Goal: Task Accomplishment & Management: Manage account settings

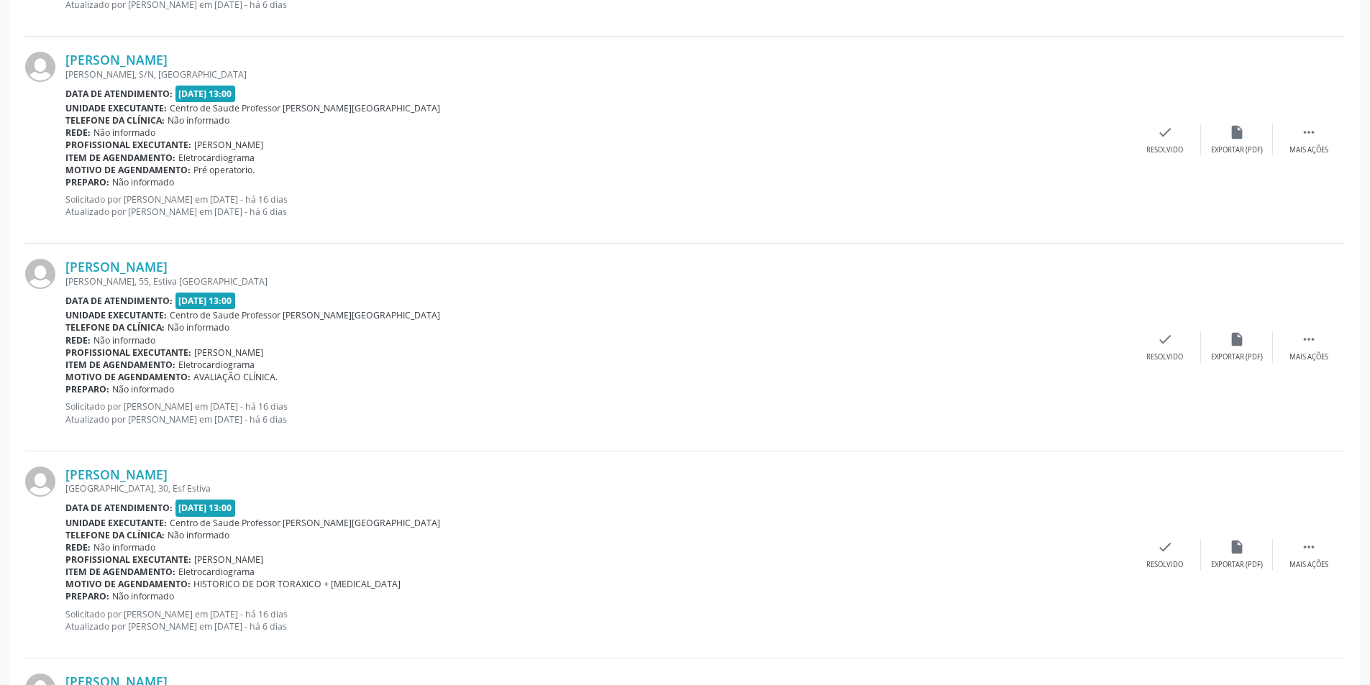
scroll to position [1901, 0]
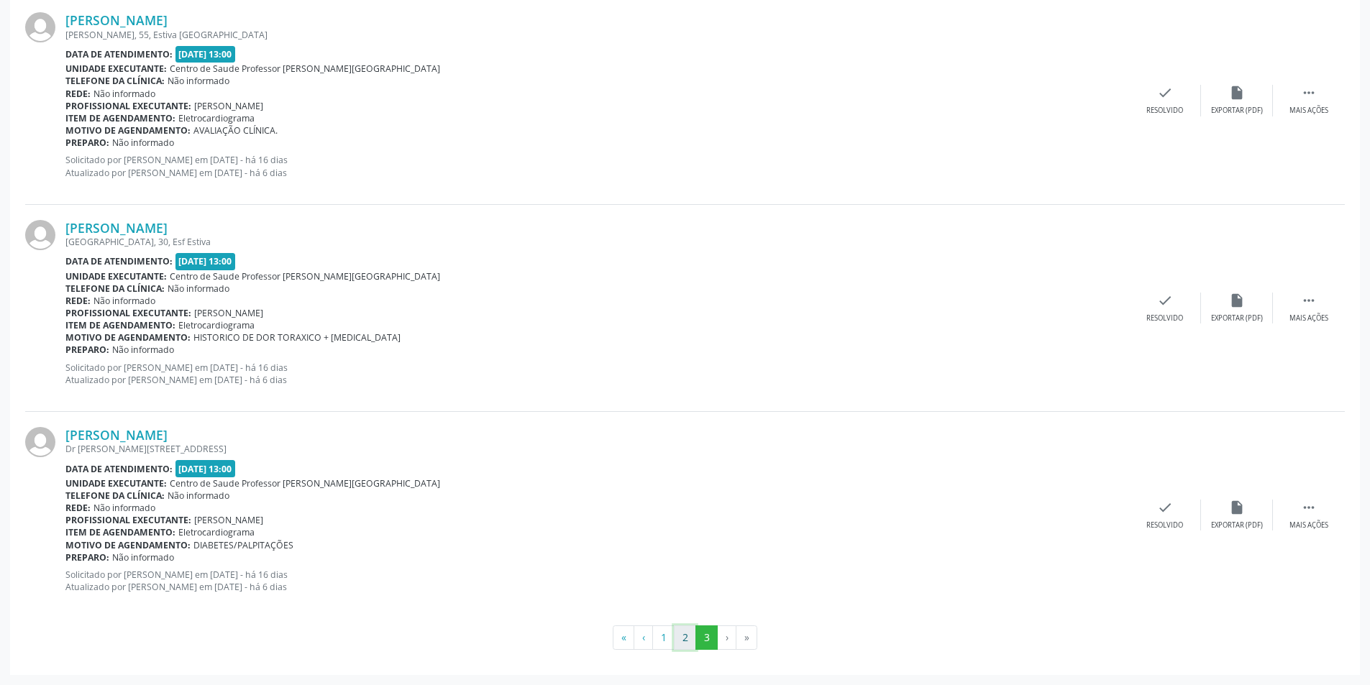
click at [685, 629] on button "2" at bounding box center [685, 638] width 22 height 24
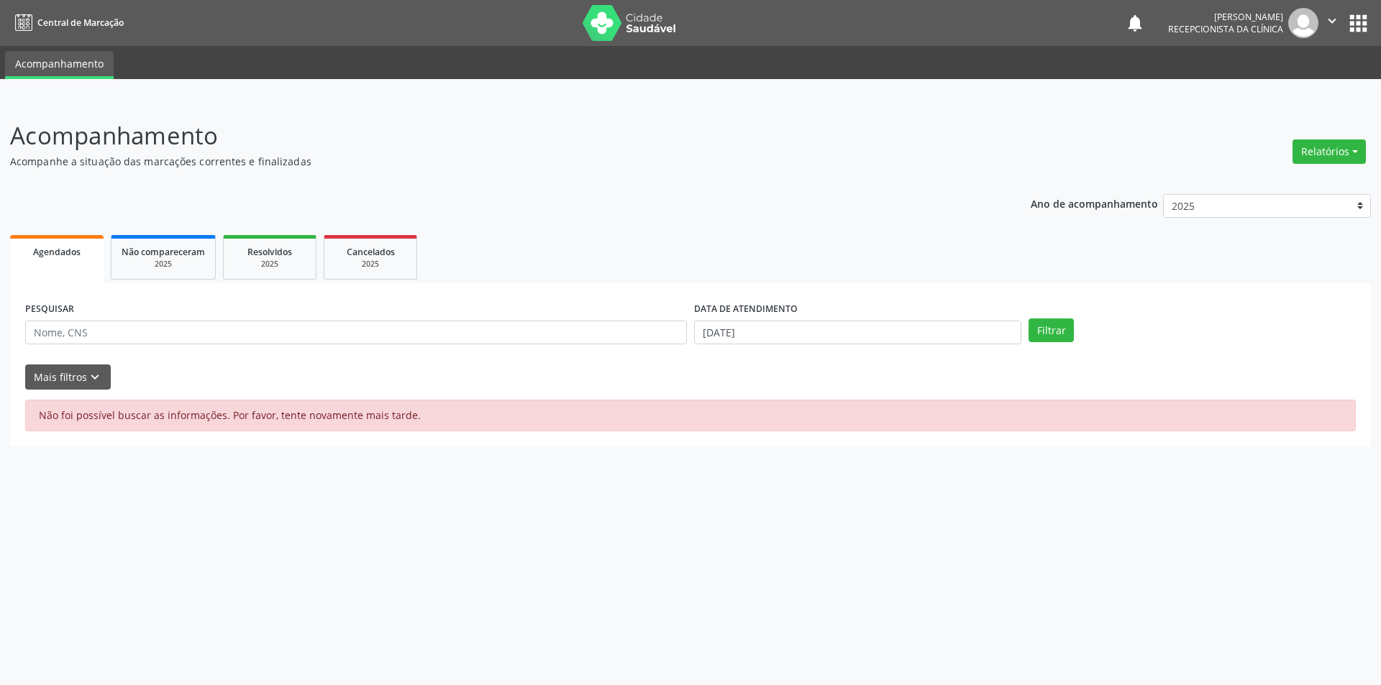
click at [61, 250] on span "Agendados" at bounding box center [56, 252] width 47 height 12
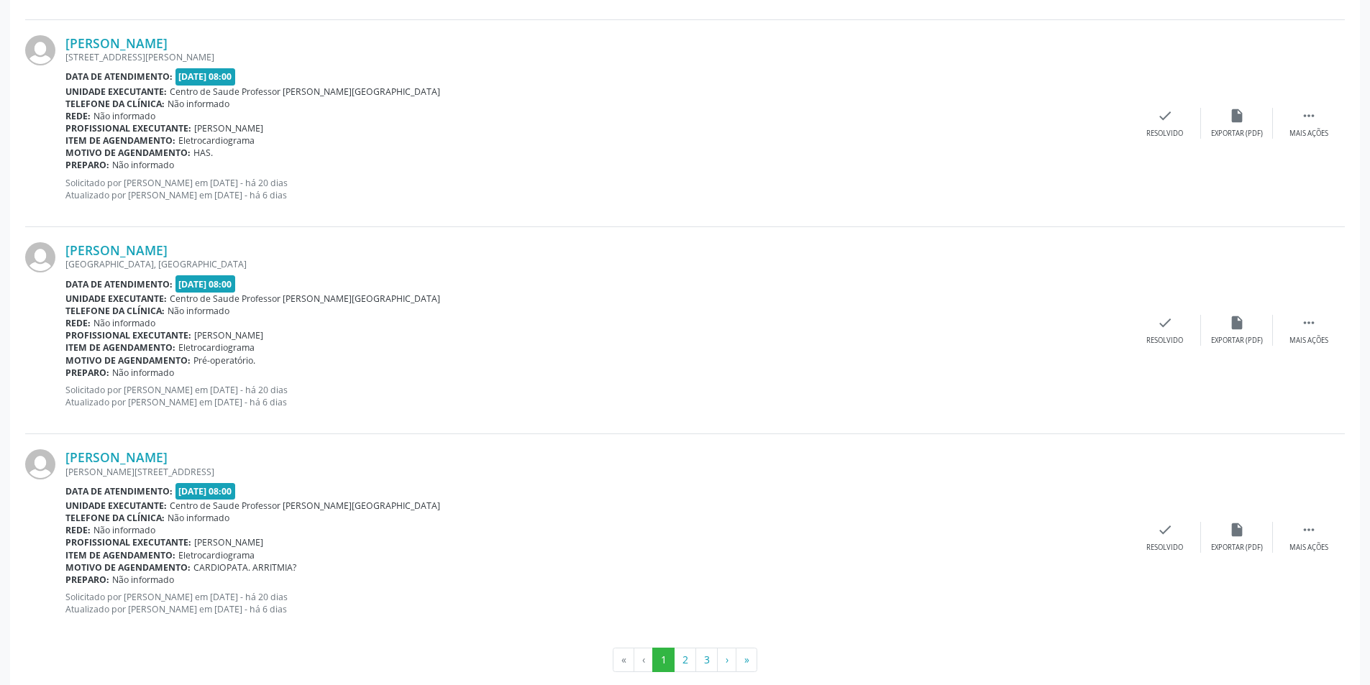
scroll to position [2938, 0]
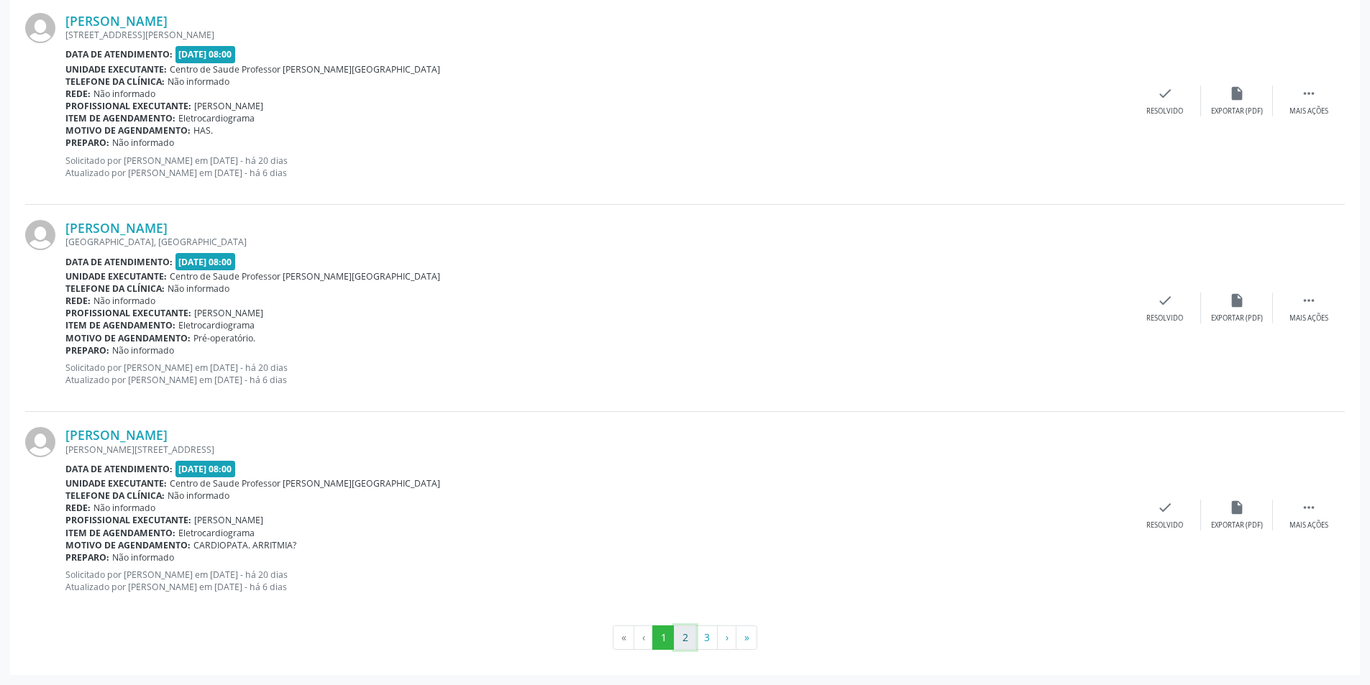
click at [687, 633] on button "2" at bounding box center [685, 638] width 22 height 24
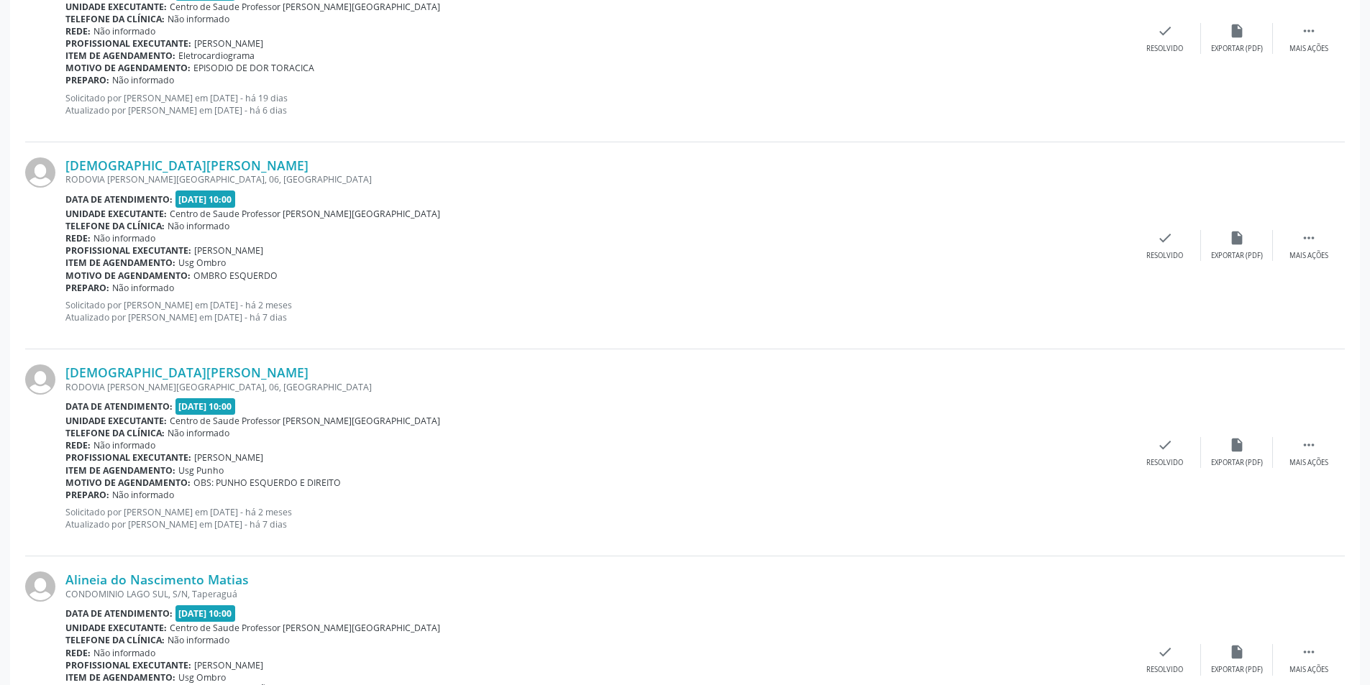
scroll to position [1367, 0]
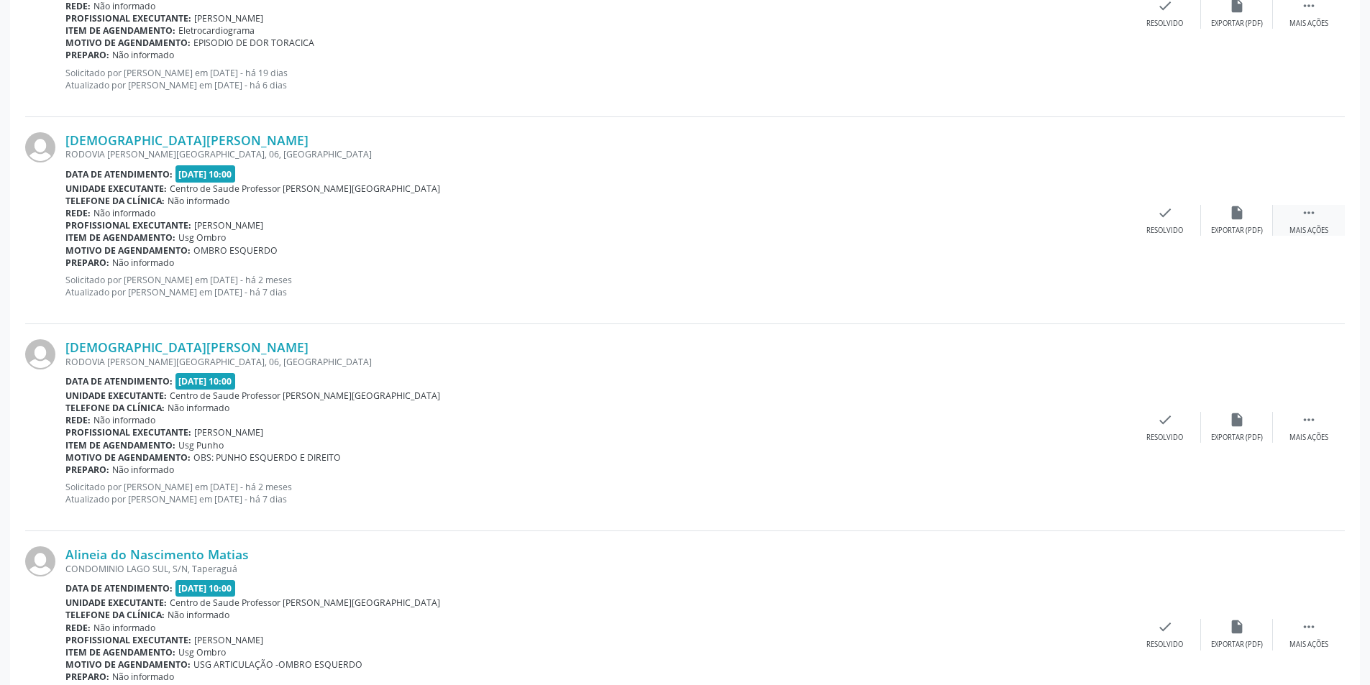
click at [1322, 227] on div "Mais ações" at bounding box center [1309, 231] width 39 height 10
click at [1308, 222] on div " Mais ações" at bounding box center [1309, 220] width 72 height 31
click at [1235, 223] on div "alarm_off Não compareceu" at bounding box center [1237, 220] width 72 height 31
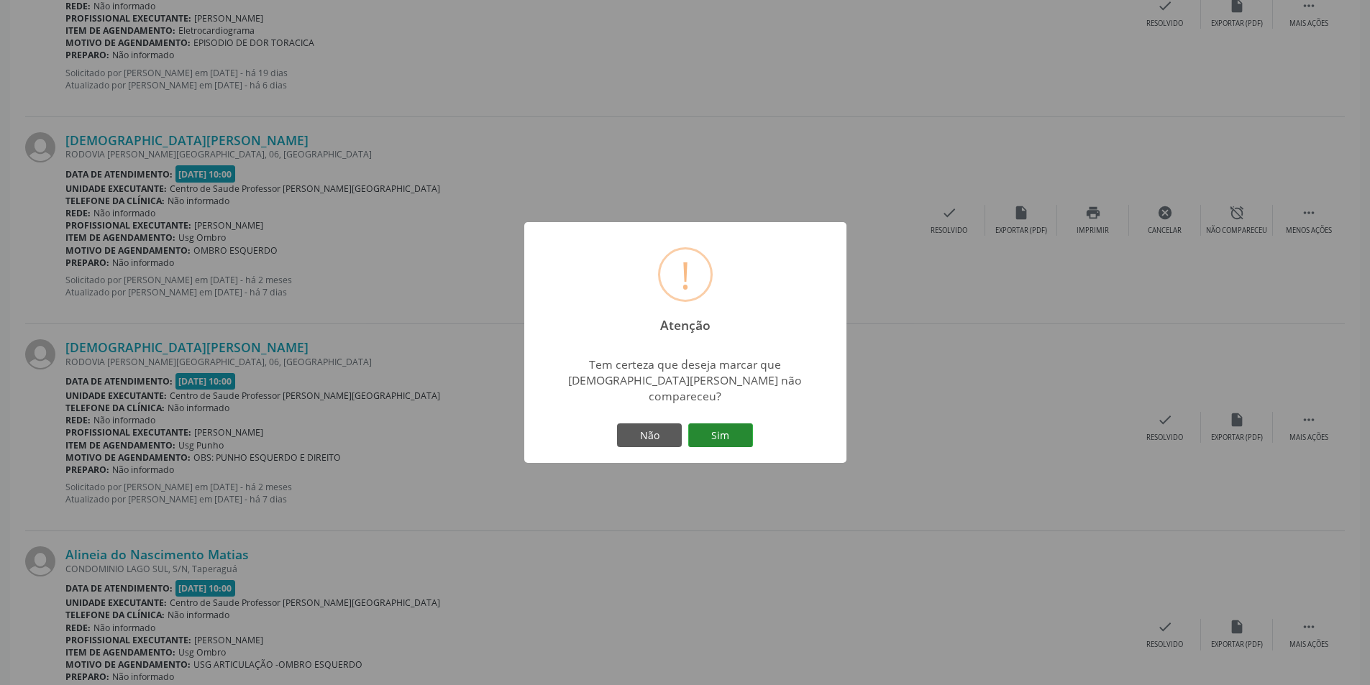
click at [733, 424] on button "Sim" at bounding box center [720, 436] width 65 height 24
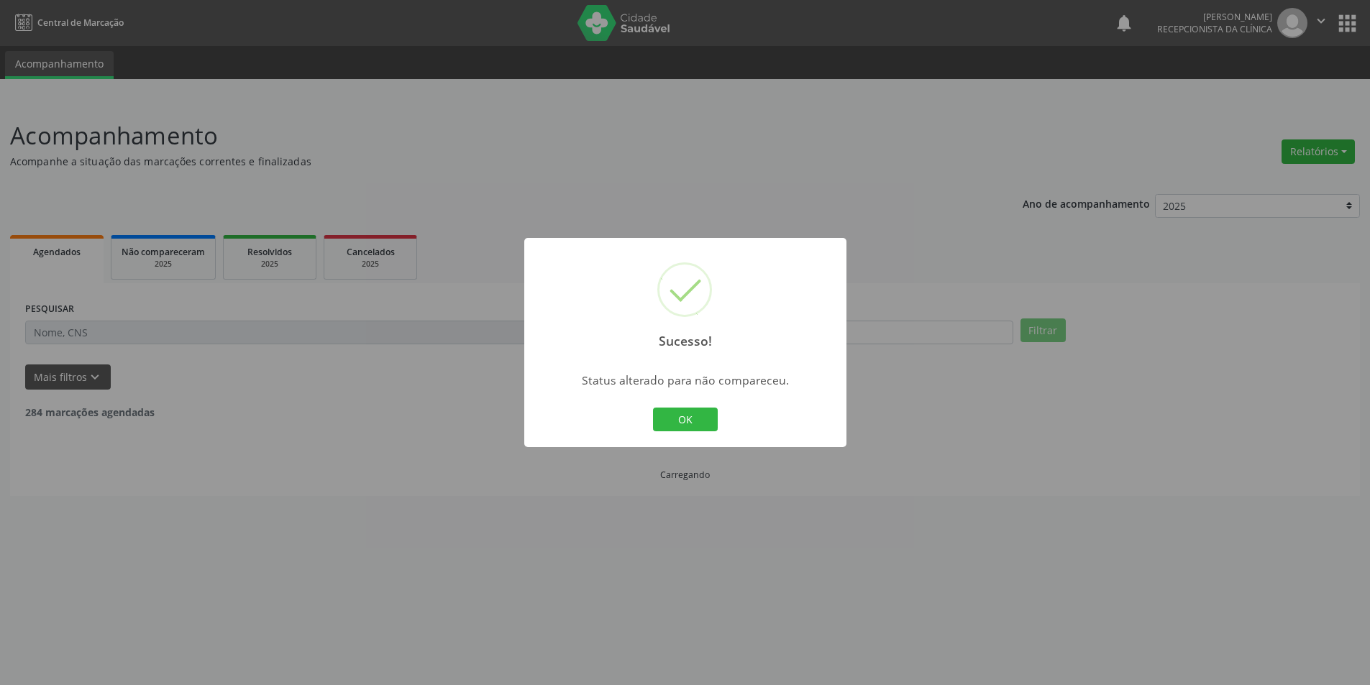
scroll to position [0, 0]
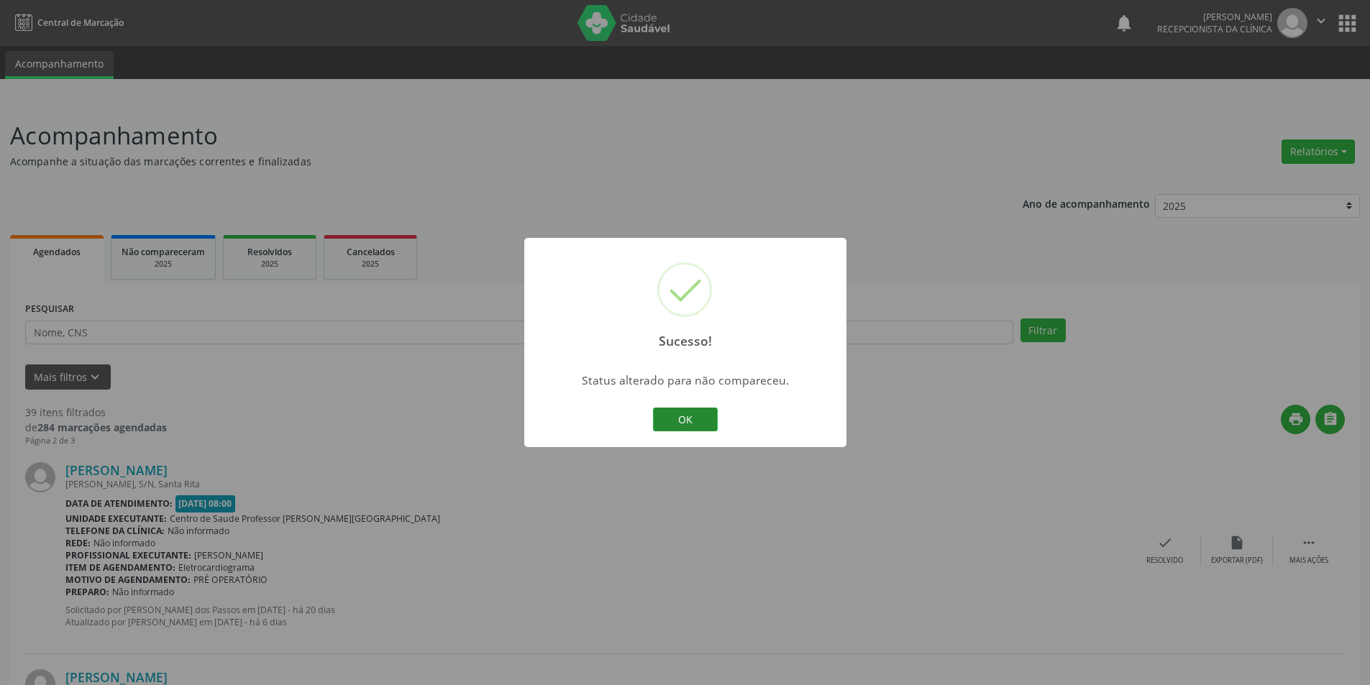
click at [681, 416] on button "OK" at bounding box center [685, 420] width 65 height 24
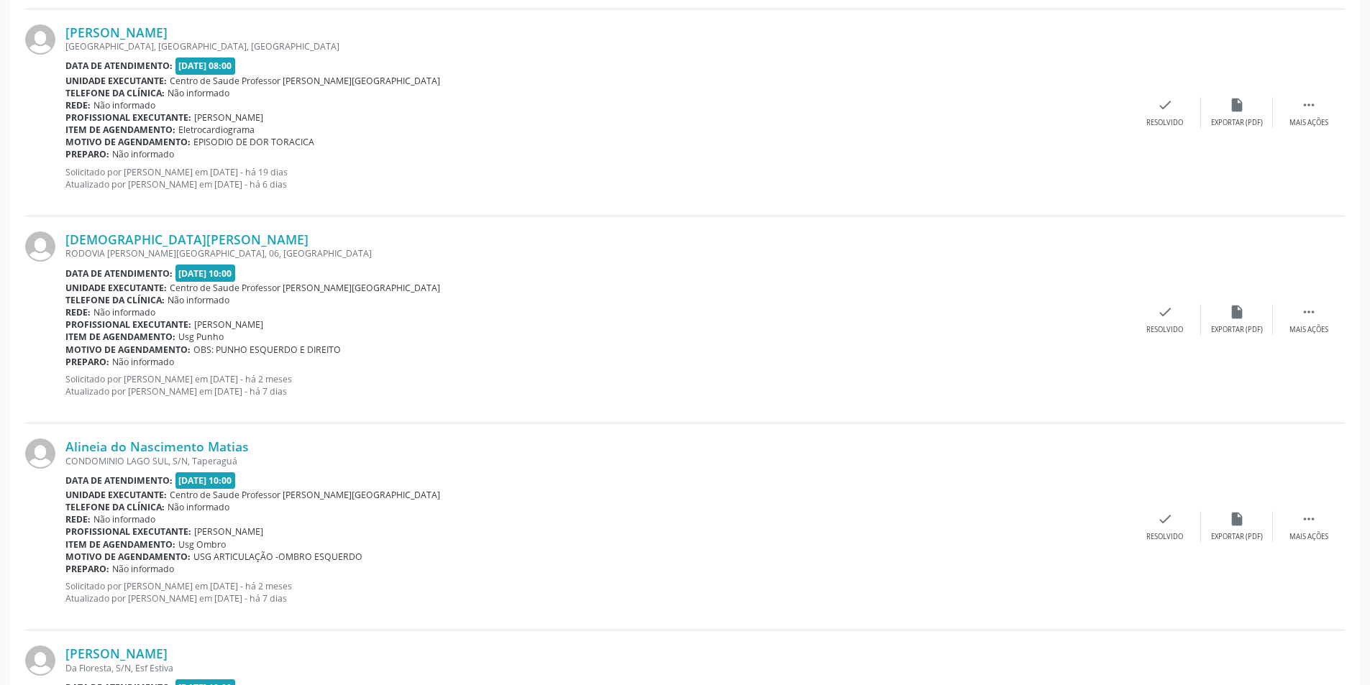
scroll to position [1295, 0]
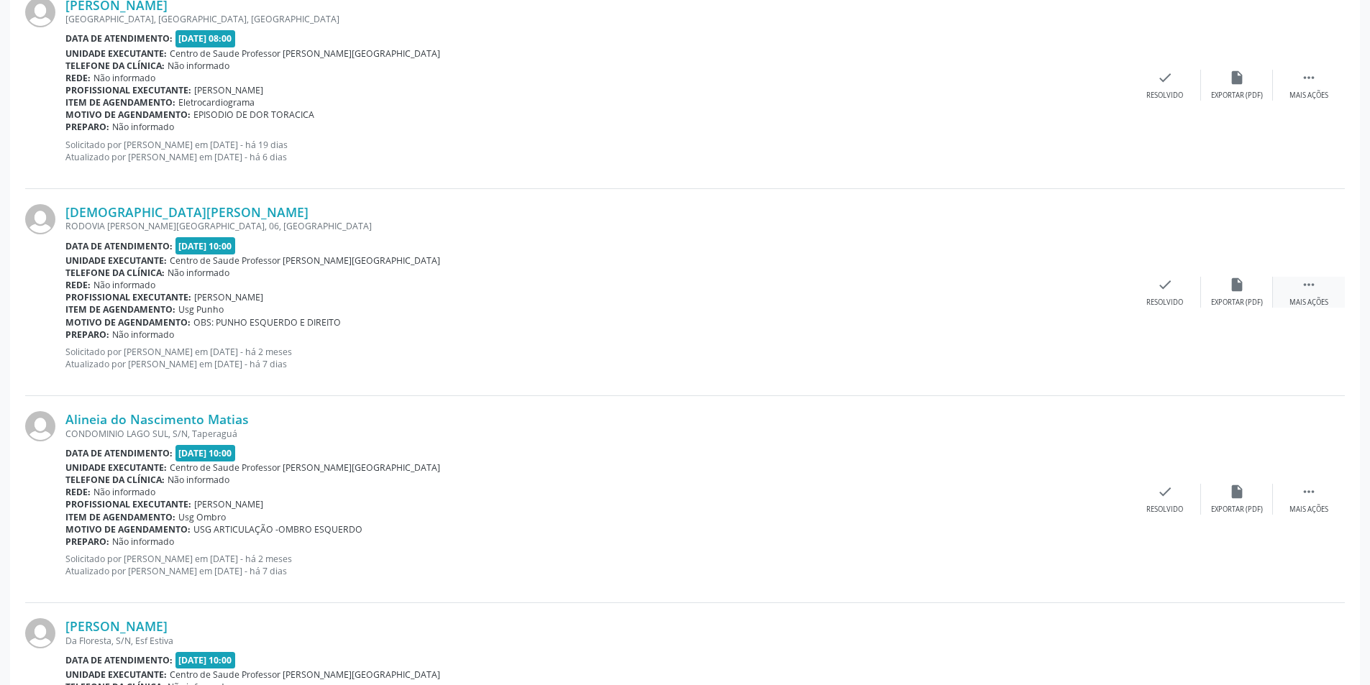
click at [1310, 289] on icon "" at bounding box center [1309, 285] width 16 height 16
click at [1249, 298] on div "Não compareceu" at bounding box center [1236, 303] width 61 height 10
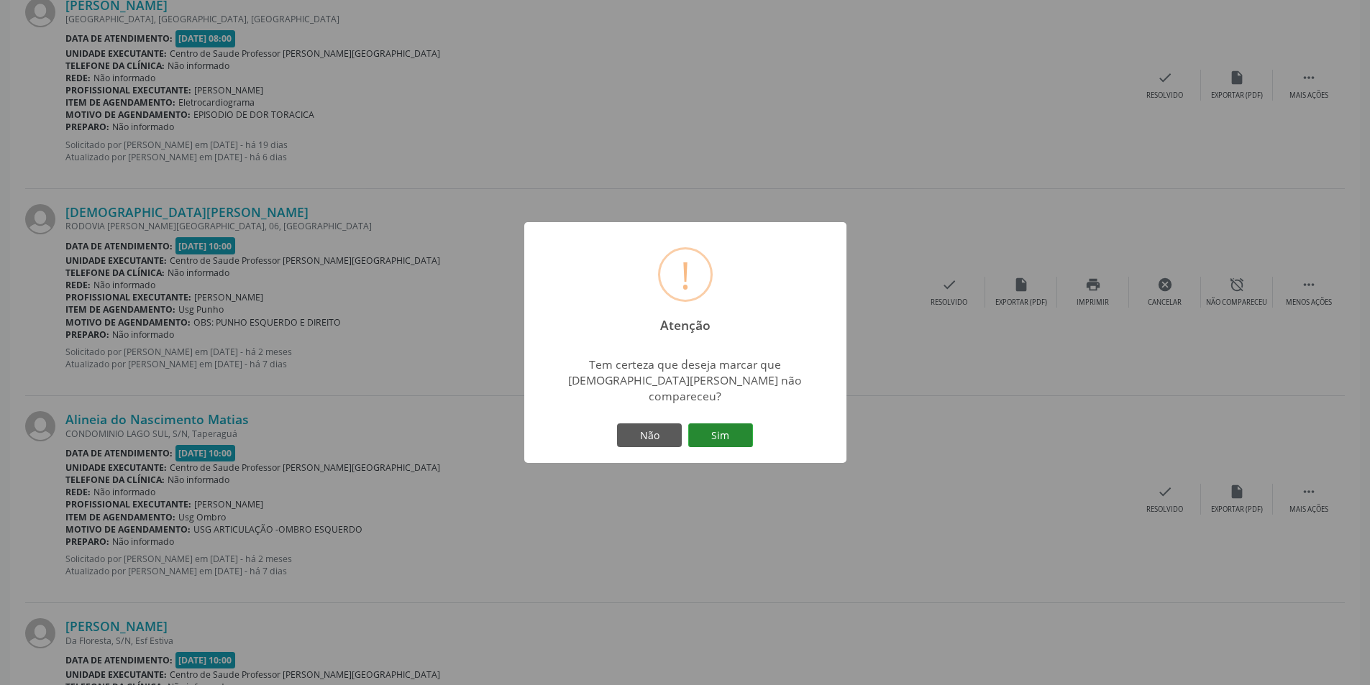
click at [733, 429] on button "Sim" at bounding box center [720, 436] width 65 height 24
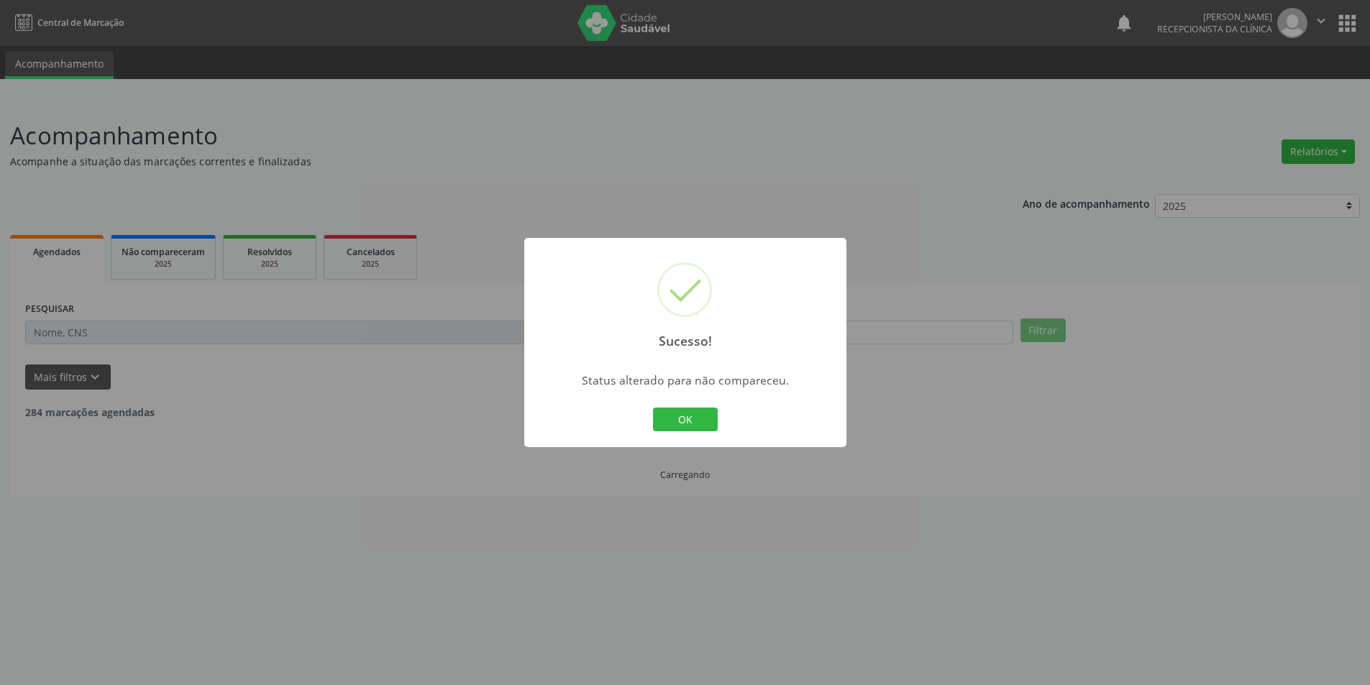
scroll to position [0, 0]
click at [685, 415] on button "OK" at bounding box center [690, 420] width 65 height 24
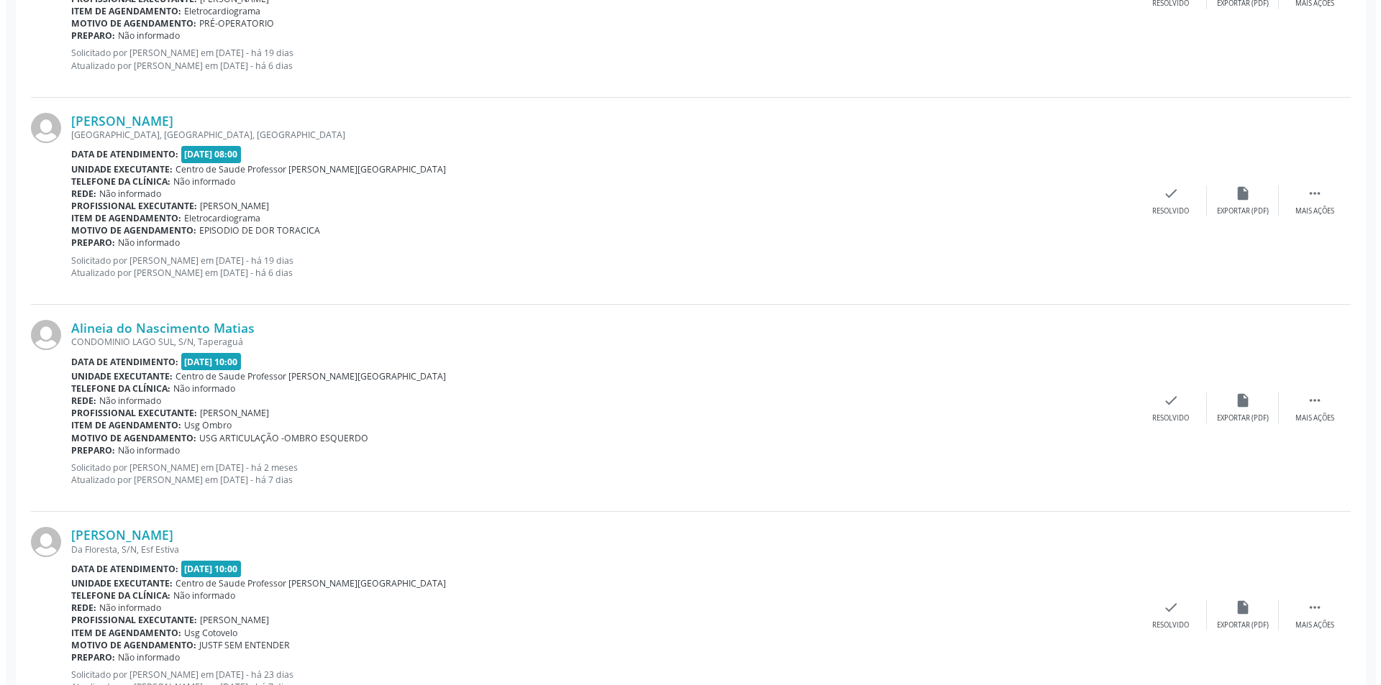
scroll to position [1439, 0]
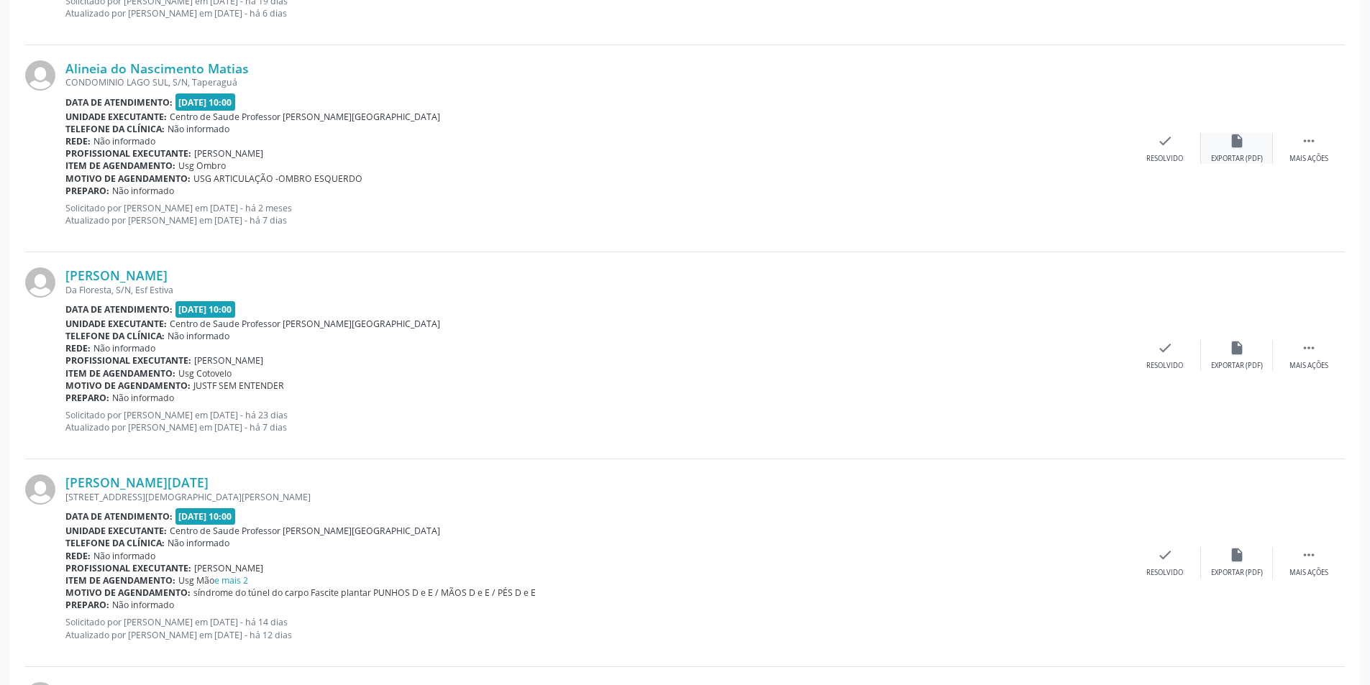
click at [1238, 154] on div "Exportar (PDF)" at bounding box center [1237, 159] width 52 height 10
click at [1170, 140] on icon "check" at bounding box center [1165, 141] width 16 height 16
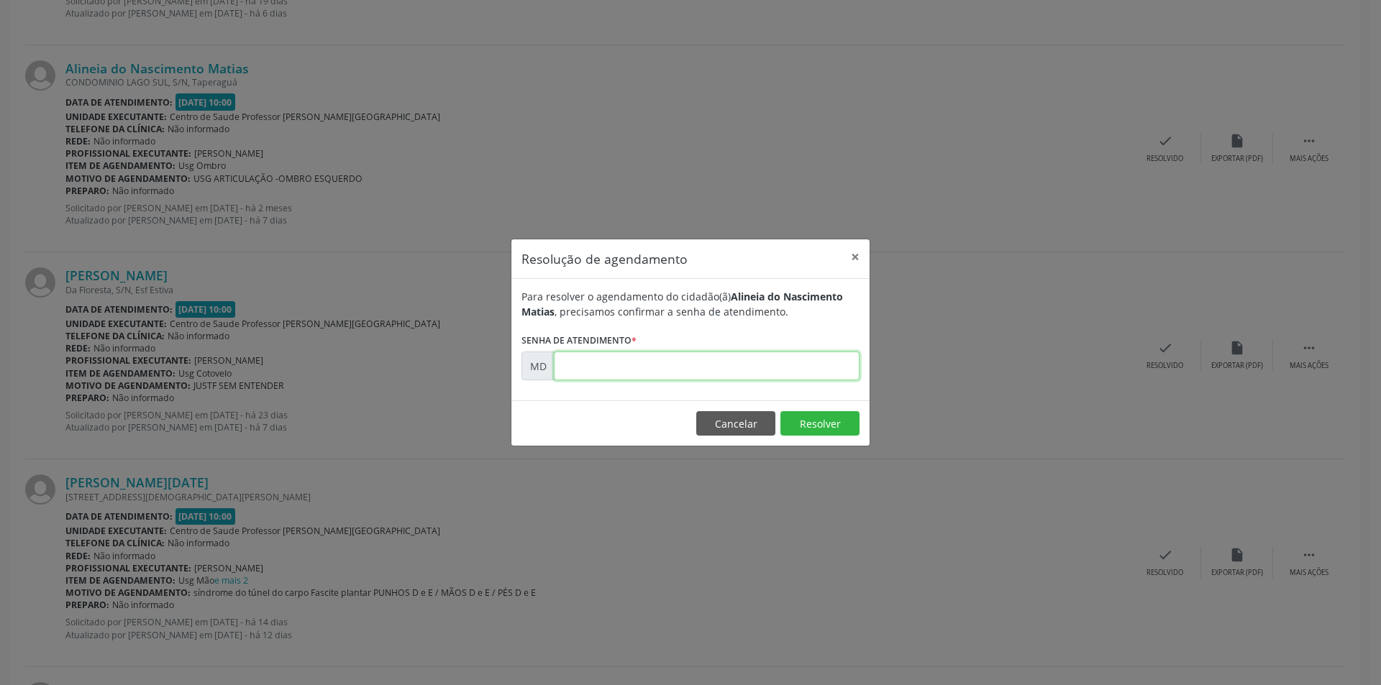
paste input "00001162"
type input "00001162"
drag, startPoint x: 831, startPoint y: 424, endPoint x: 831, endPoint y: 406, distance: 18.0
click at [831, 423] on button "Resolver" at bounding box center [819, 423] width 79 height 24
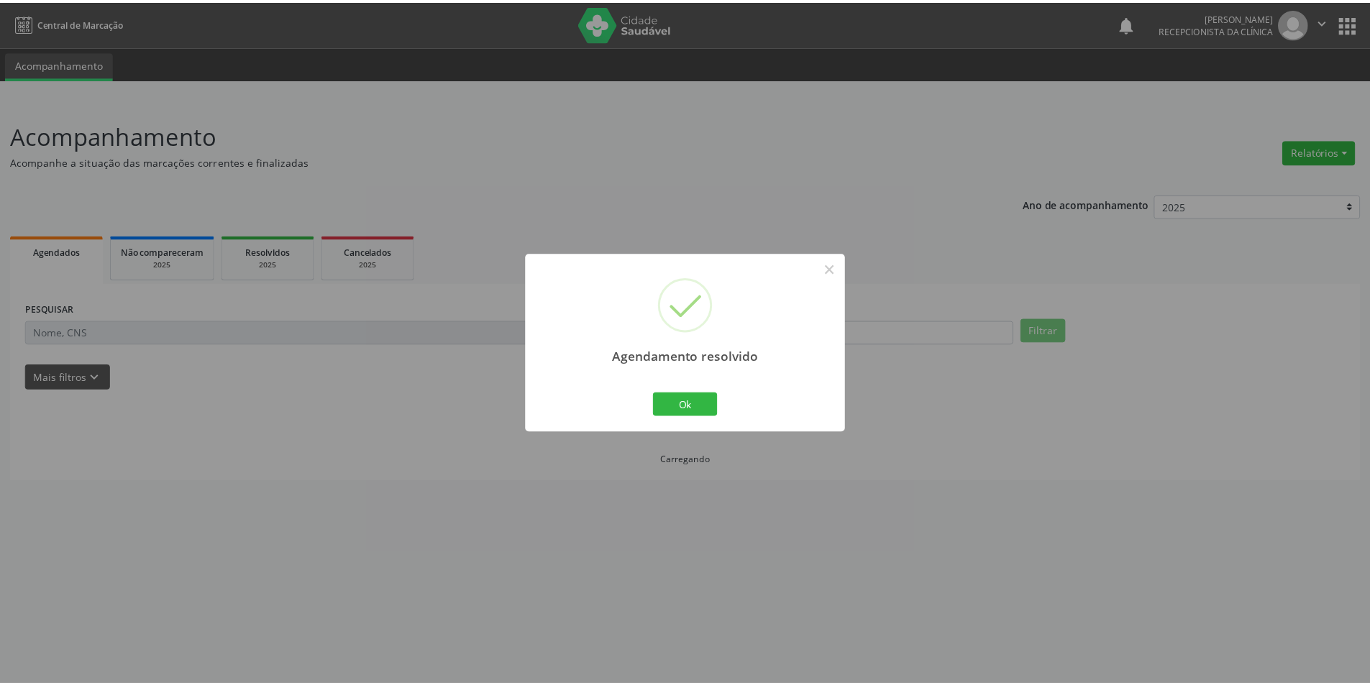
scroll to position [0, 0]
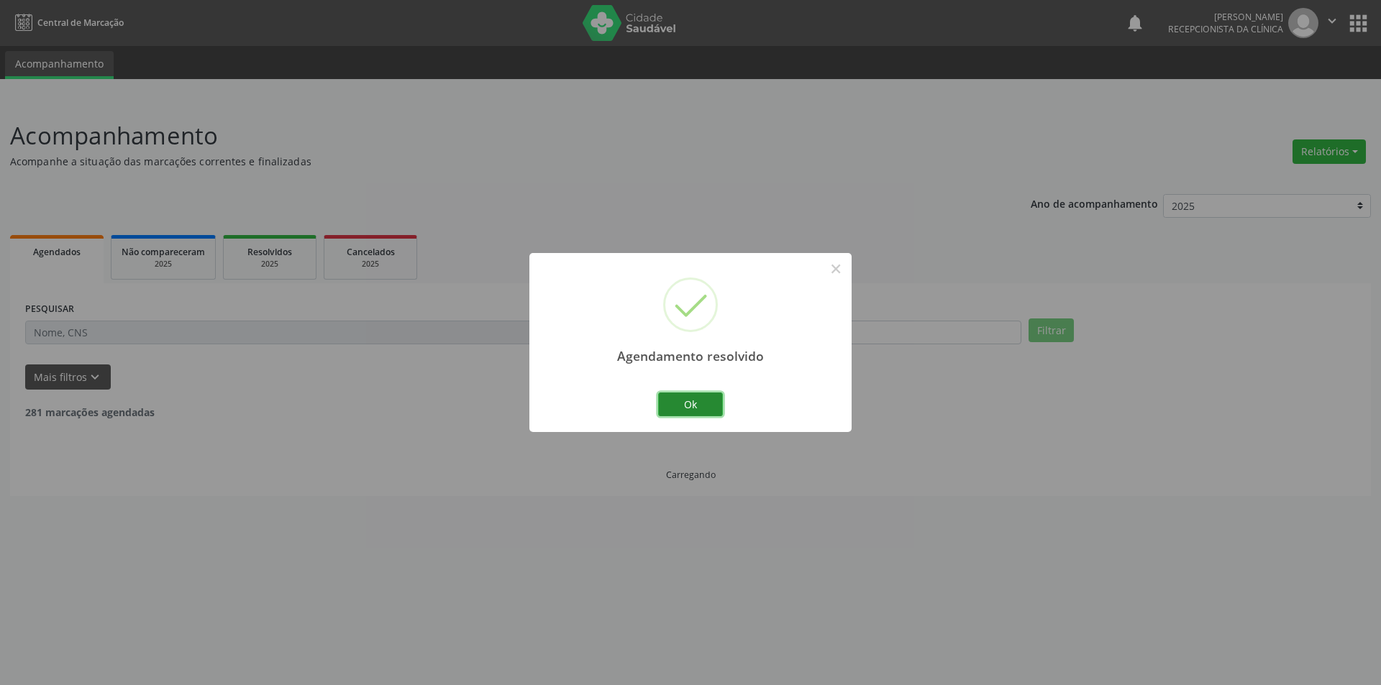
click at [694, 396] on button "Ok" at bounding box center [690, 405] width 65 height 24
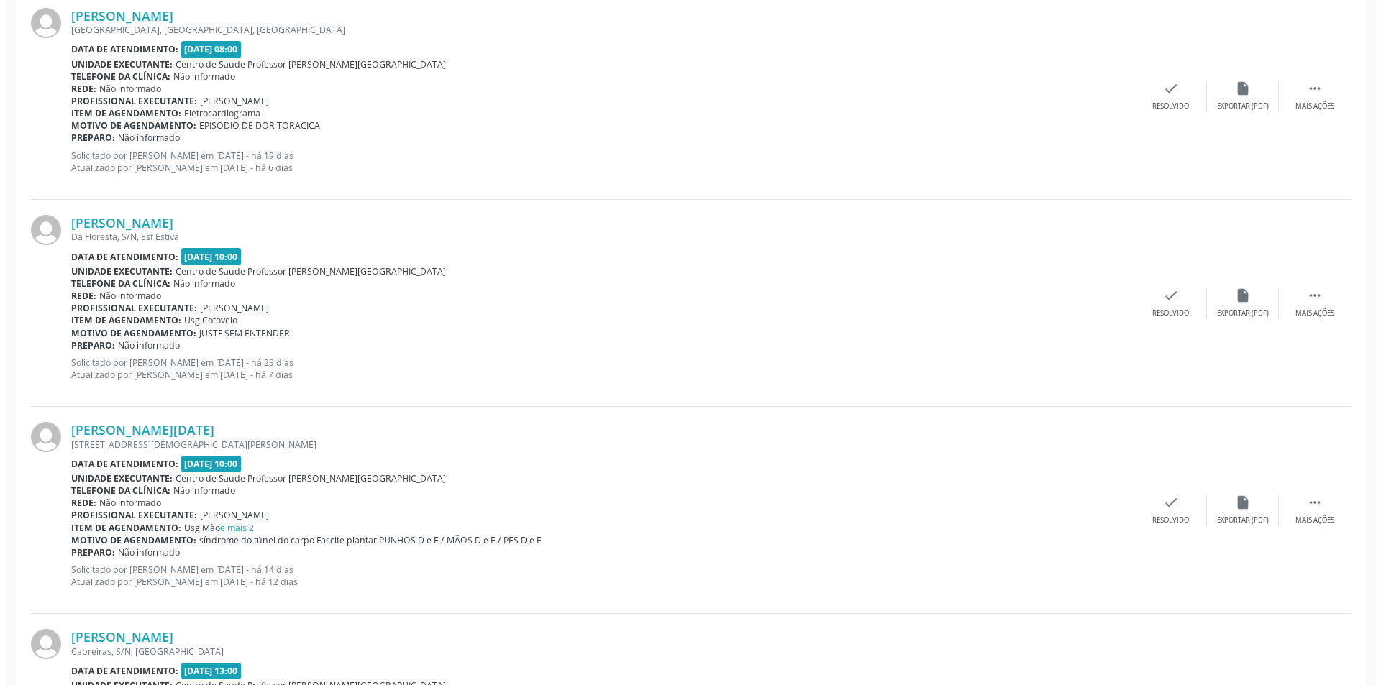
scroll to position [1367, 0]
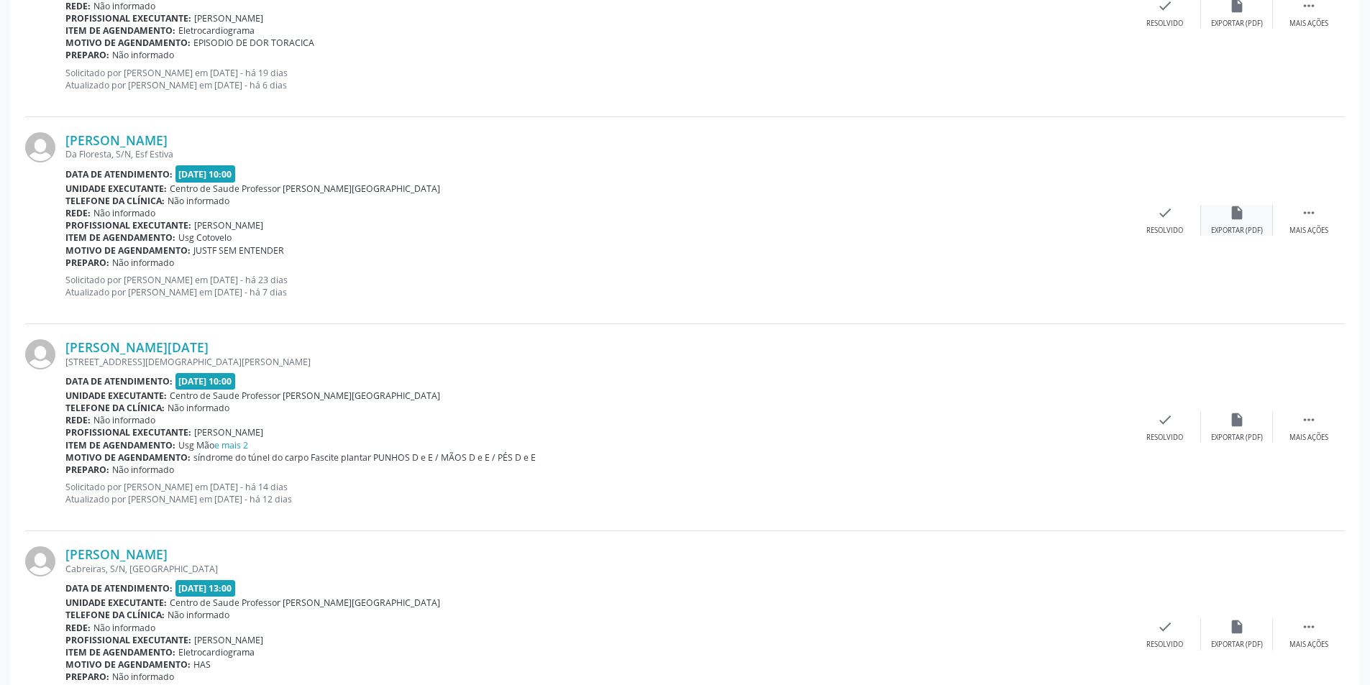
click at [1229, 209] on icon "insert_drive_file" at bounding box center [1237, 213] width 16 height 16
click at [1174, 224] on div "check Resolvido" at bounding box center [1165, 220] width 72 height 31
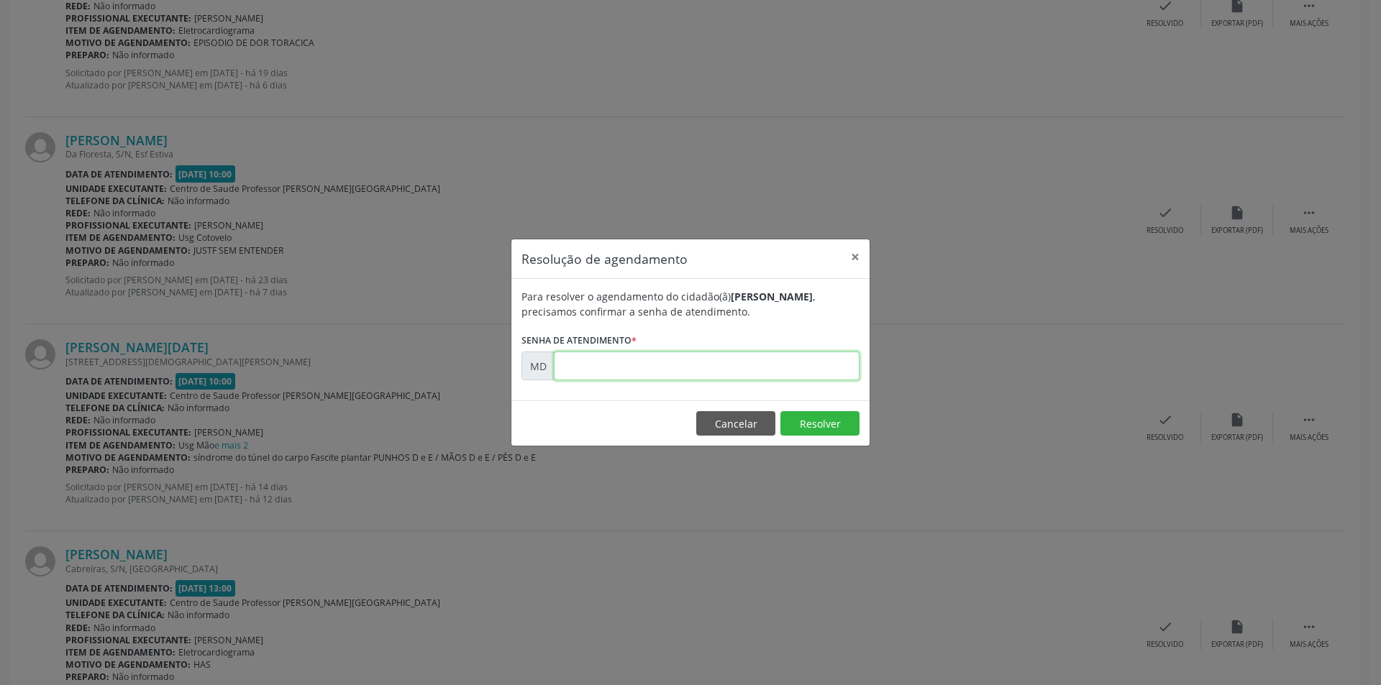
paste input "00006920"
type input "00006920"
click at [805, 422] on button "Resolver" at bounding box center [819, 423] width 79 height 24
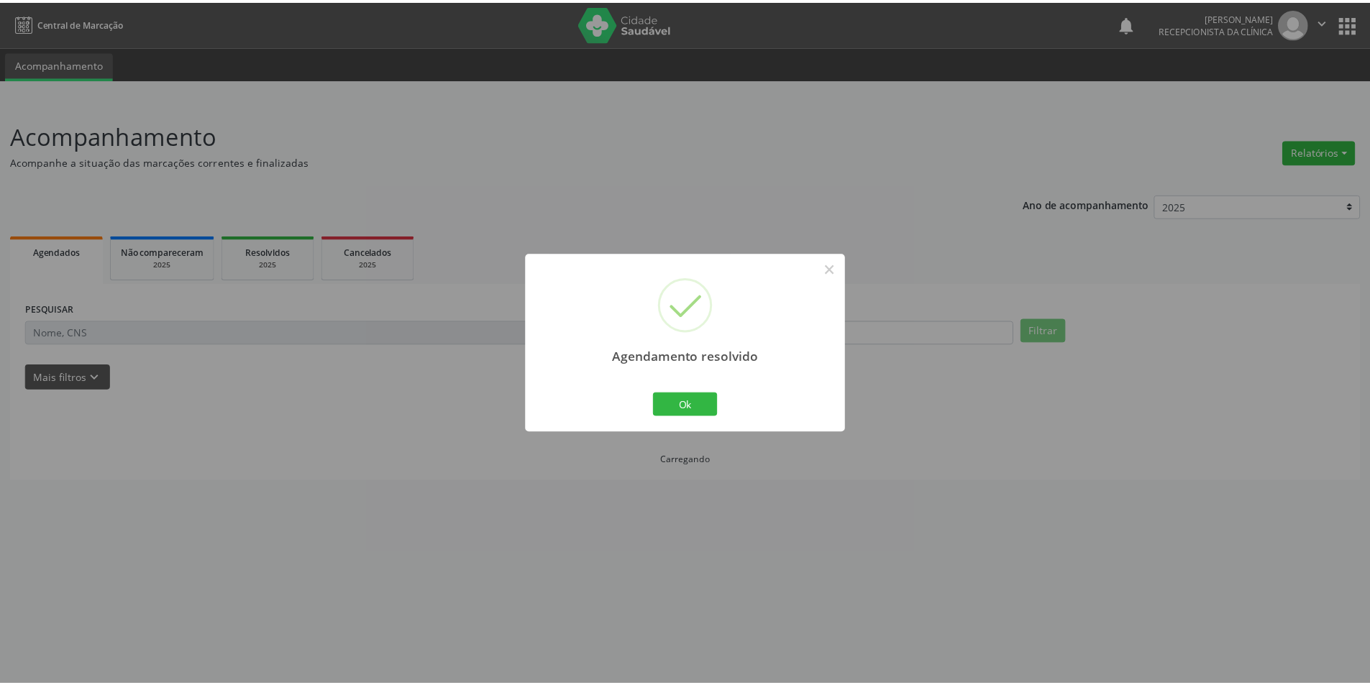
scroll to position [0, 0]
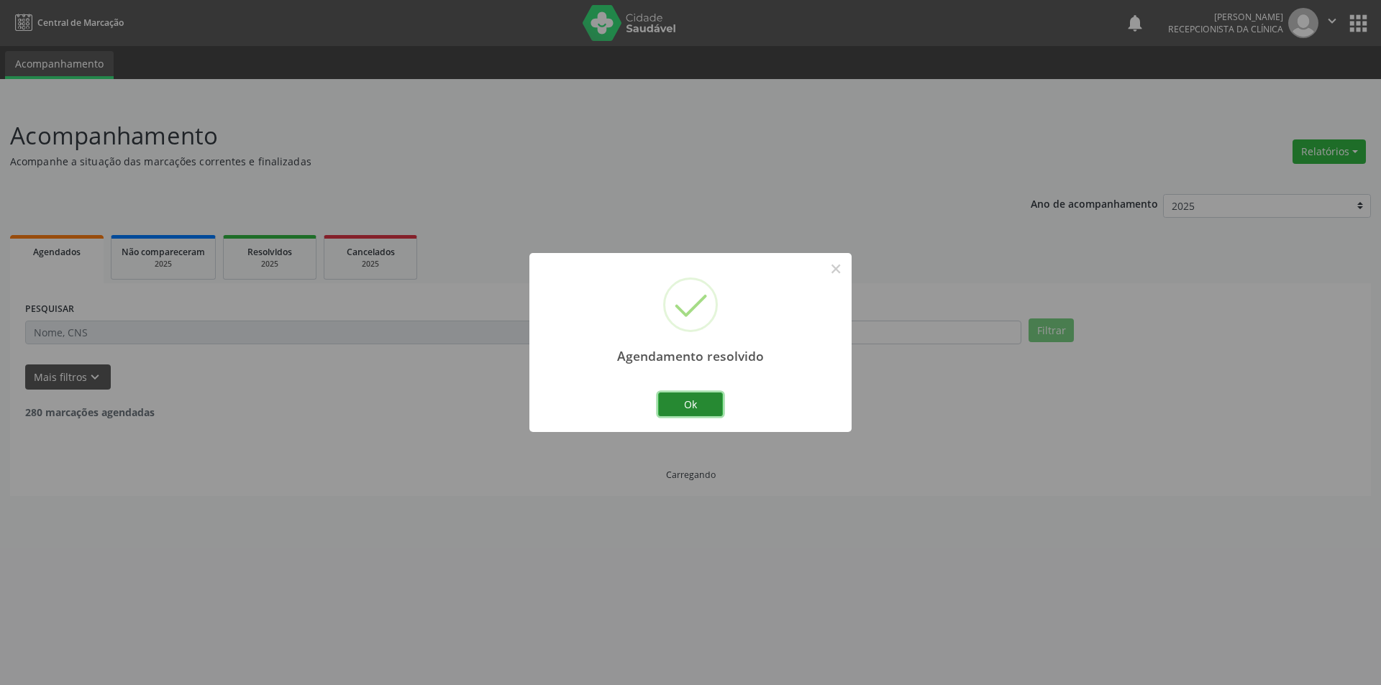
click at [701, 407] on button "Ok" at bounding box center [690, 405] width 65 height 24
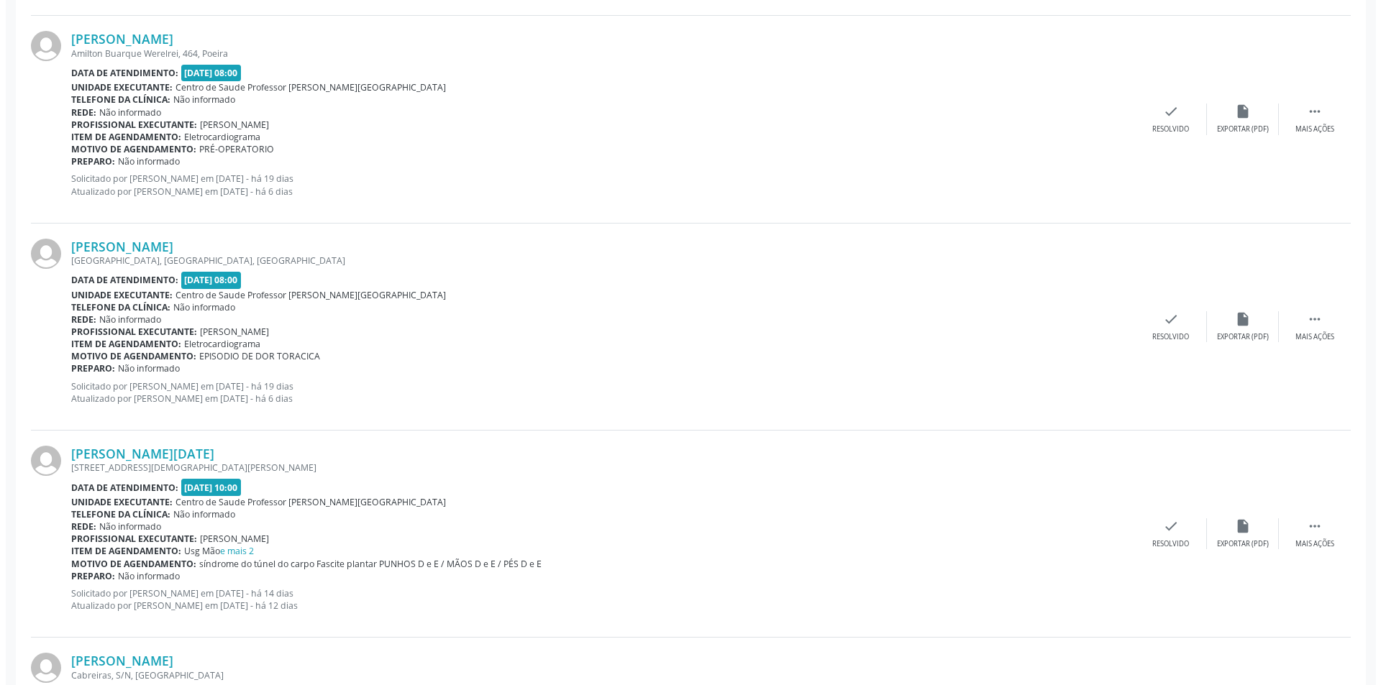
scroll to position [1223, 0]
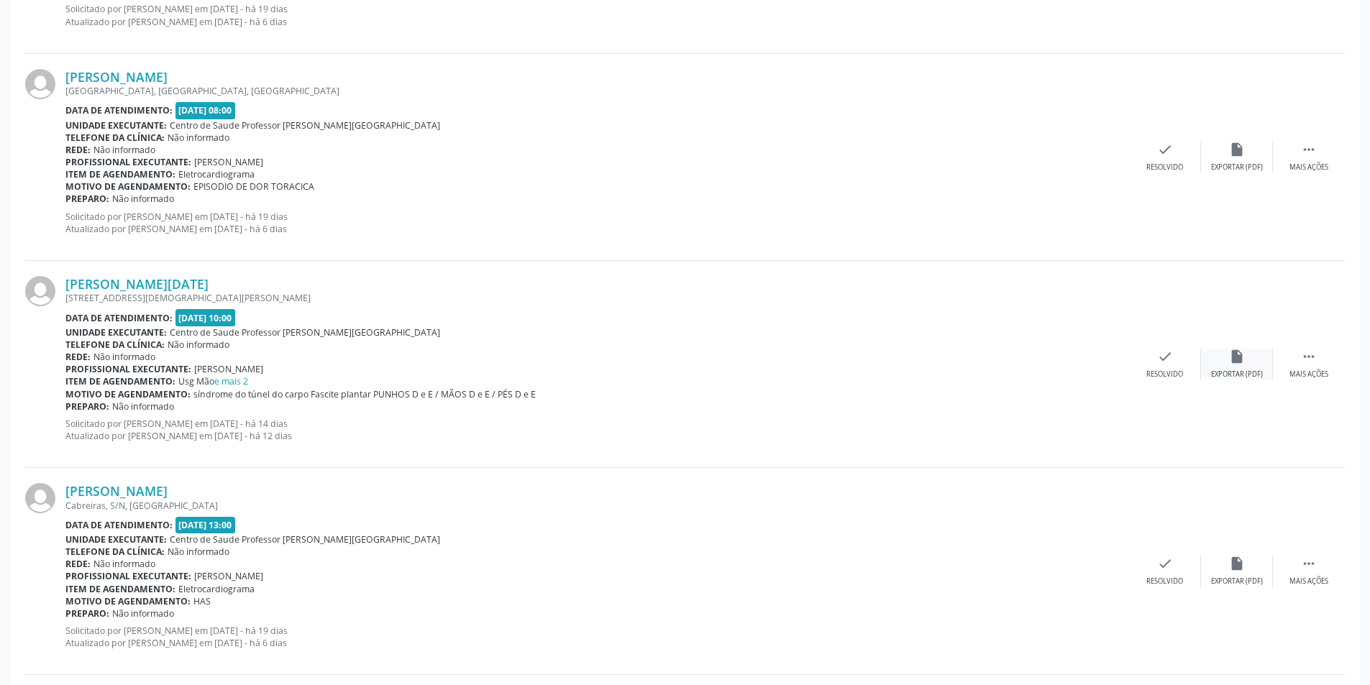
click at [1221, 356] on div "insert_drive_file Exportar (PDF)" at bounding box center [1237, 364] width 72 height 31
click at [1165, 374] on div "Resolvido" at bounding box center [1165, 375] width 37 height 10
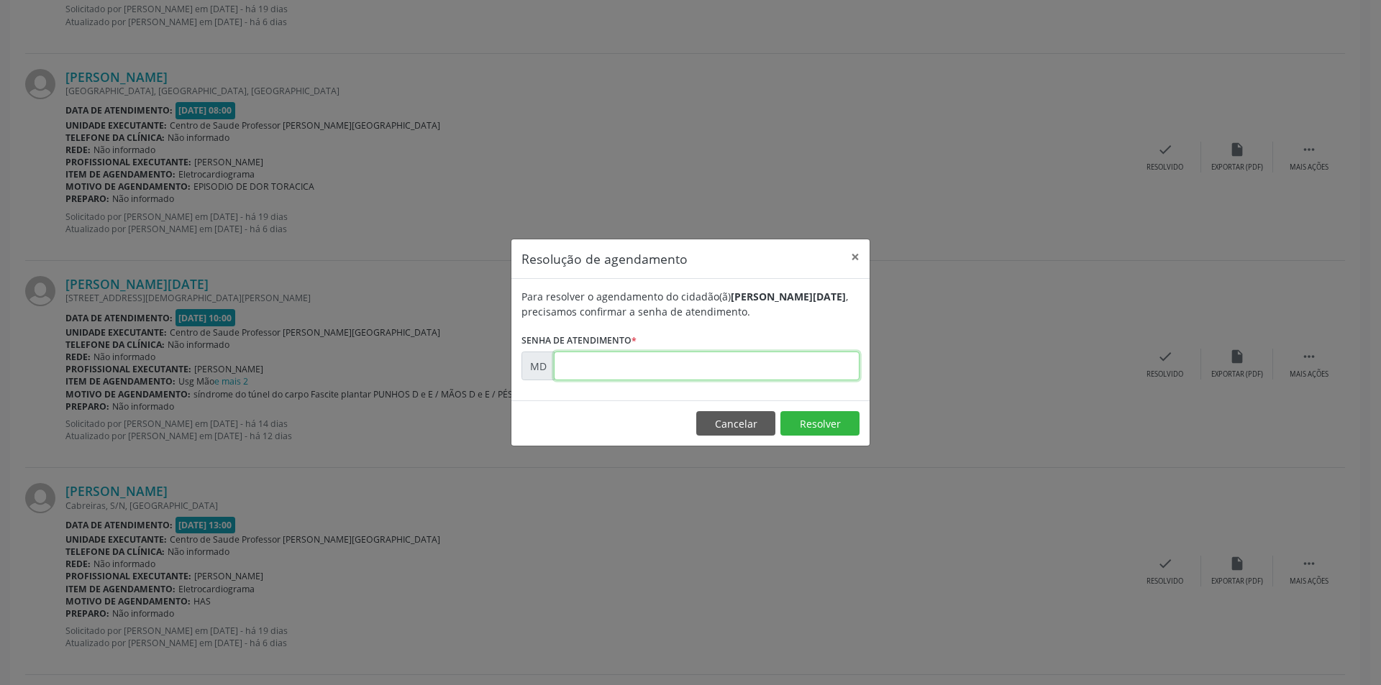
paste input "00008656"
type input "00008656"
click at [808, 432] on button "Resolver" at bounding box center [819, 423] width 79 height 24
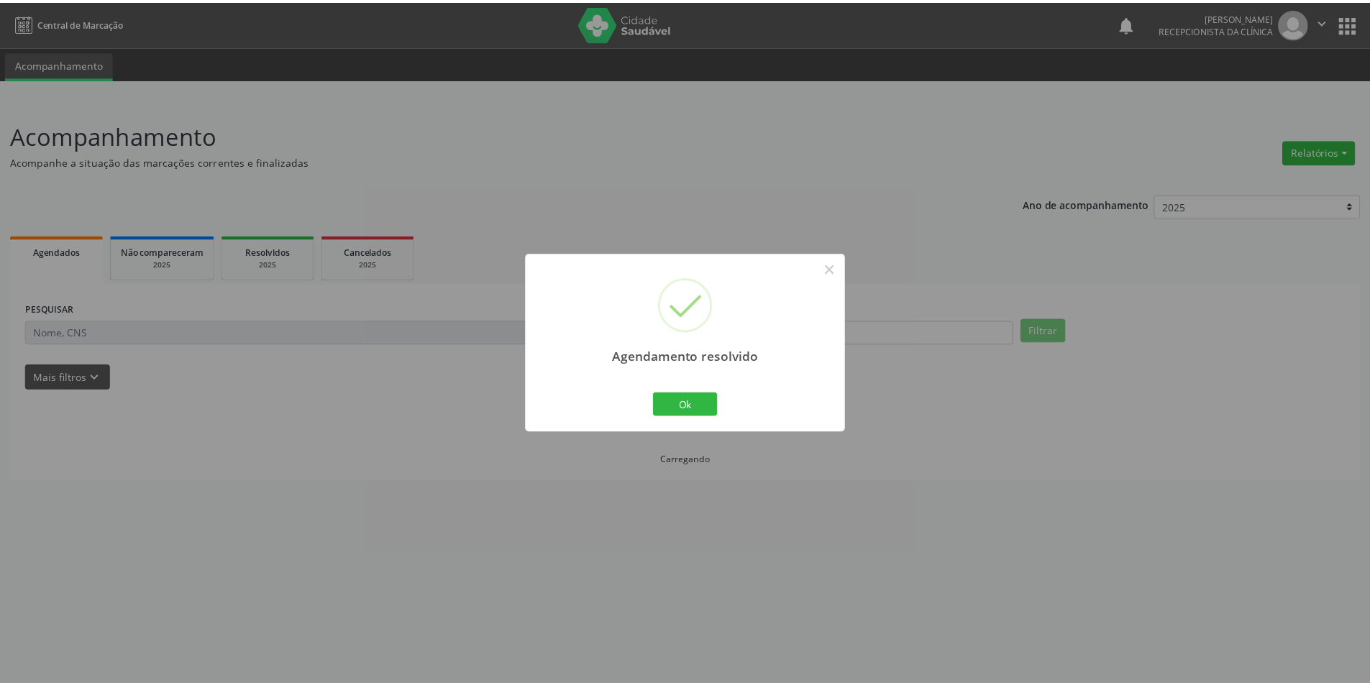
scroll to position [0, 0]
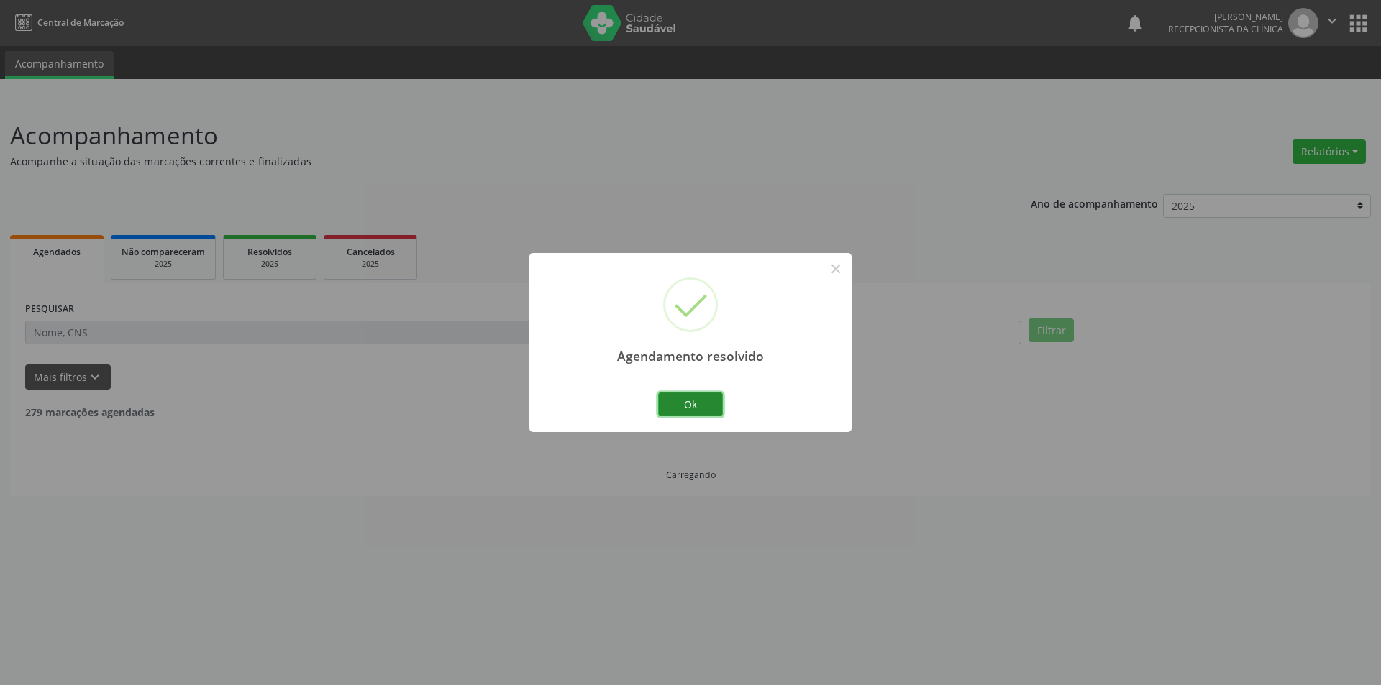
click at [699, 405] on button "Ok" at bounding box center [690, 405] width 65 height 24
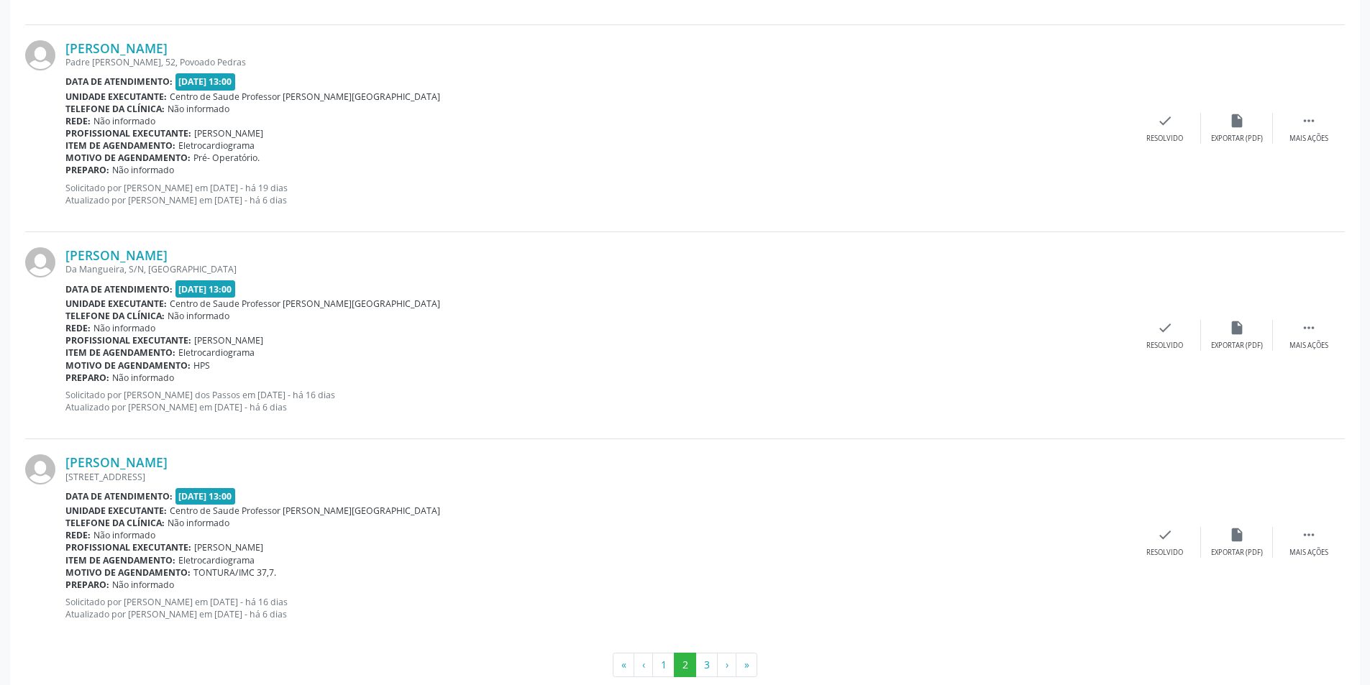
scroll to position [2938, 0]
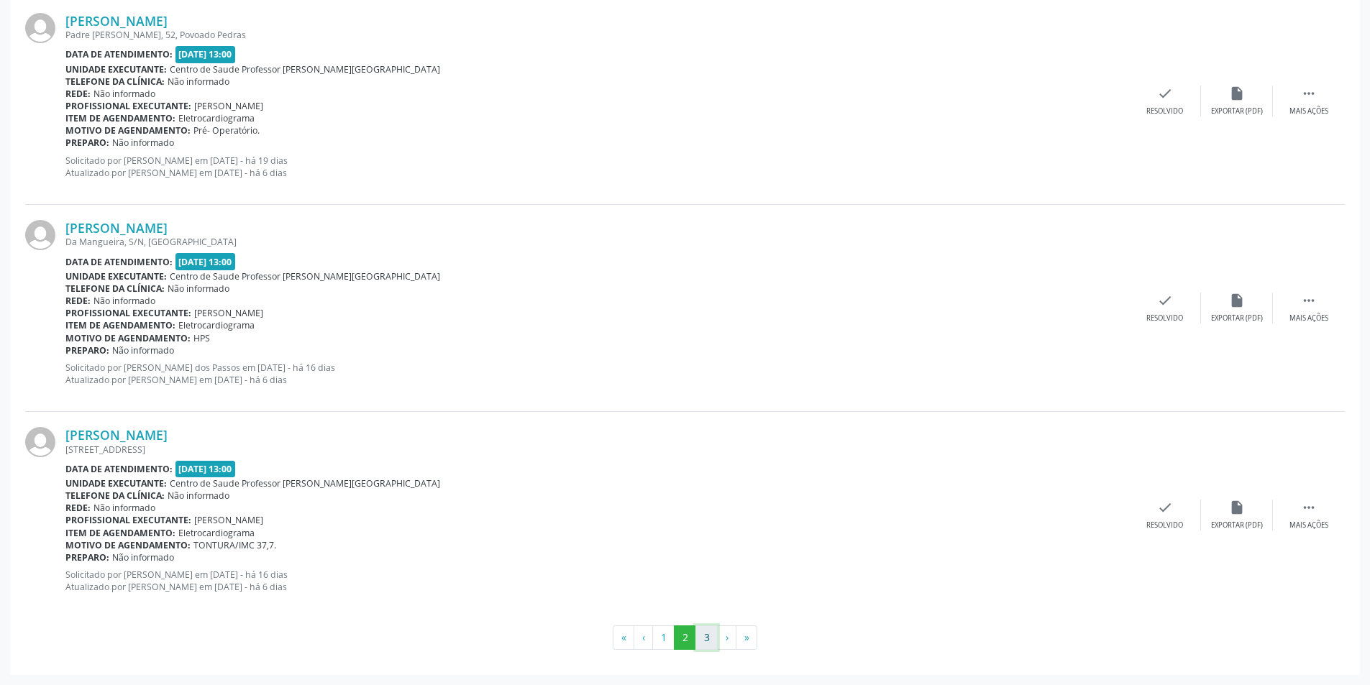
click at [708, 642] on button "3" at bounding box center [707, 638] width 22 height 24
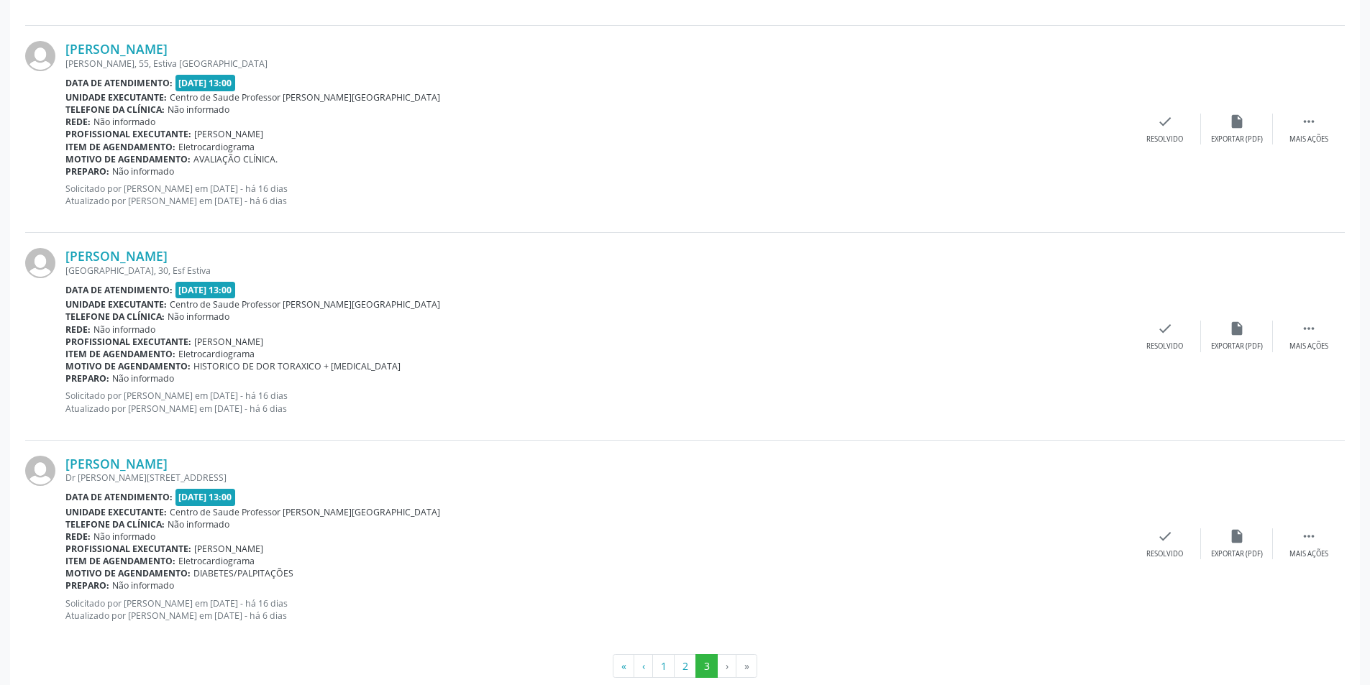
scroll to position [864, 0]
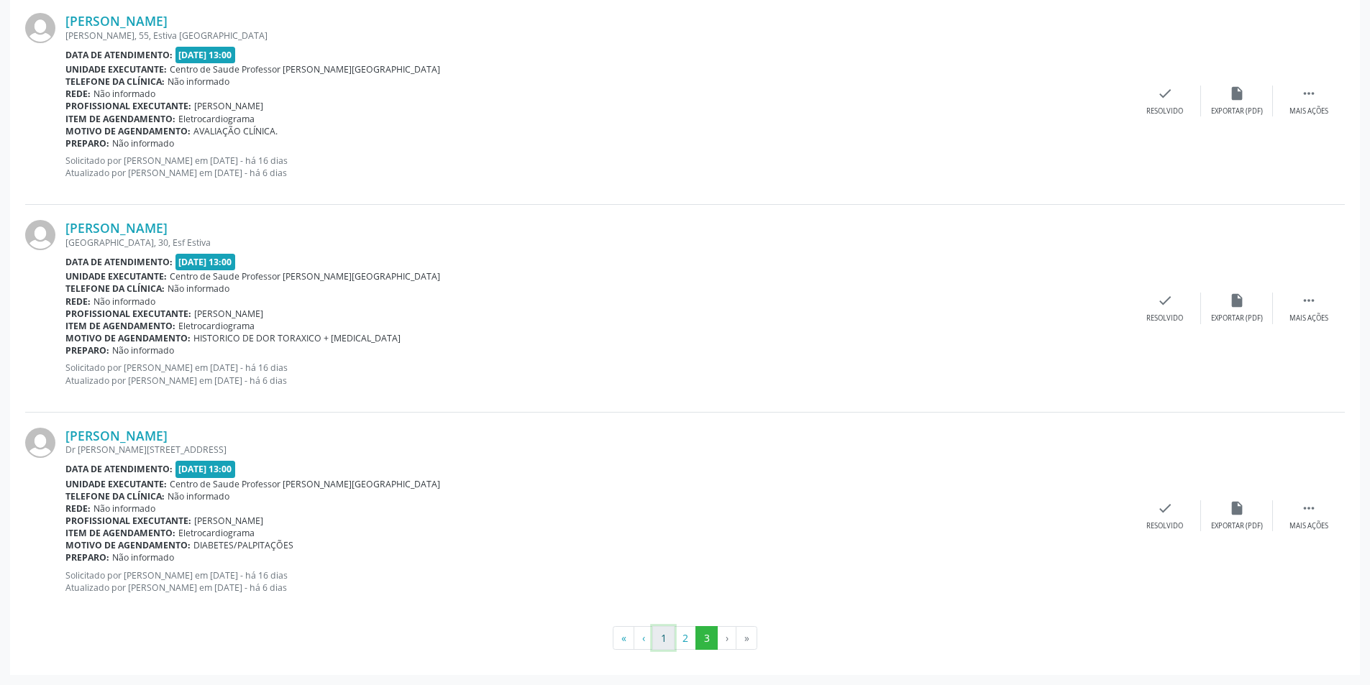
click at [666, 634] on button "1" at bounding box center [663, 638] width 22 height 24
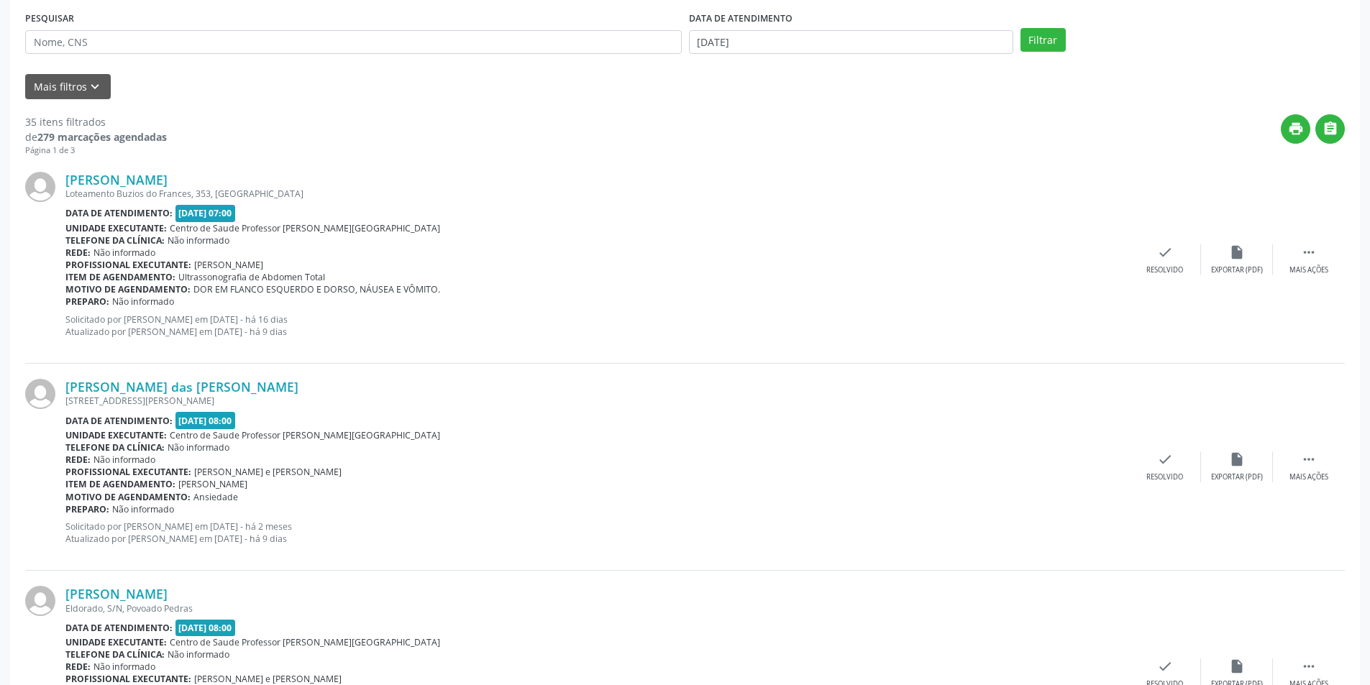
scroll to position [360, 0]
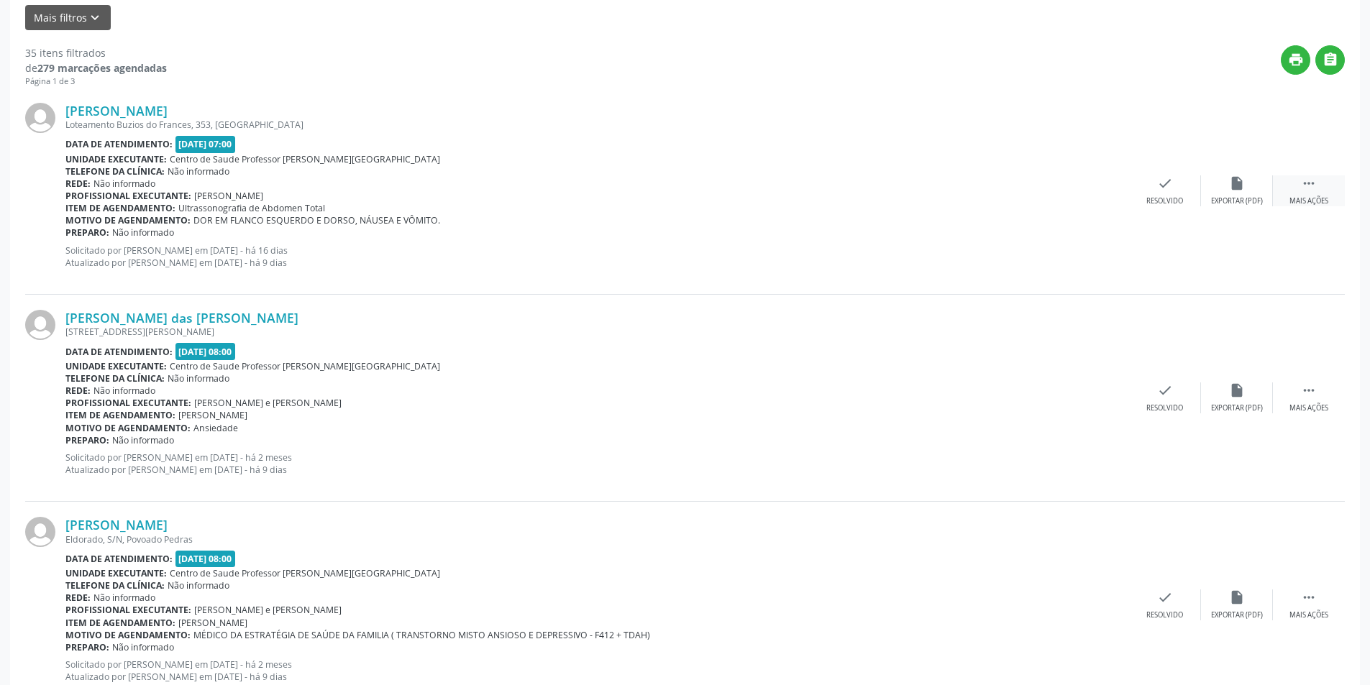
click at [1291, 206] on div "Mais ações" at bounding box center [1309, 201] width 39 height 10
click at [1218, 188] on div "alarm_off Não compareceu" at bounding box center [1237, 191] width 72 height 31
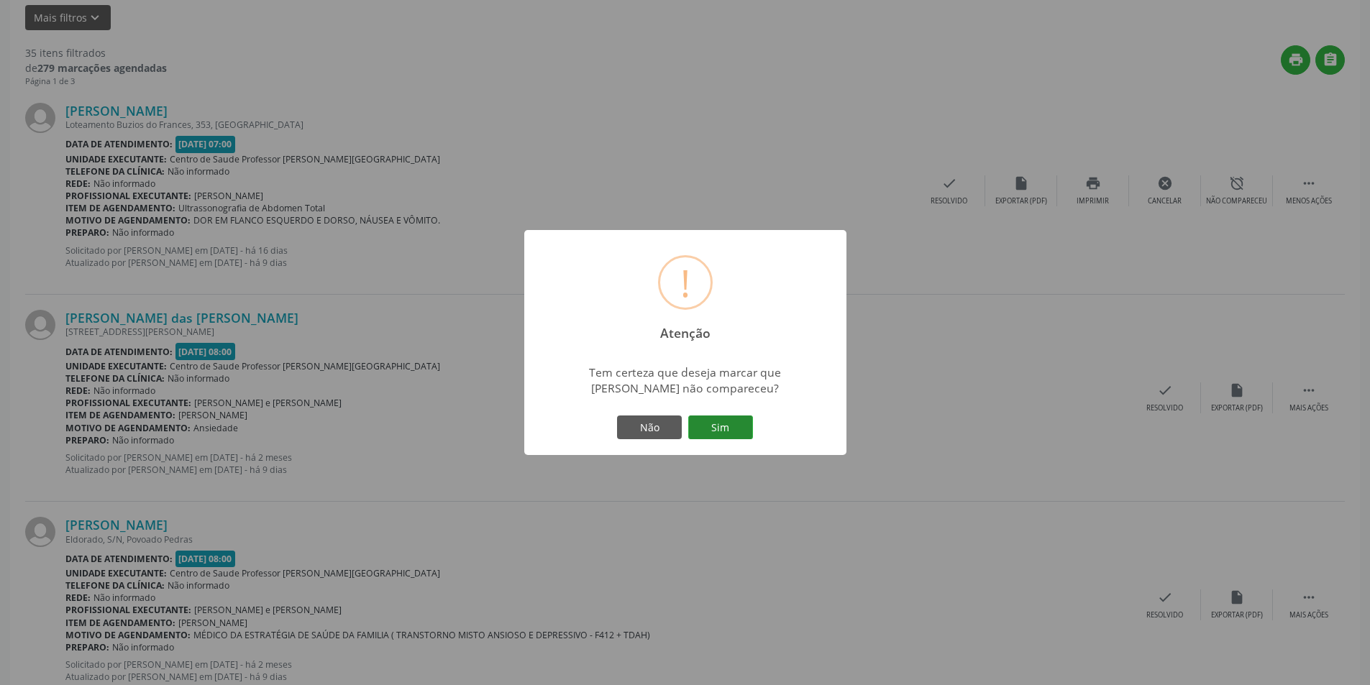
click at [728, 419] on button "Sim" at bounding box center [720, 428] width 65 height 24
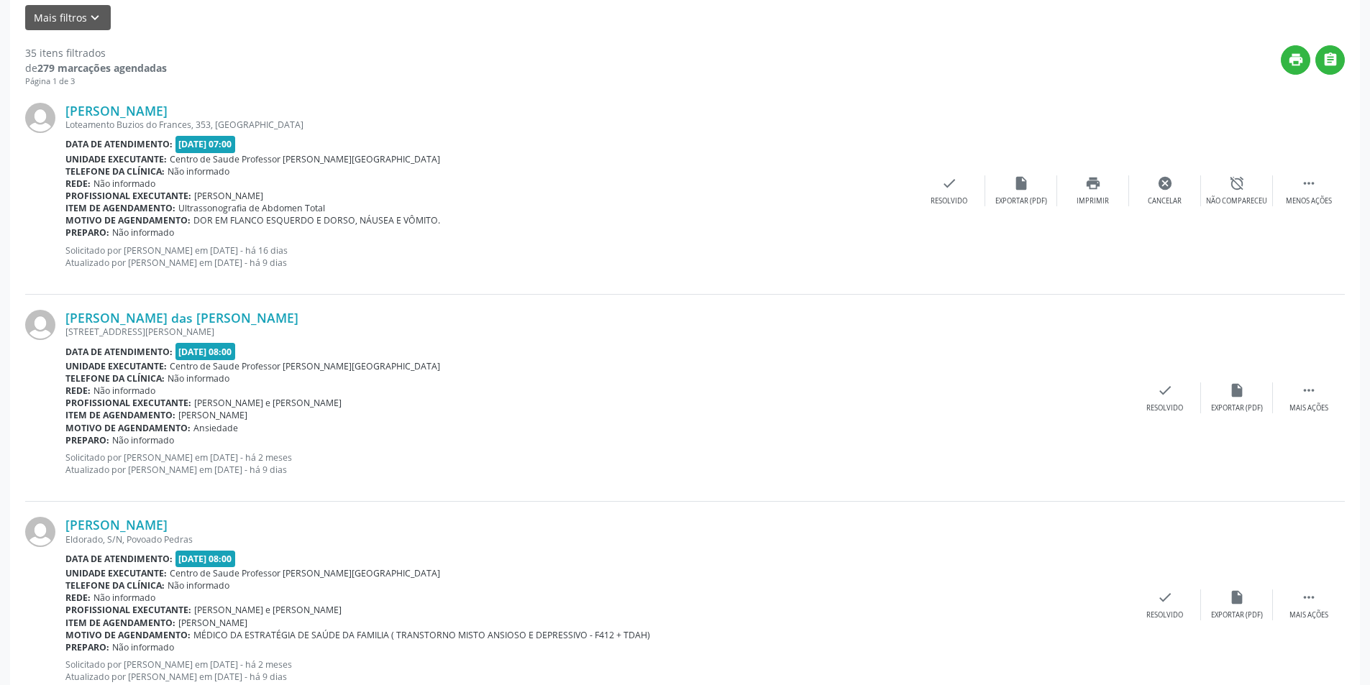
scroll to position [0, 0]
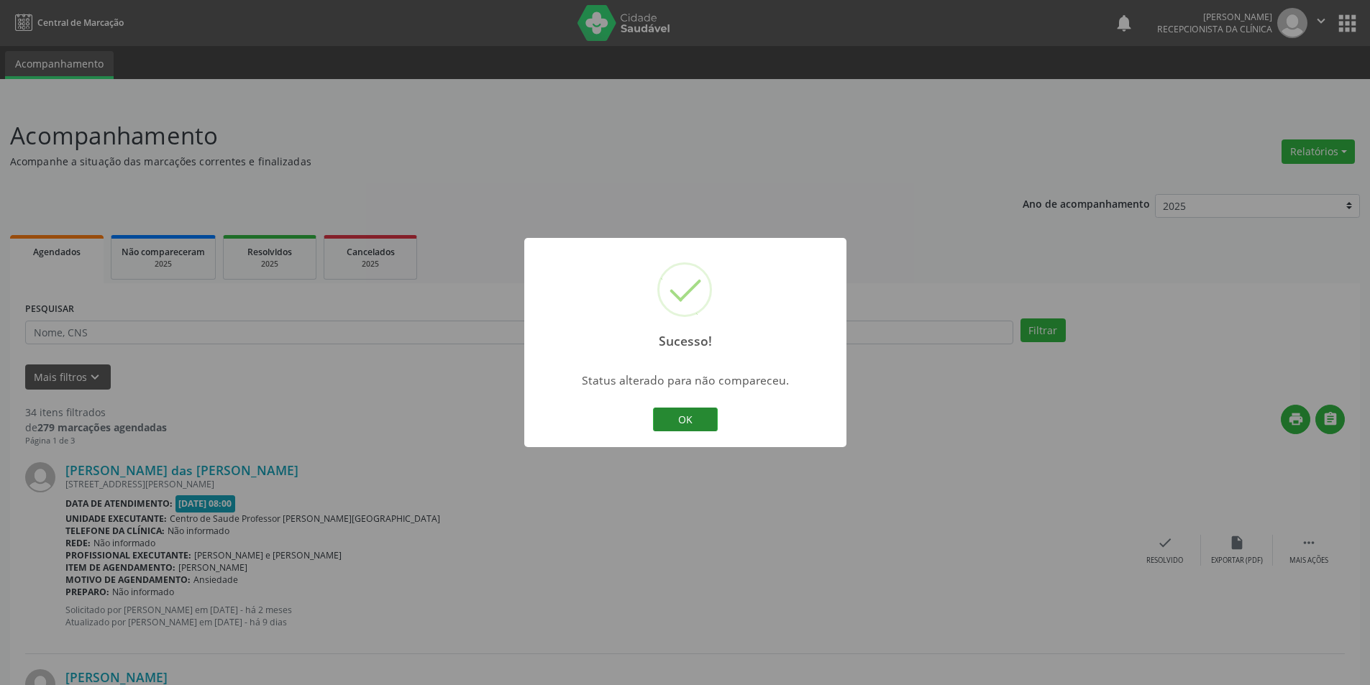
click at [706, 419] on button "OK" at bounding box center [685, 420] width 65 height 24
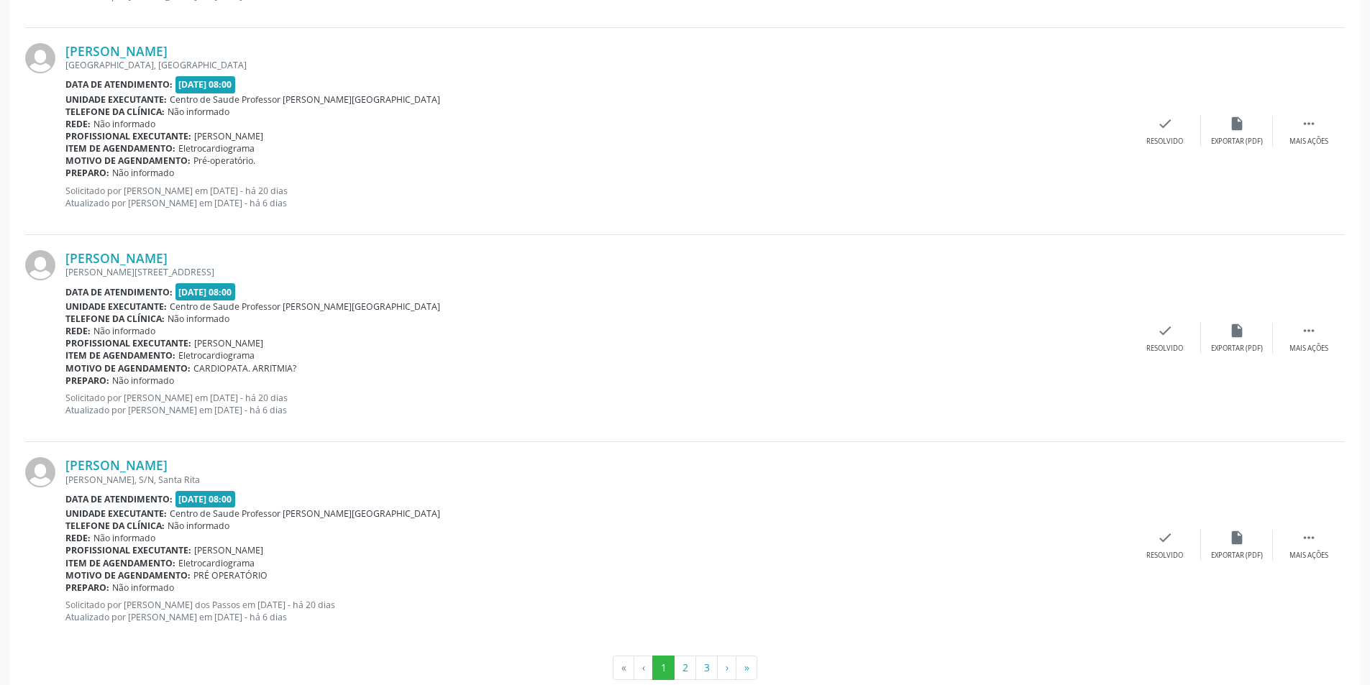
scroll to position [2938, 0]
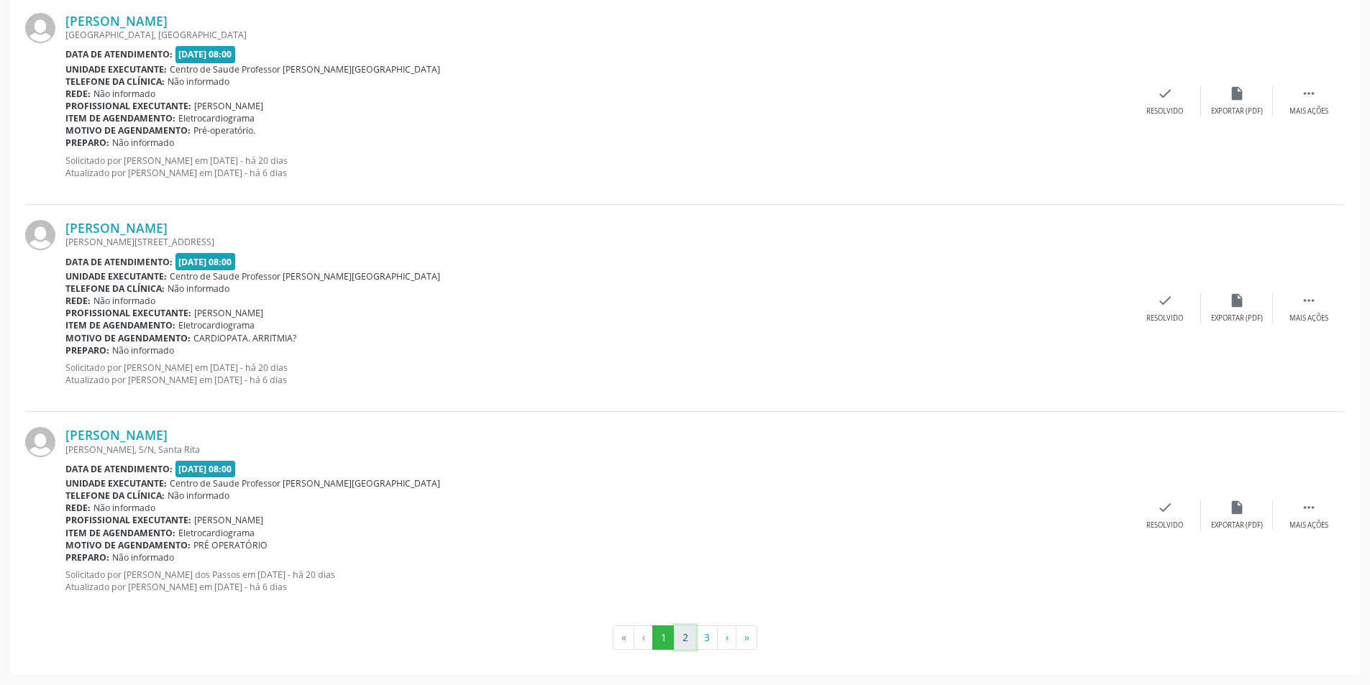
click at [691, 632] on button "2" at bounding box center [685, 638] width 22 height 24
click at [660, 634] on button "1" at bounding box center [663, 638] width 22 height 24
click at [685, 644] on button "2" at bounding box center [685, 638] width 22 height 24
click at [705, 637] on button "3" at bounding box center [707, 638] width 22 height 24
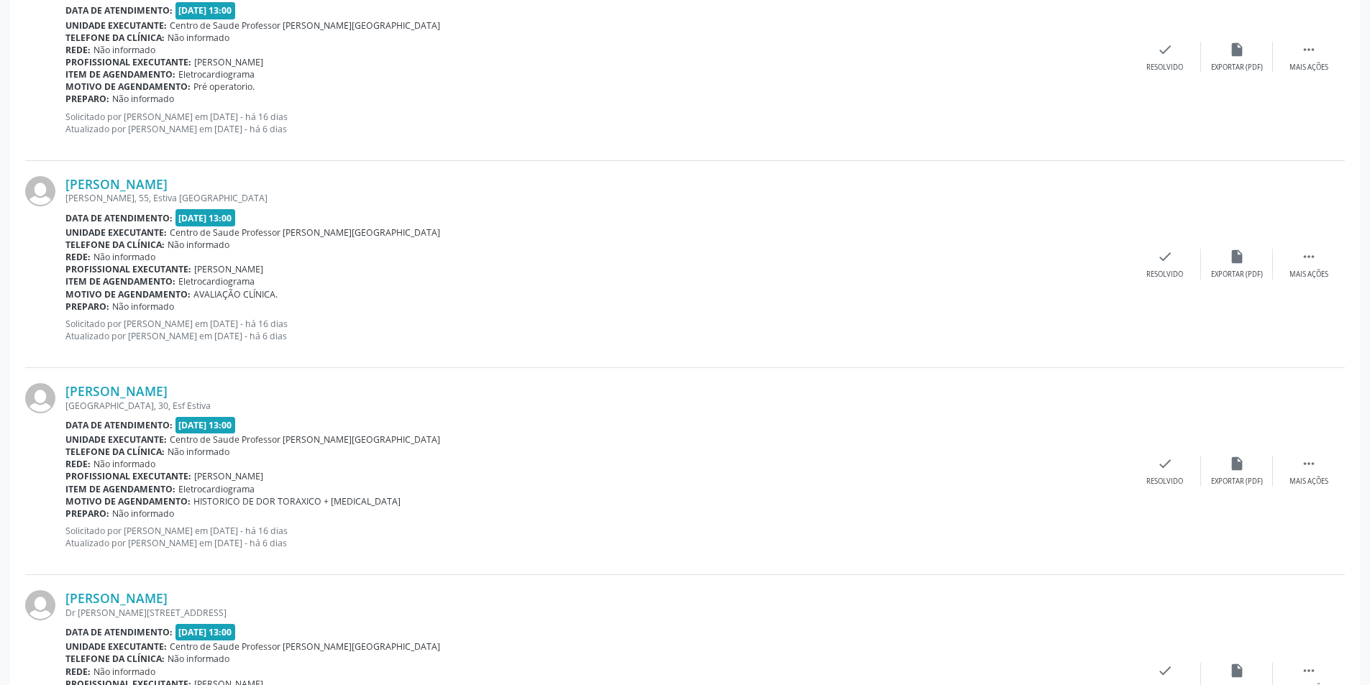
scroll to position [657, 0]
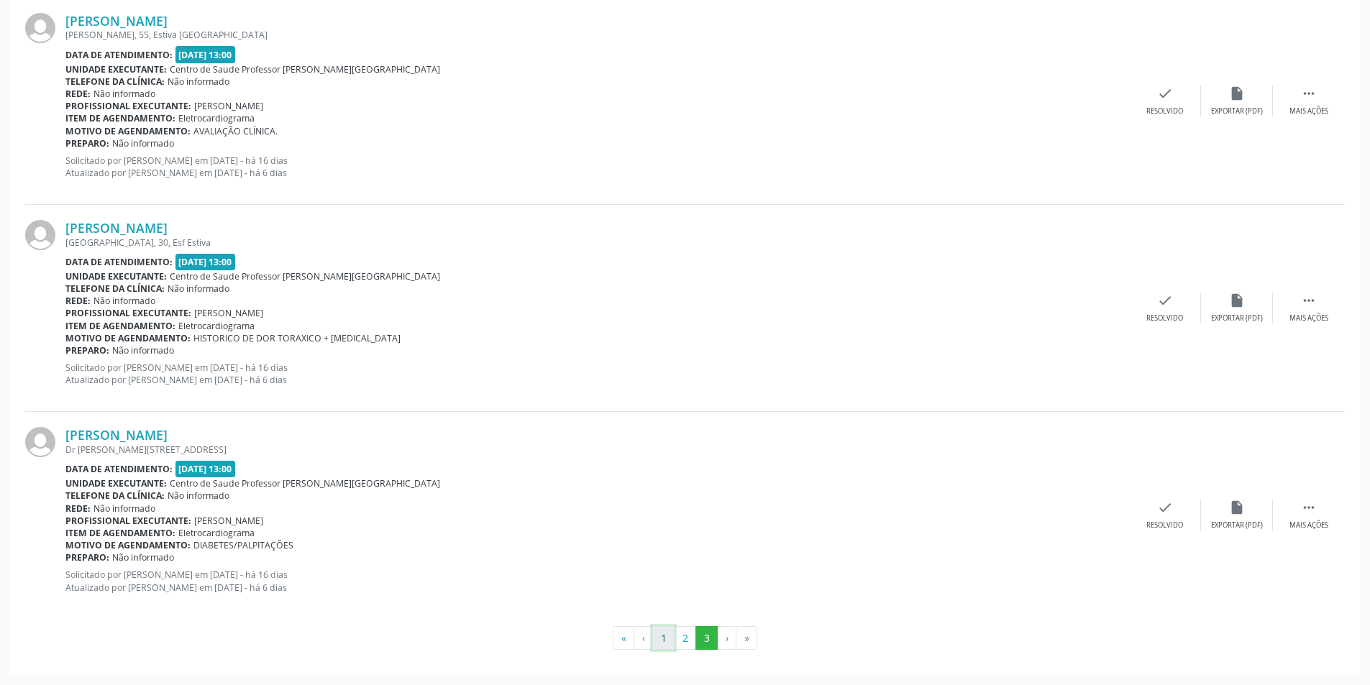
click at [662, 642] on button "1" at bounding box center [663, 638] width 22 height 24
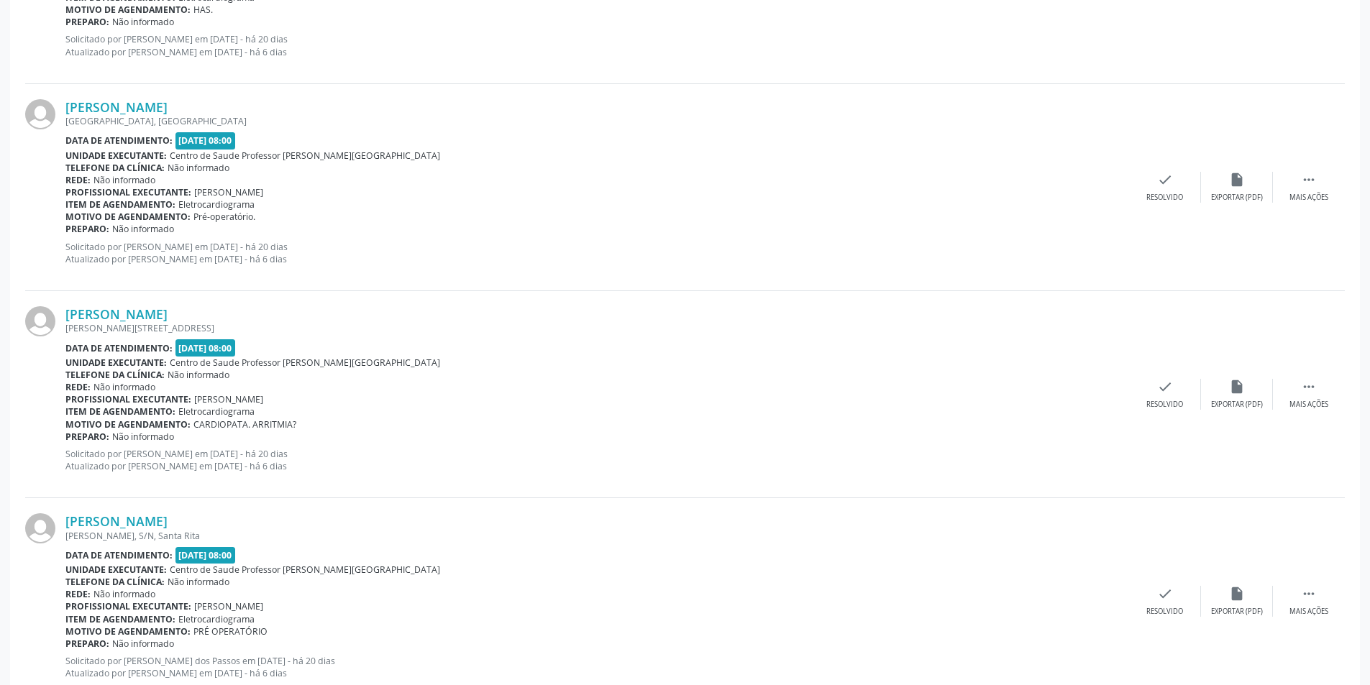
scroll to position [2938, 0]
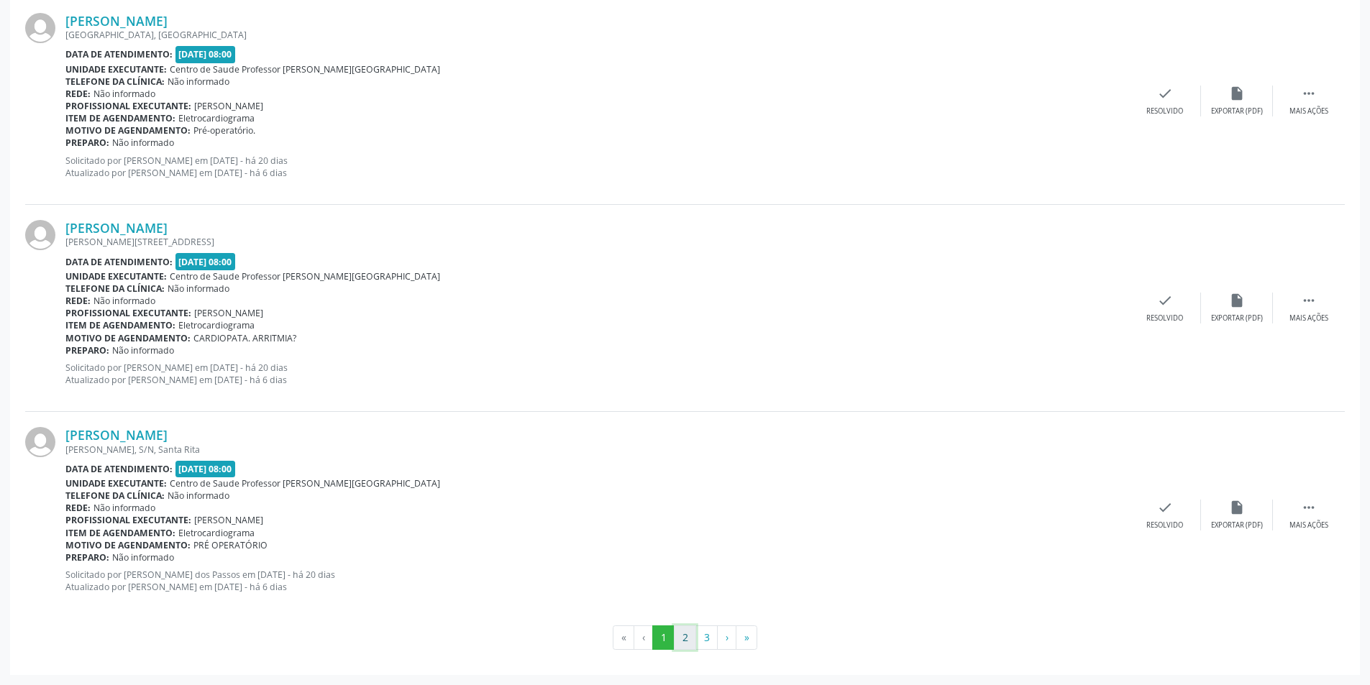
click at [692, 636] on button "2" at bounding box center [685, 638] width 22 height 24
click at [657, 632] on button "1" at bounding box center [663, 638] width 22 height 24
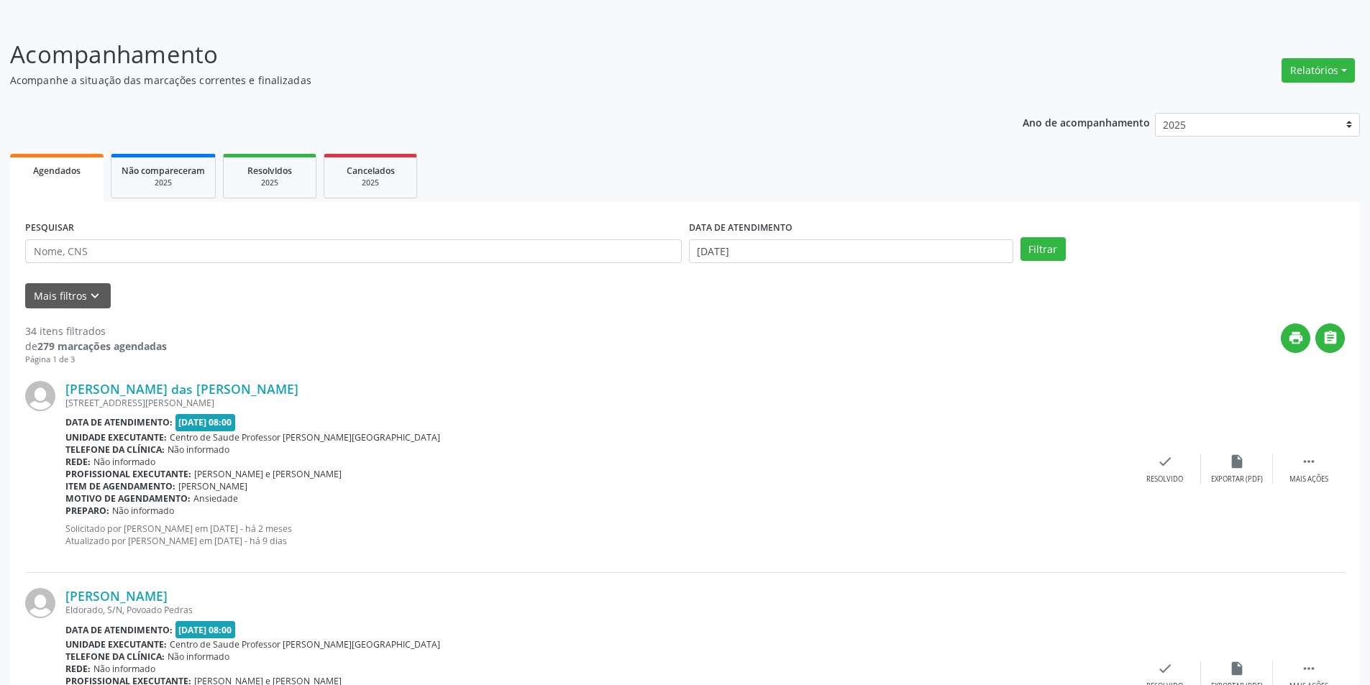
scroll to position [144, 0]
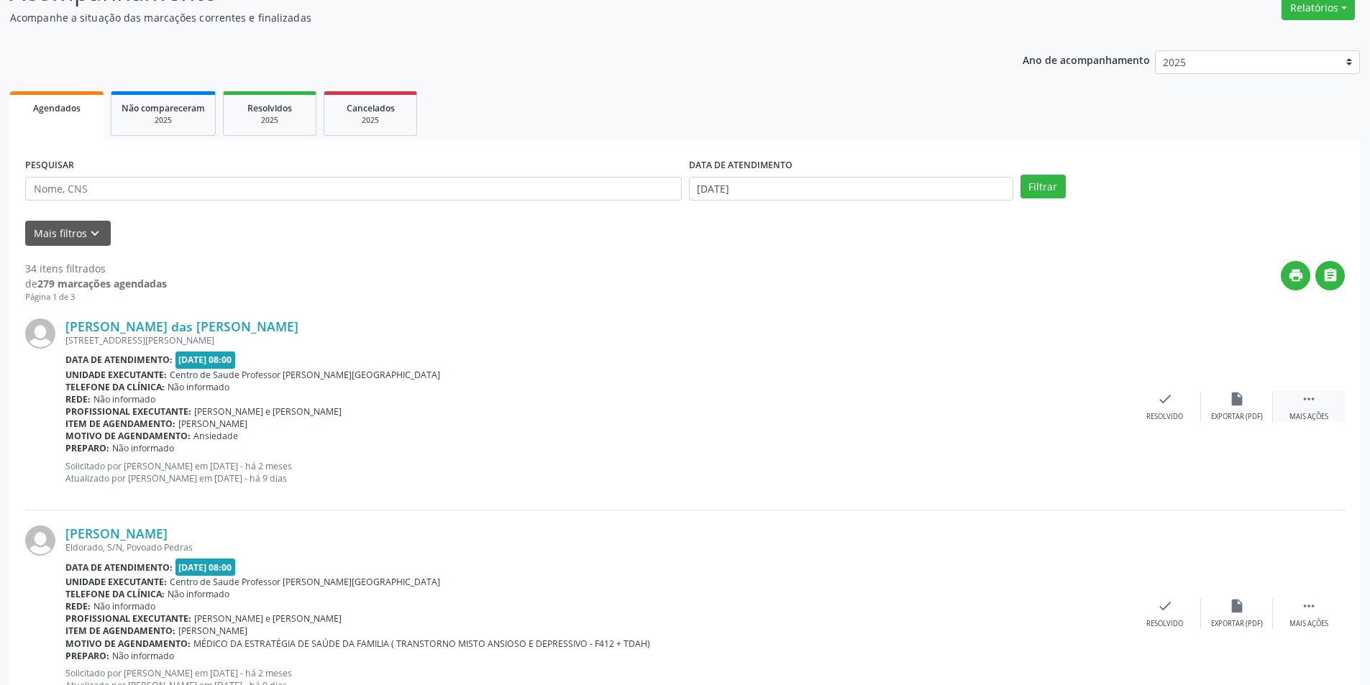
drag, startPoint x: 1315, startPoint y: 401, endPoint x: 1283, endPoint y: 412, distance: 33.7
click at [1313, 401] on icon "" at bounding box center [1309, 399] width 16 height 16
click at [1223, 405] on div "alarm_off Não compareceu" at bounding box center [1237, 406] width 72 height 31
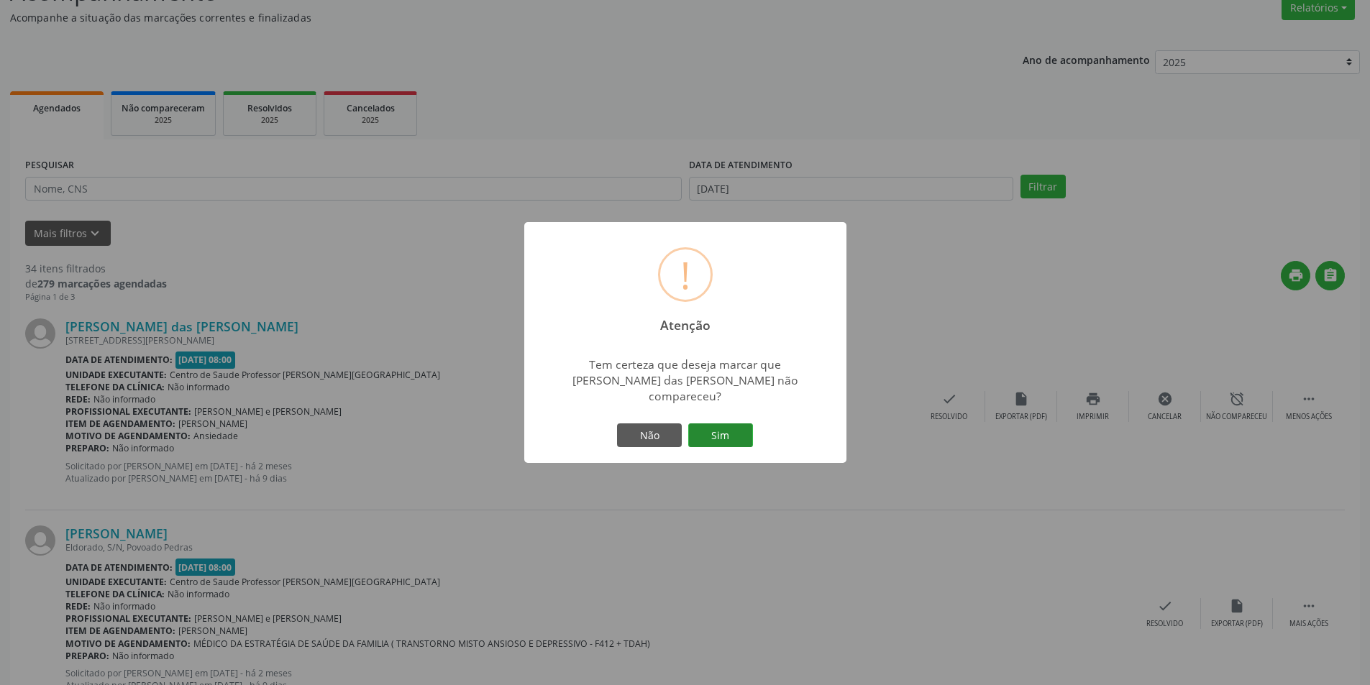
click at [723, 432] on button "Sim" at bounding box center [720, 436] width 65 height 24
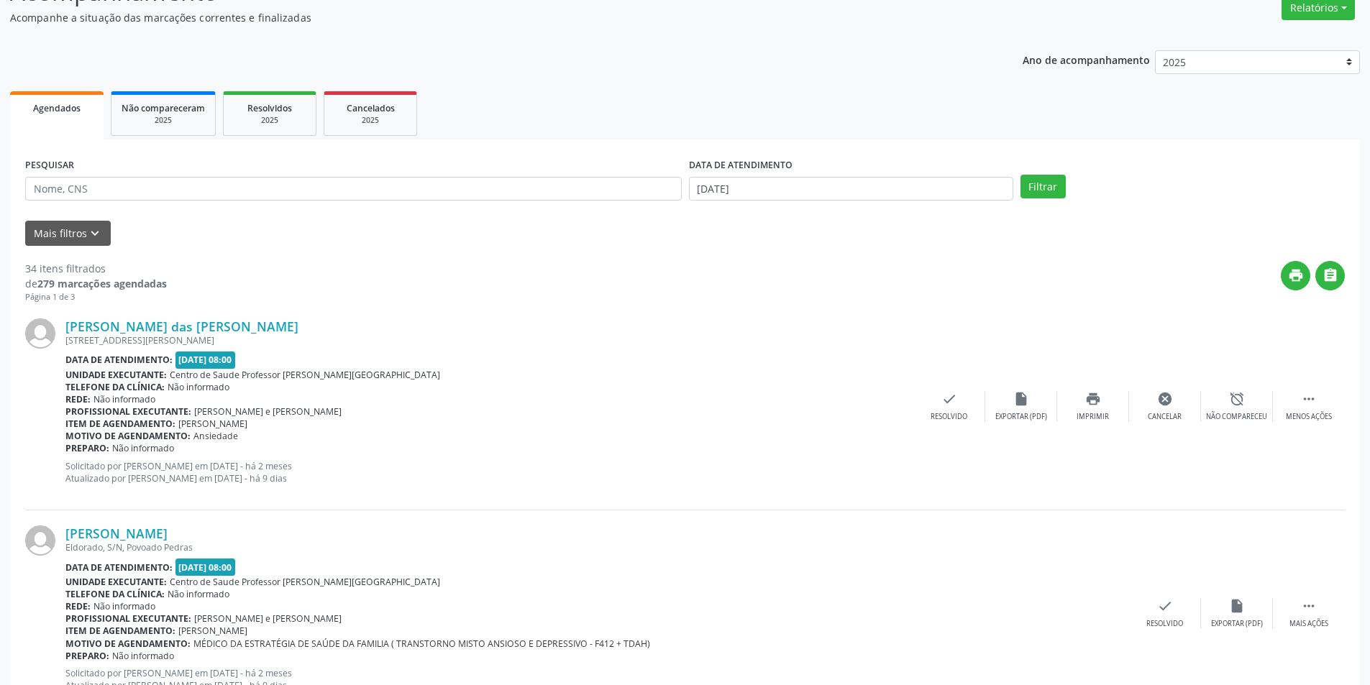
scroll to position [0, 0]
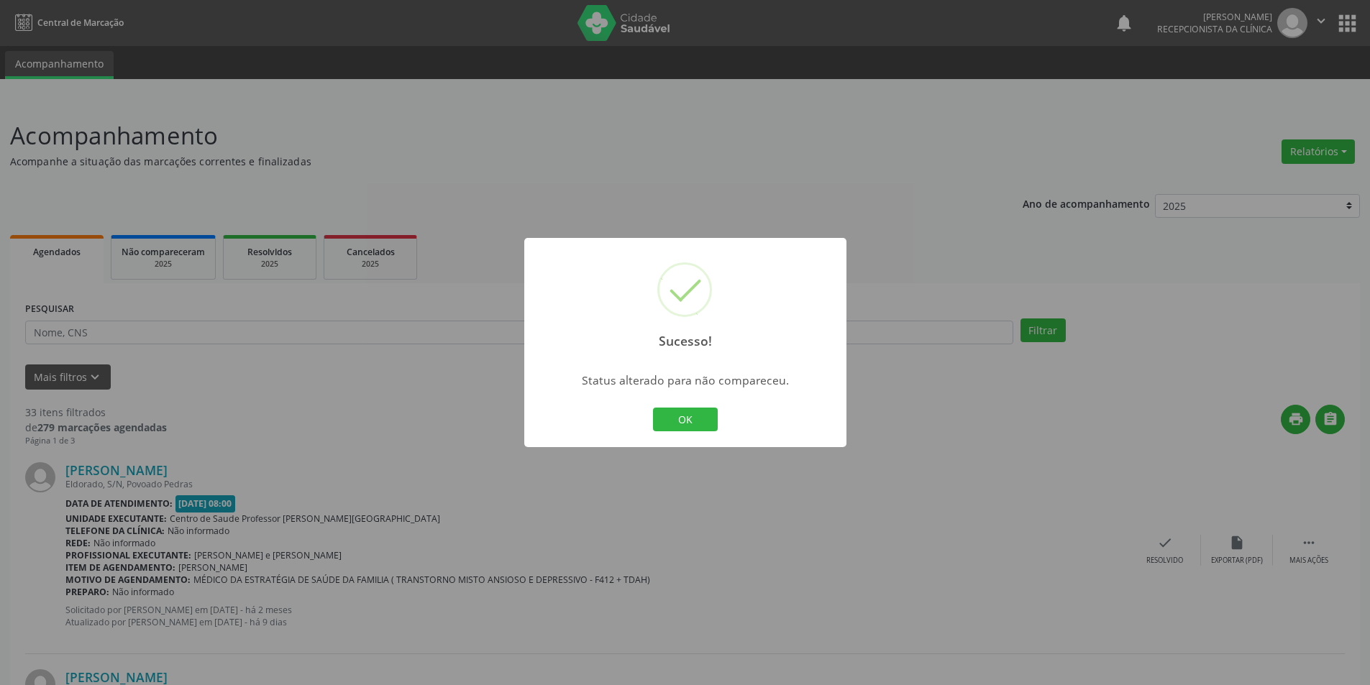
click at [719, 432] on div "OK Cancel" at bounding box center [685, 420] width 71 height 30
click at [707, 429] on button "OK" at bounding box center [685, 420] width 65 height 24
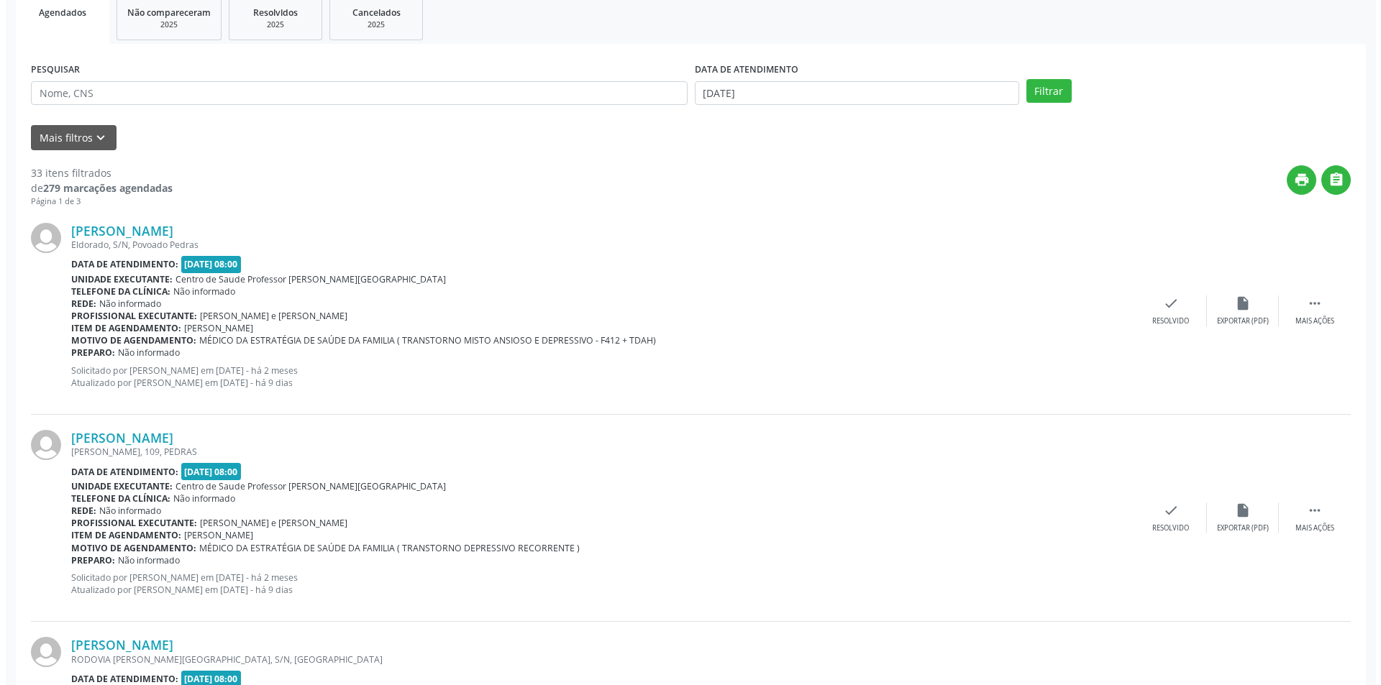
scroll to position [288, 0]
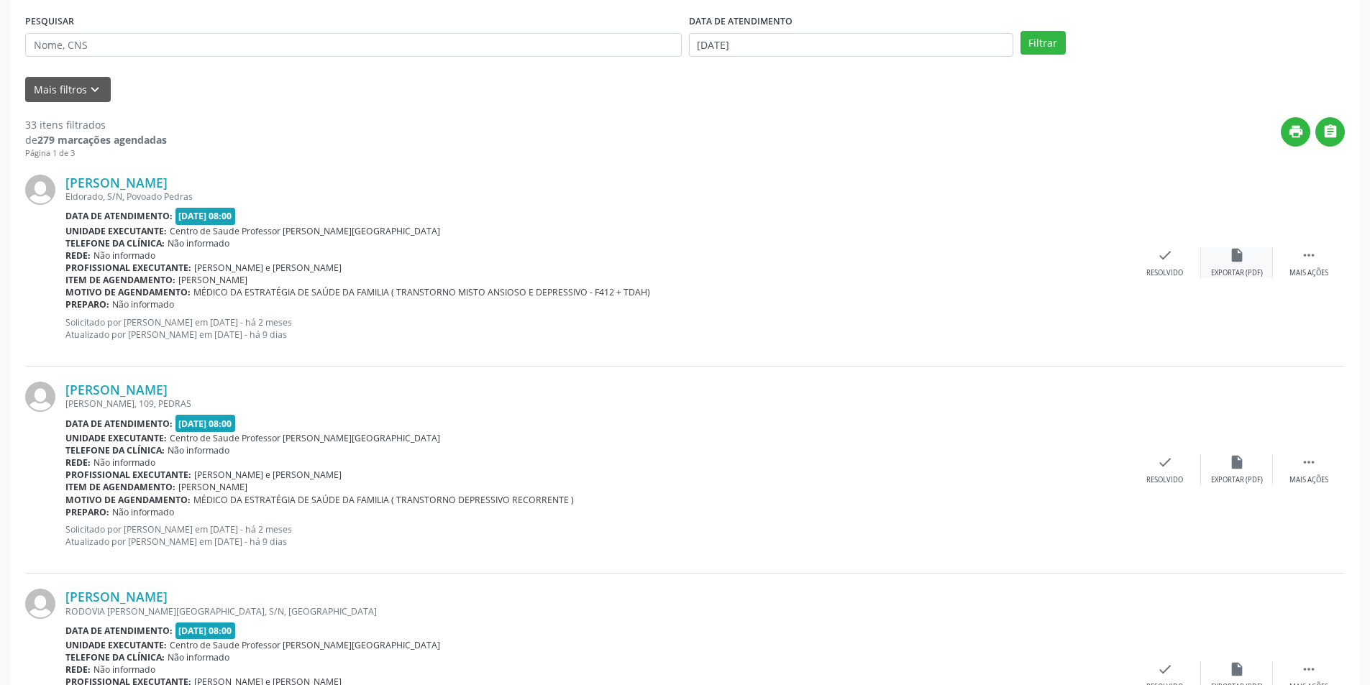
click at [1234, 253] on icon "insert_drive_file" at bounding box center [1237, 255] width 16 height 16
click at [1181, 266] on div "check Resolvido" at bounding box center [1165, 262] width 72 height 31
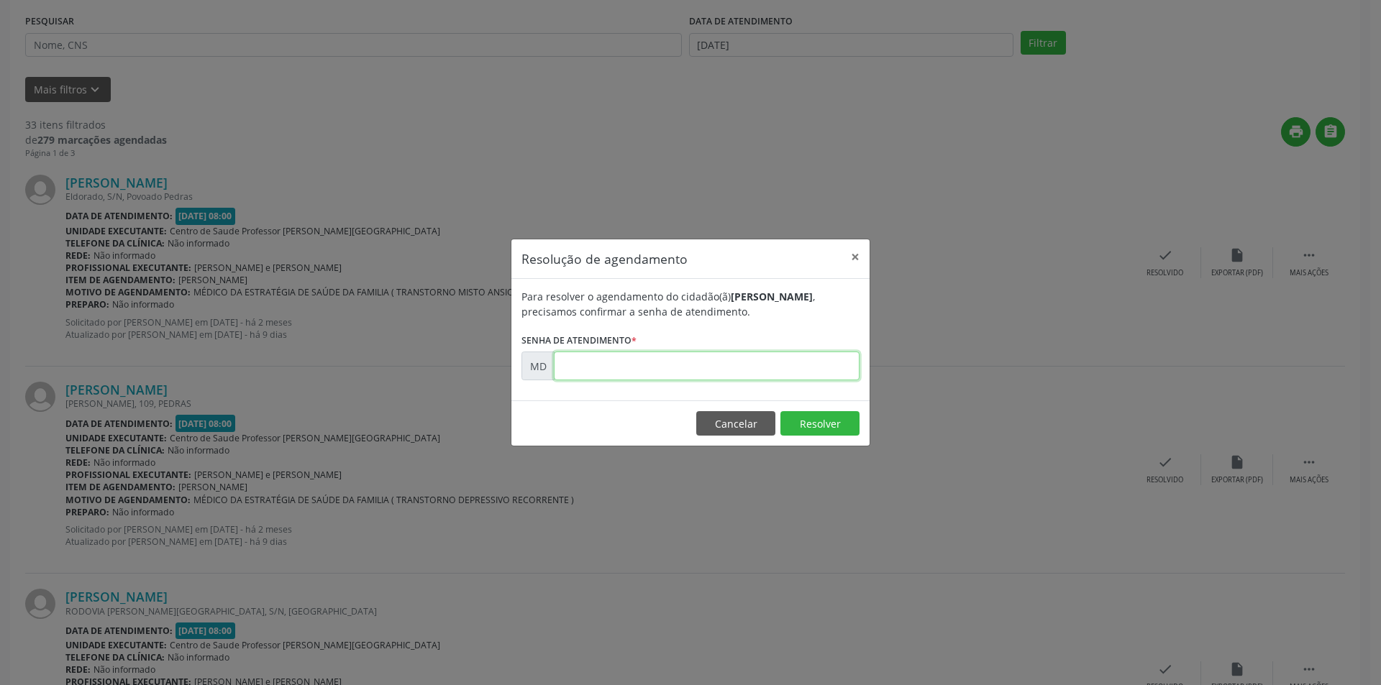
paste input "00000489"
type input "00000489"
click at [803, 416] on button "Resolver" at bounding box center [819, 423] width 79 height 24
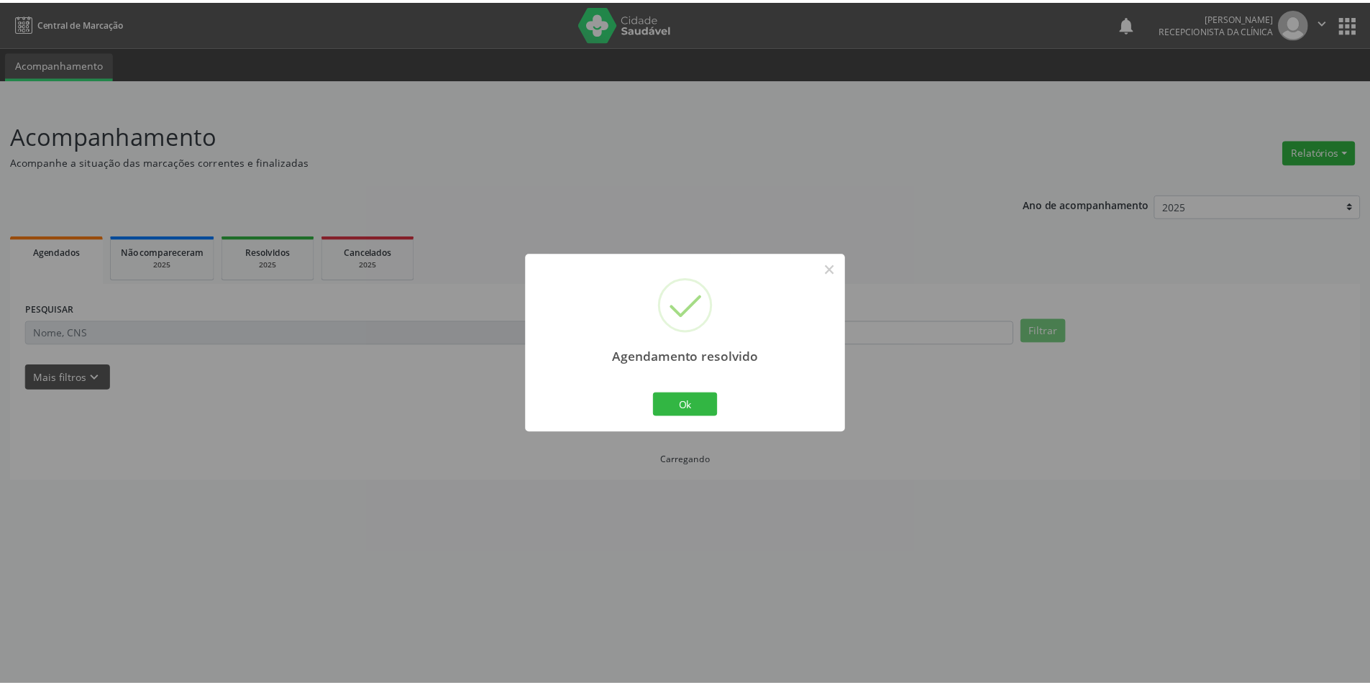
scroll to position [0, 0]
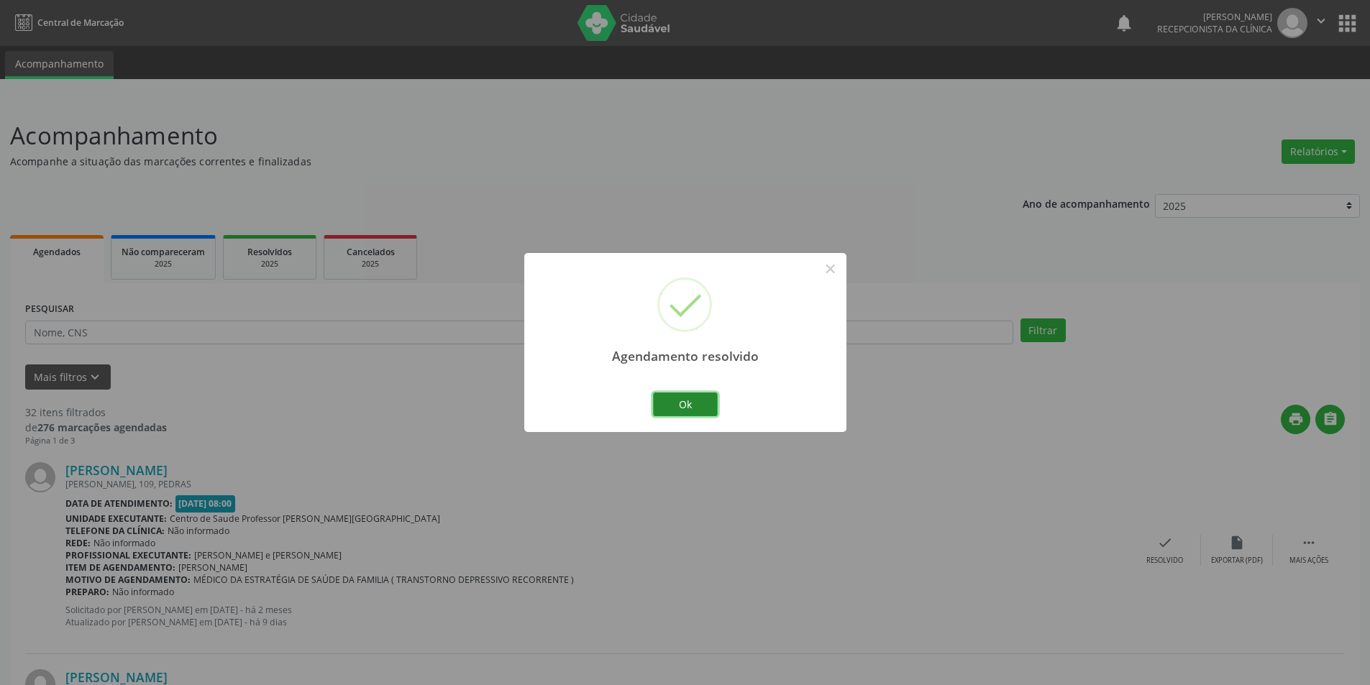
click at [682, 393] on button "Ok" at bounding box center [685, 405] width 65 height 24
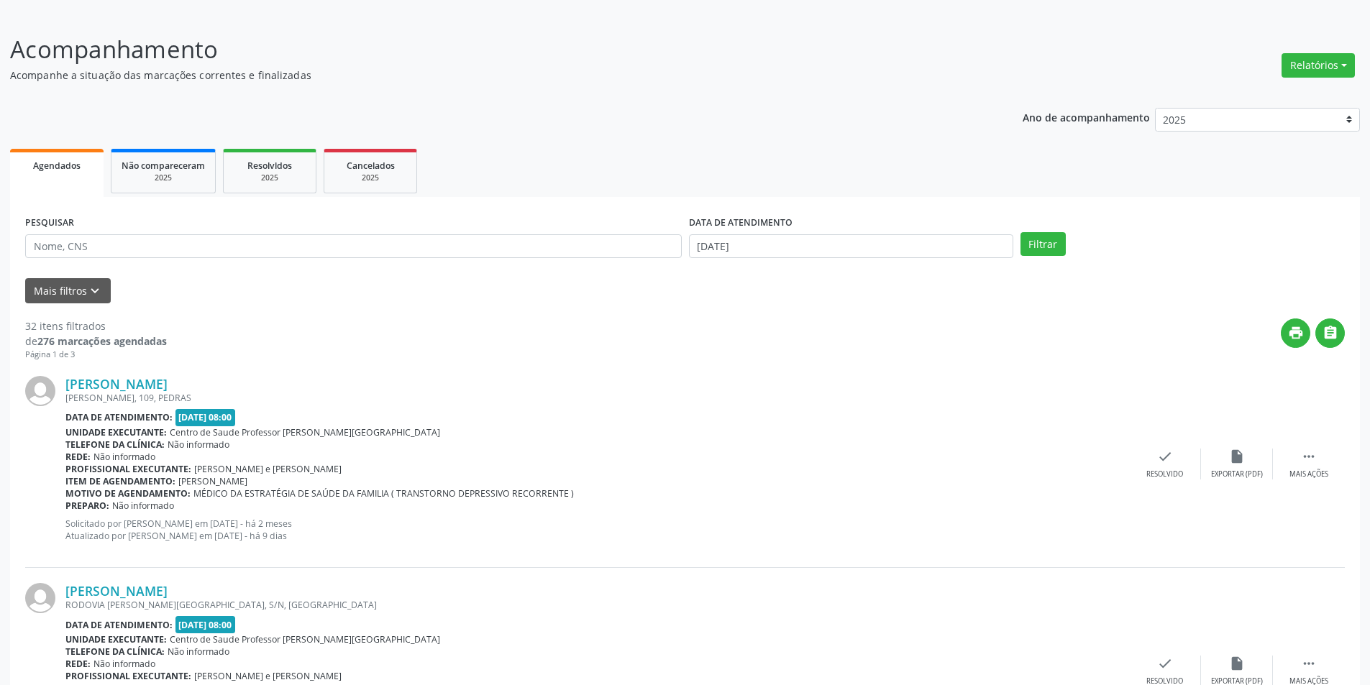
scroll to position [360, 0]
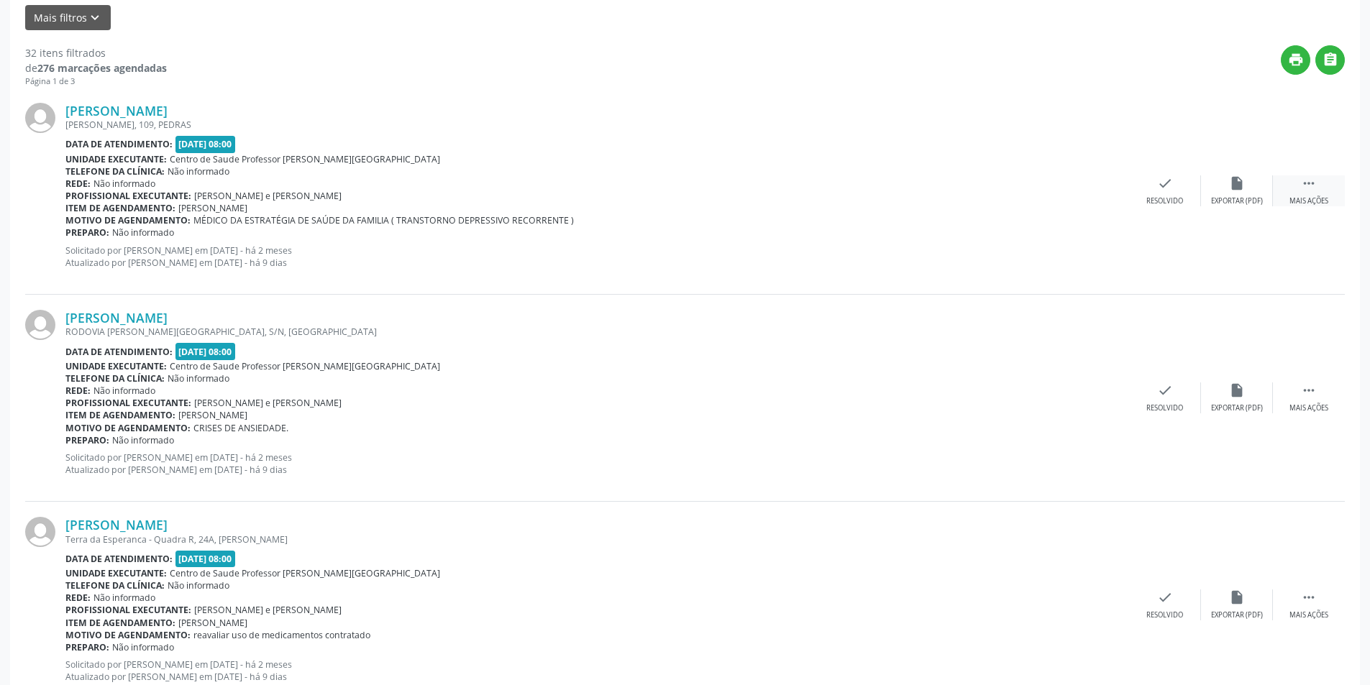
click at [1319, 204] on div "Mais ações" at bounding box center [1309, 201] width 39 height 10
click at [1243, 192] on div "alarm_off Não compareceu" at bounding box center [1237, 191] width 72 height 31
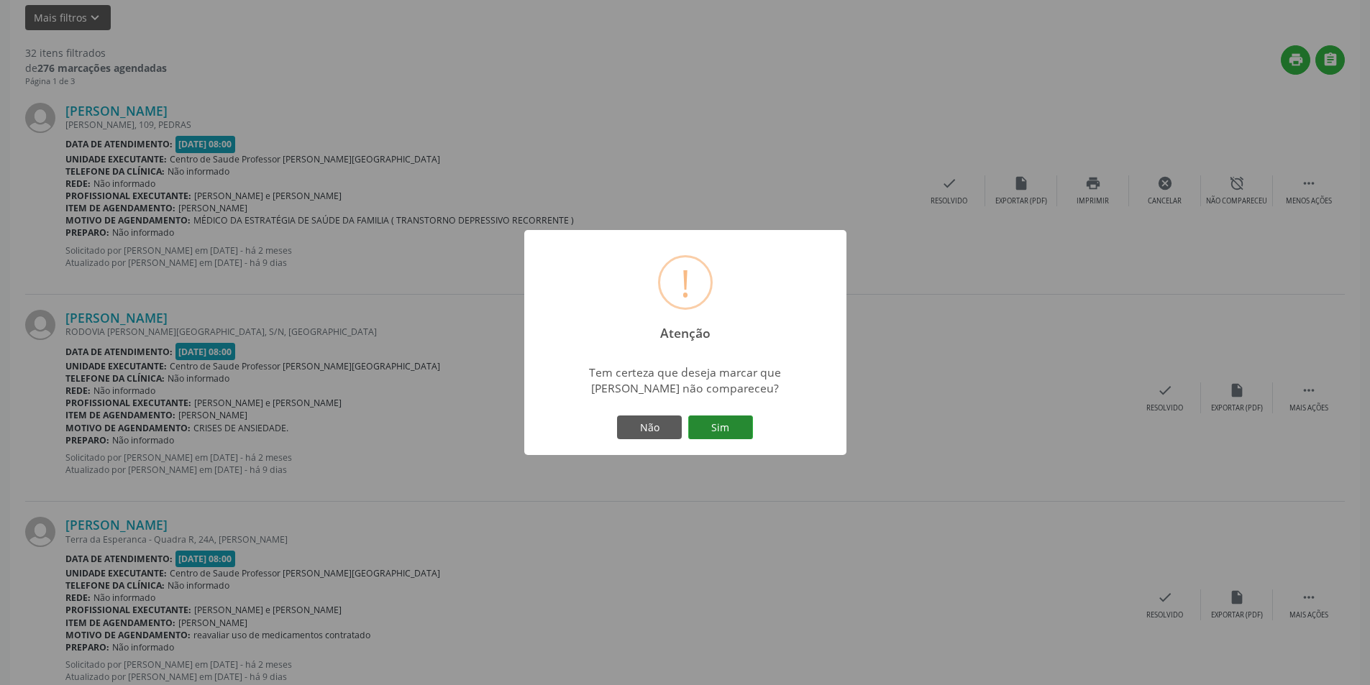
click at [718, 428] on button "Sim" at bounding box center [720, 428] width 65 height 24
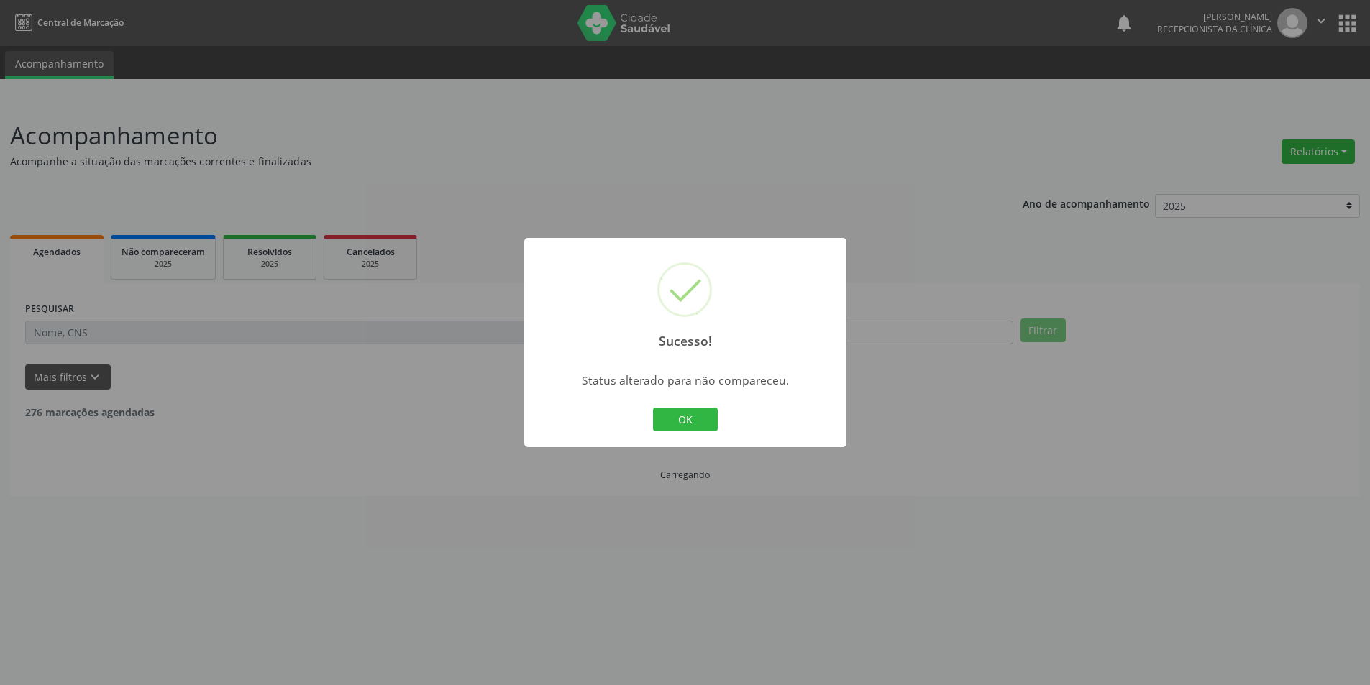
scroll to position [0, 0]
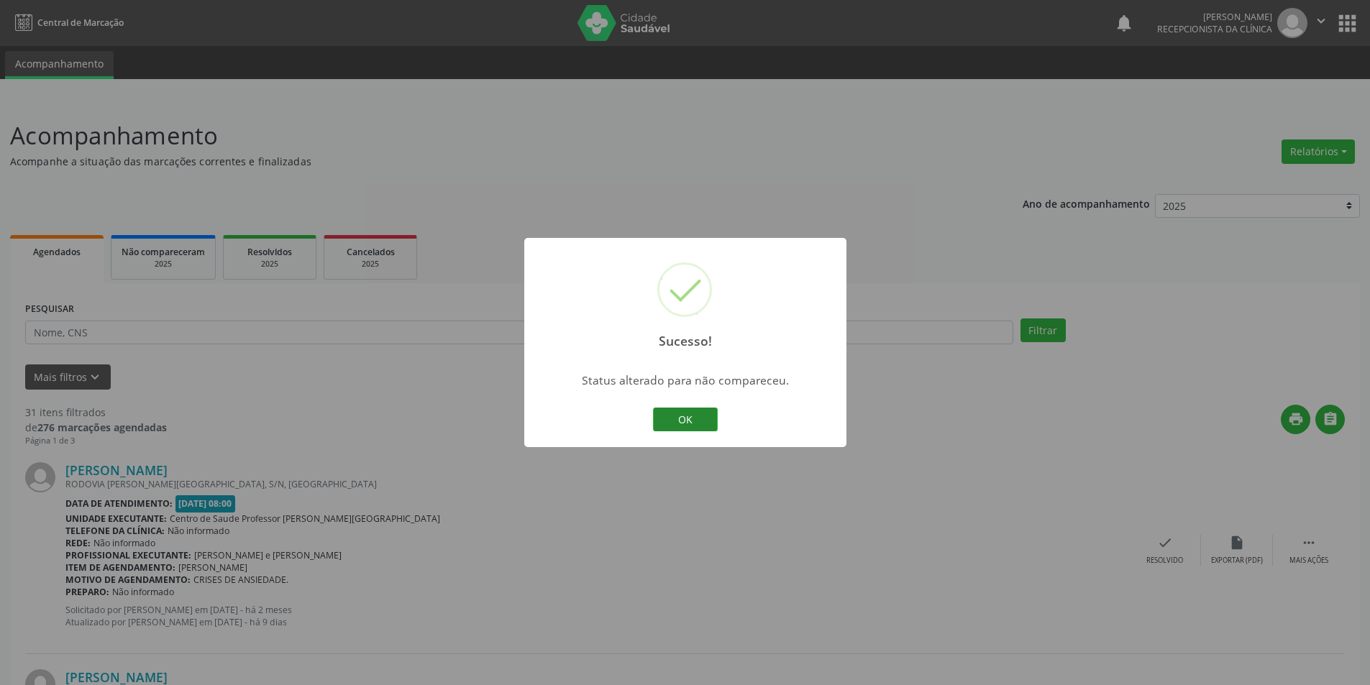
click at [688, 419] on button "OK" at bounding box center [685, 420] width 65 height 24
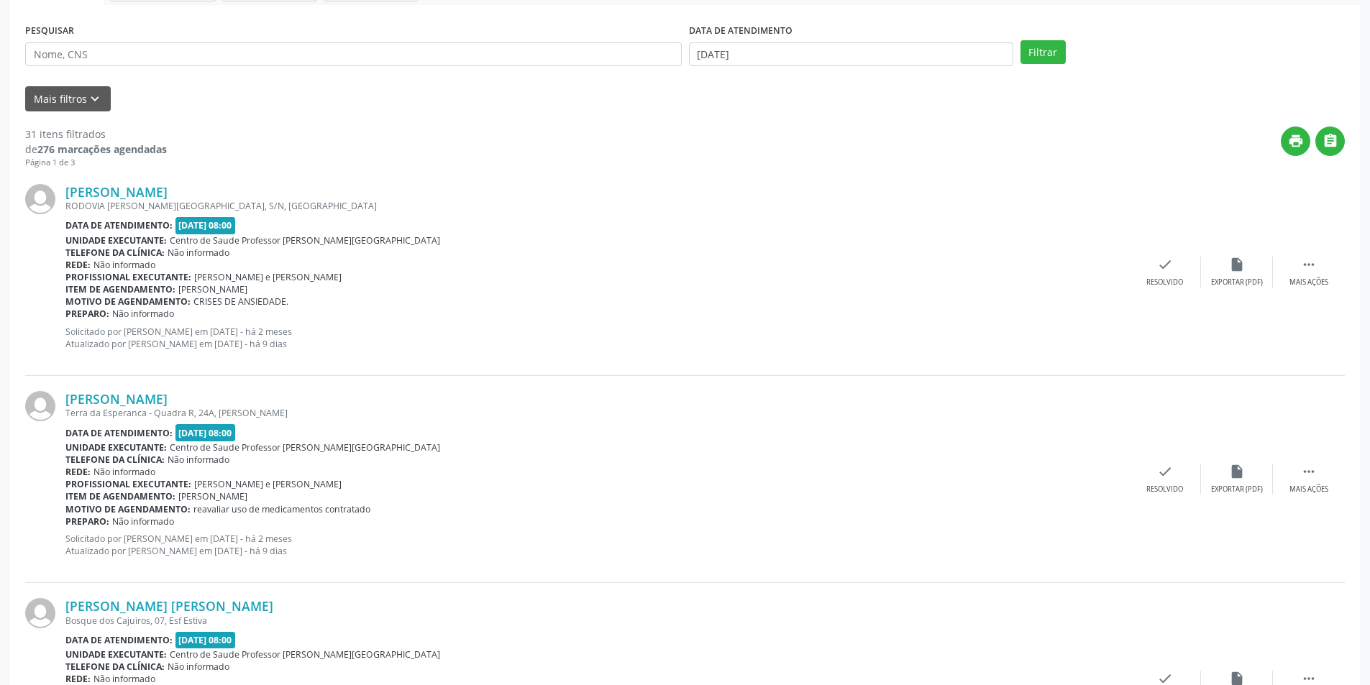
scroll to position [288, 0]
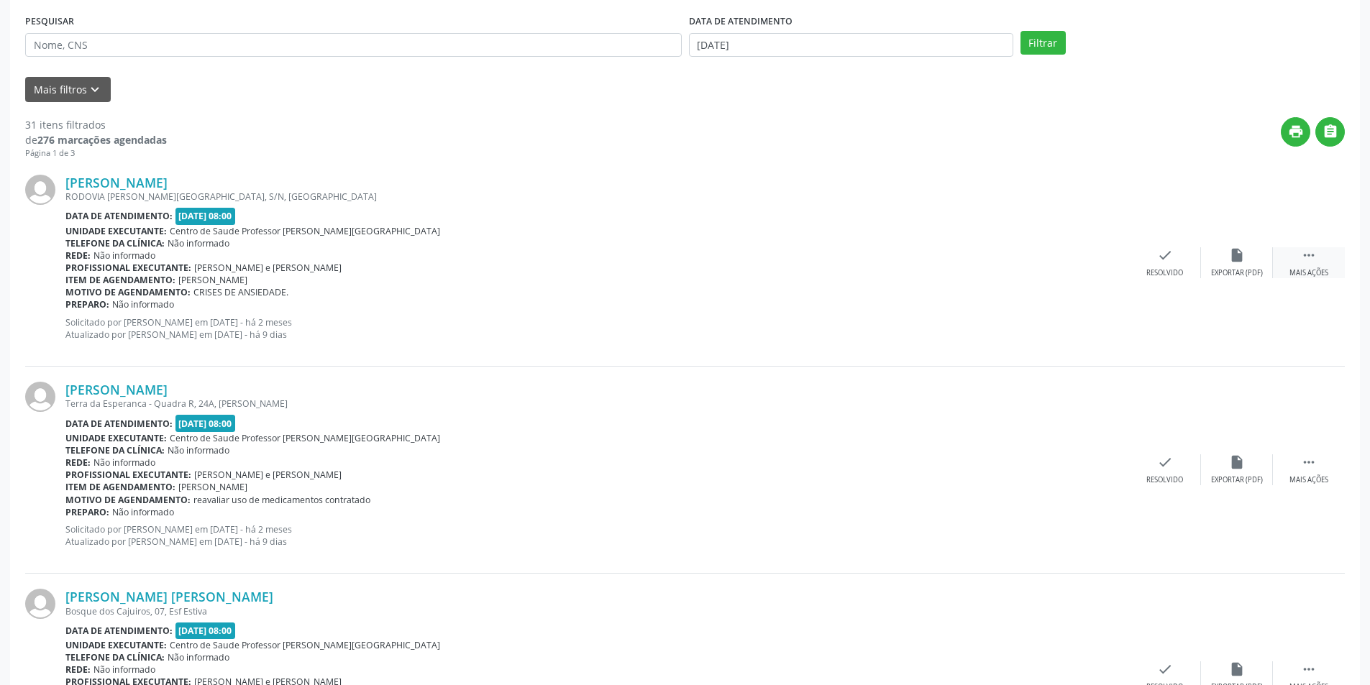
click at [1298, 278] on div "Mais ações" at bounding box center [1309, 273] width 39 height 10
click at [1248, 263] on div "alarm_off Não compareceu" at bounding box center [1237, 262] width 72 height 31
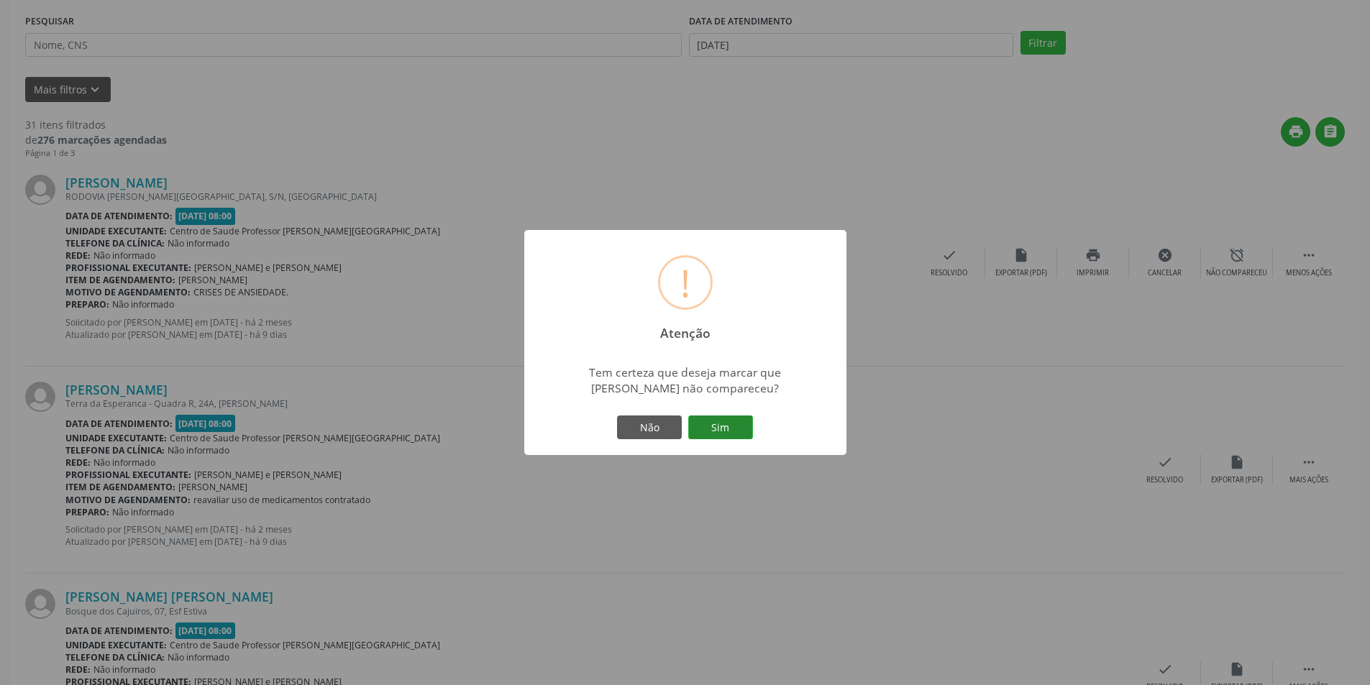
click at [716, 427] on button "Sim" at bounding box center [720, 428] width 65 height 24
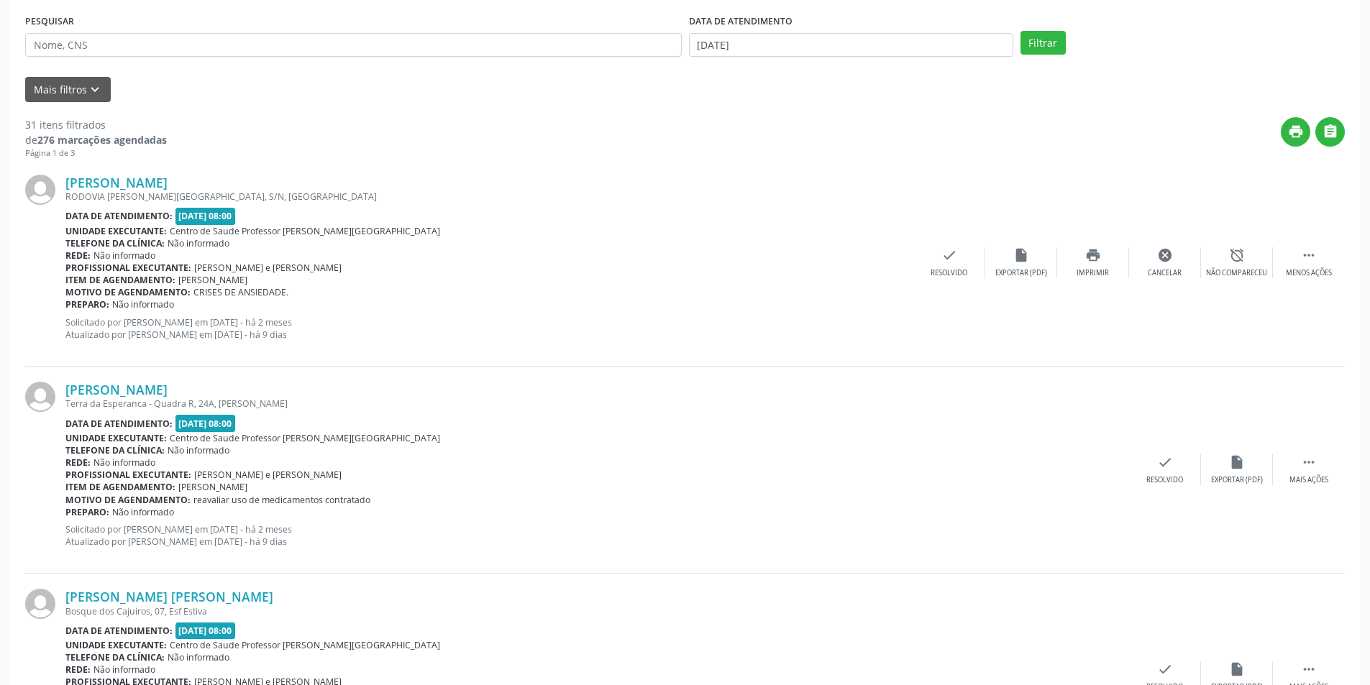
scroll to position [0, 0]
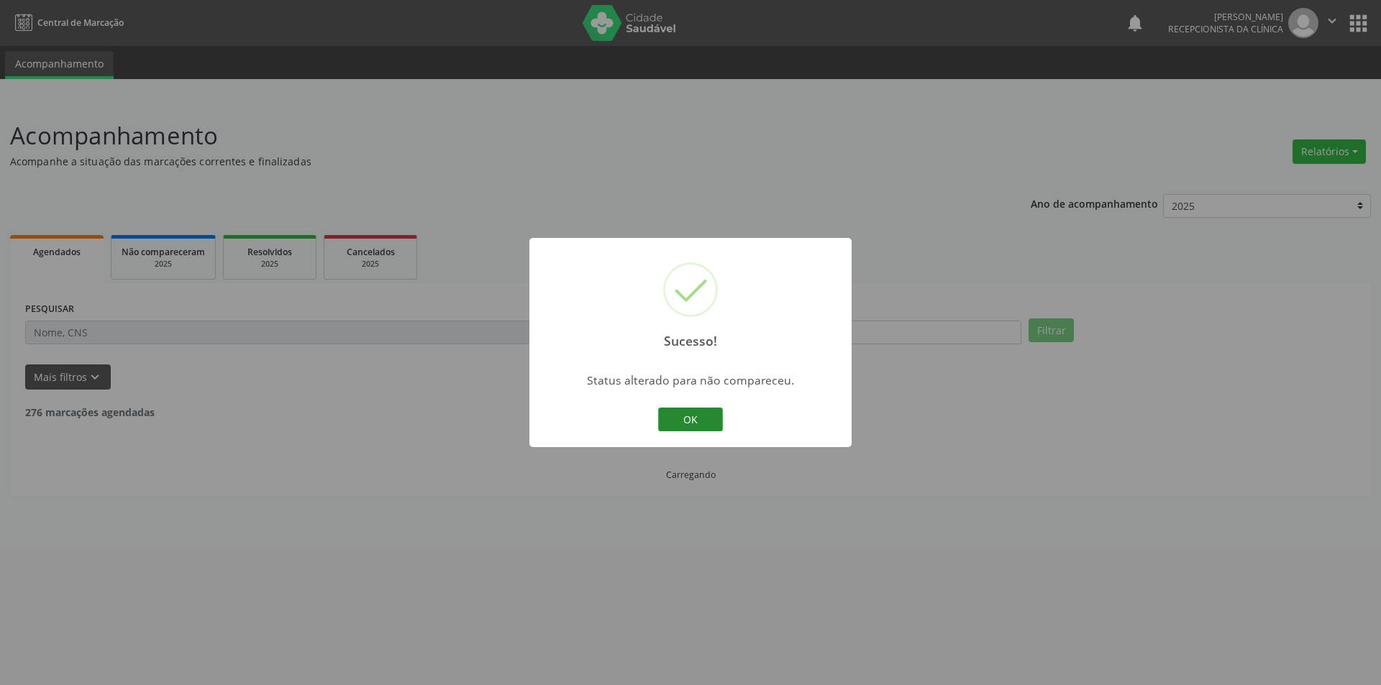
click at [708, 414] on button "OK" at bounding box center [690, 420] width 65 height 24
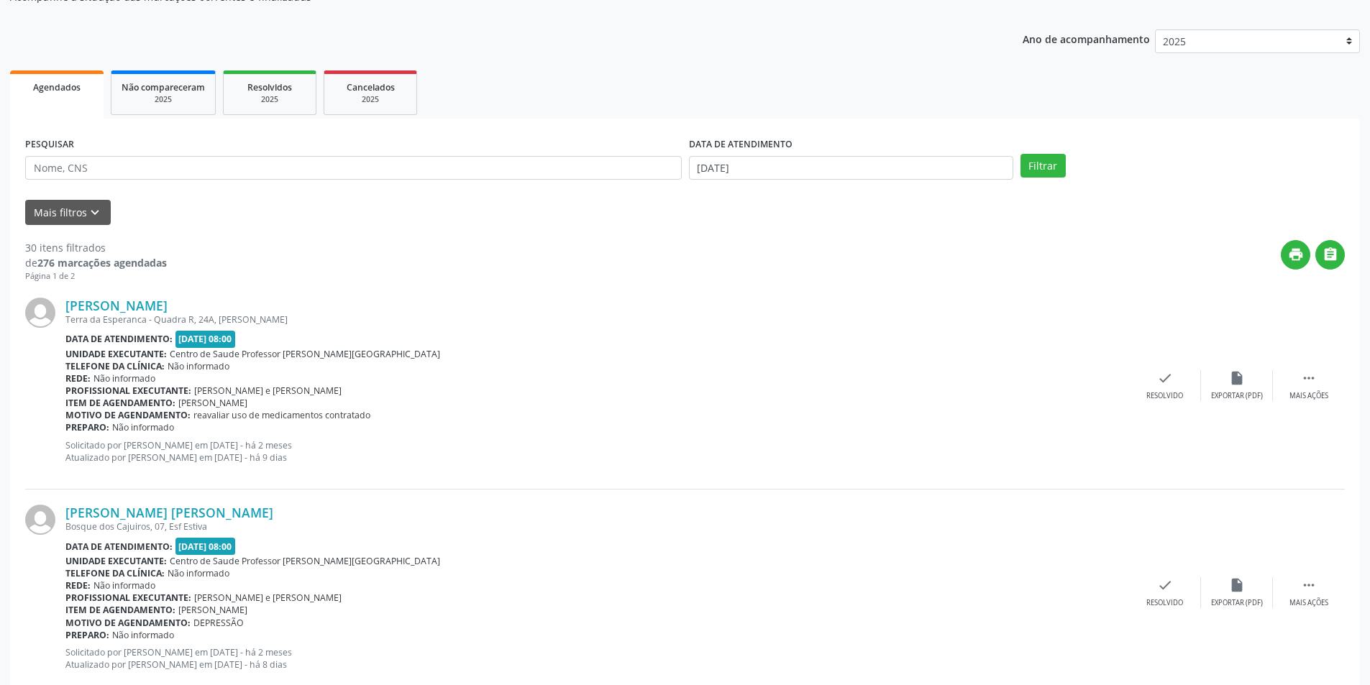
scroll to position [216, 0]
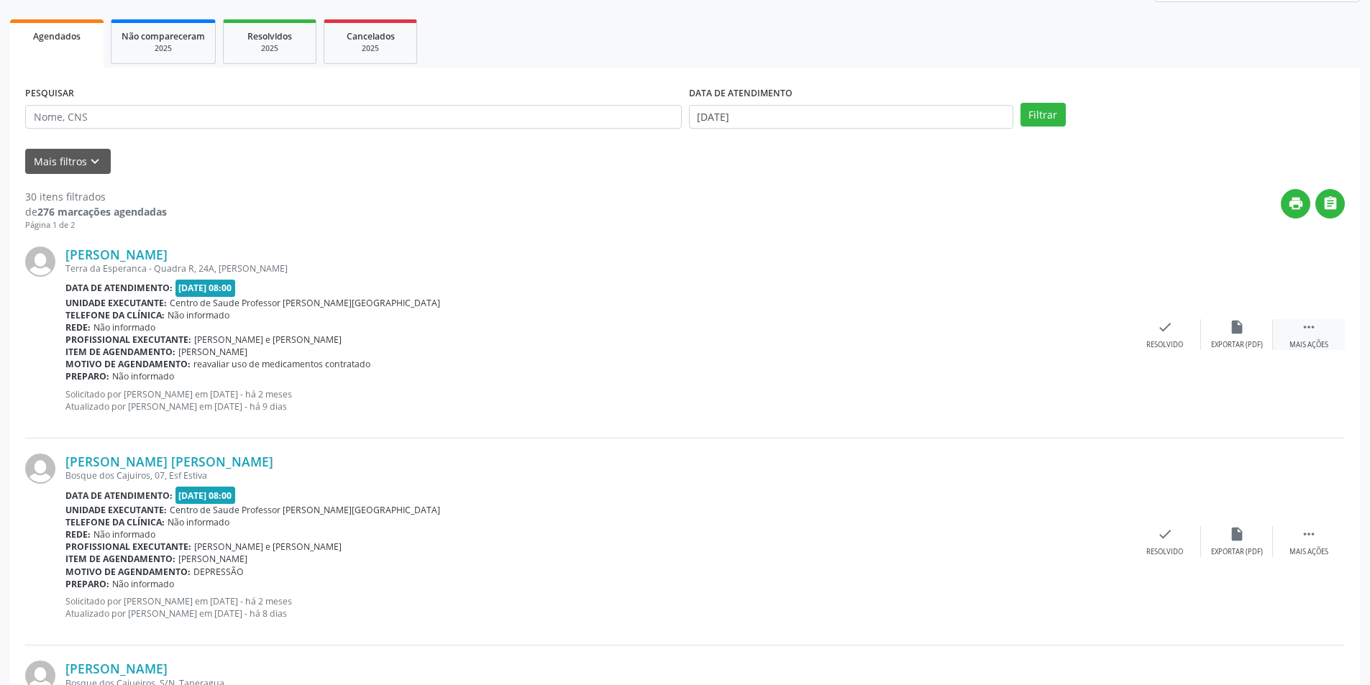
click at [1326, 332] on div " Mais ações" at bounding box center [1309, 334] width 72 height 31
click at [1238, 336] on div "alarm_off Não compareceu" at bounding box center [1237, 334] width 72 height 31
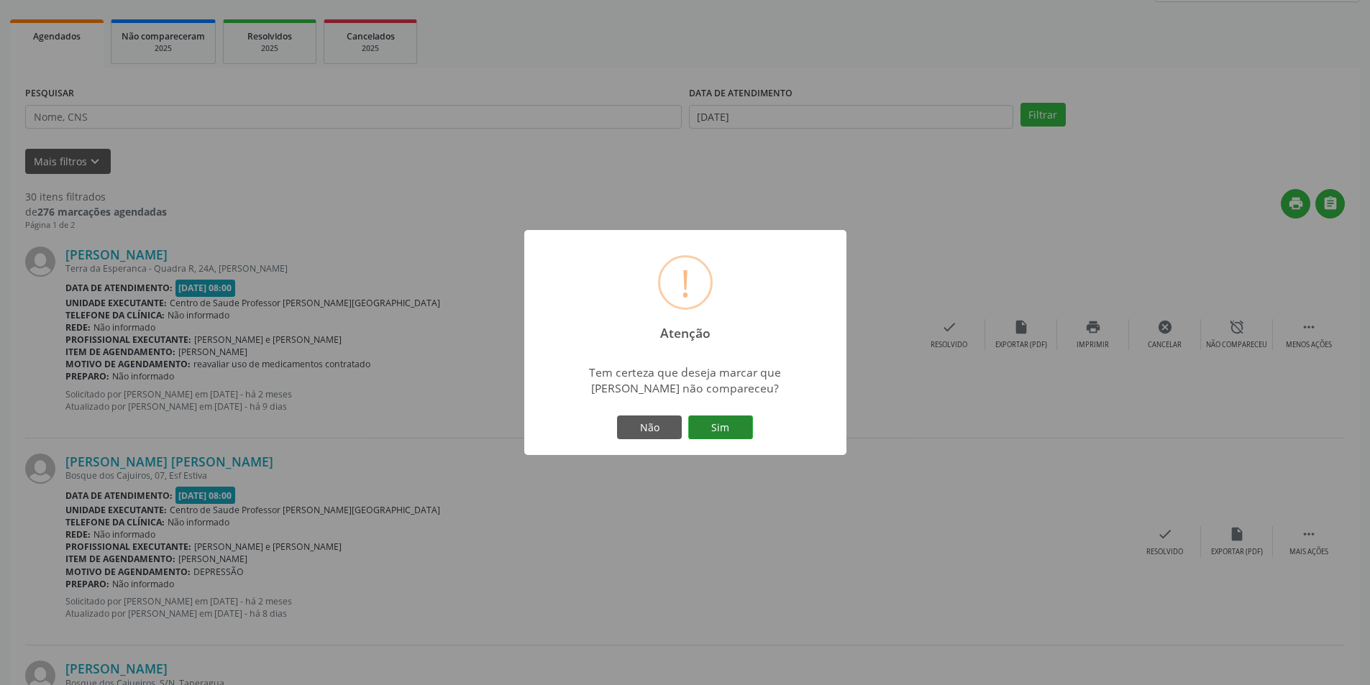
click at [714, 422] on button "Sim" at bounding box center [720, 428] width 65 height 24
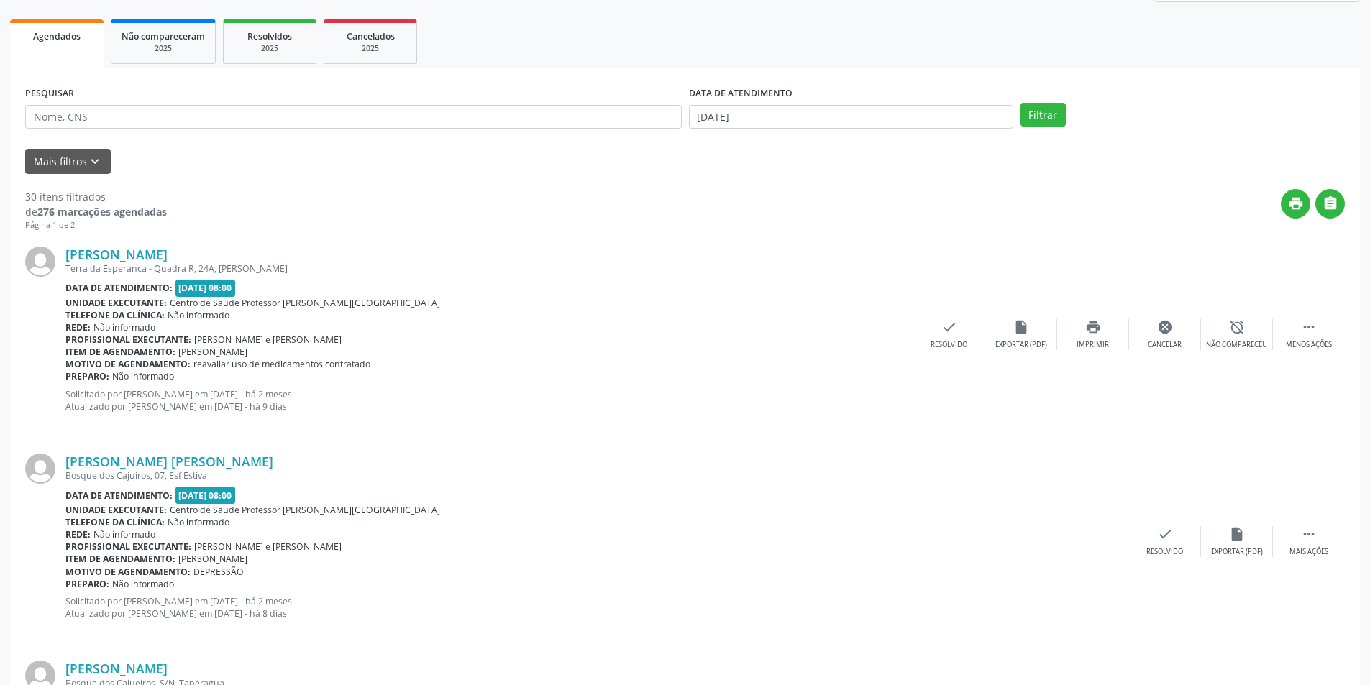
scroll to position [0, 0]
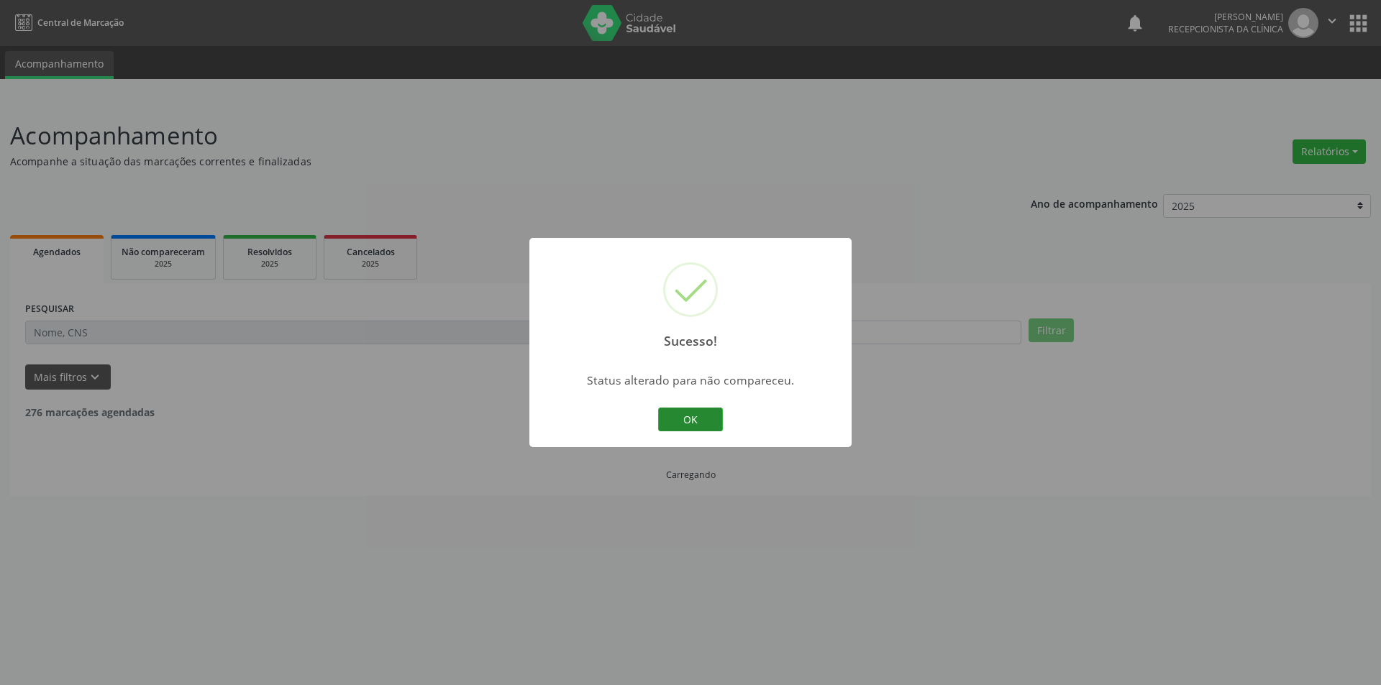
click at [708, 412] on button "OK" at bounding box center [690, 420] width 65 height 24
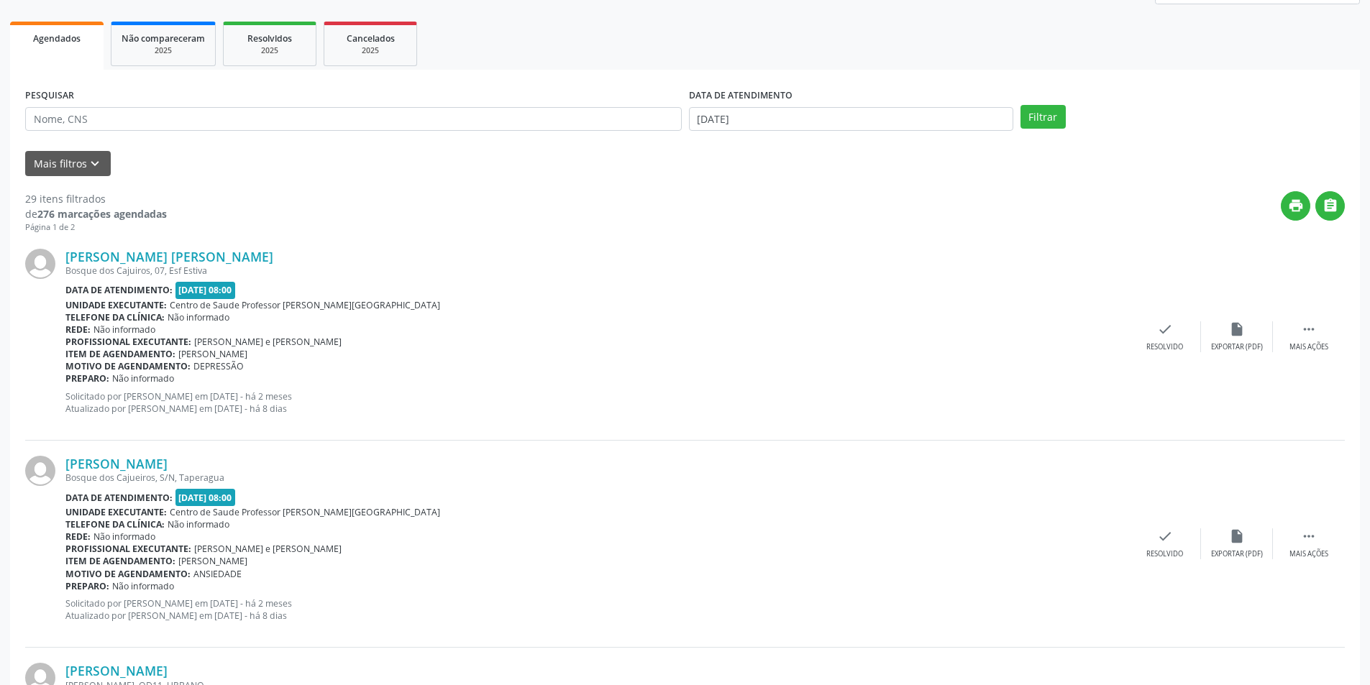
scroll to position [216, 0]
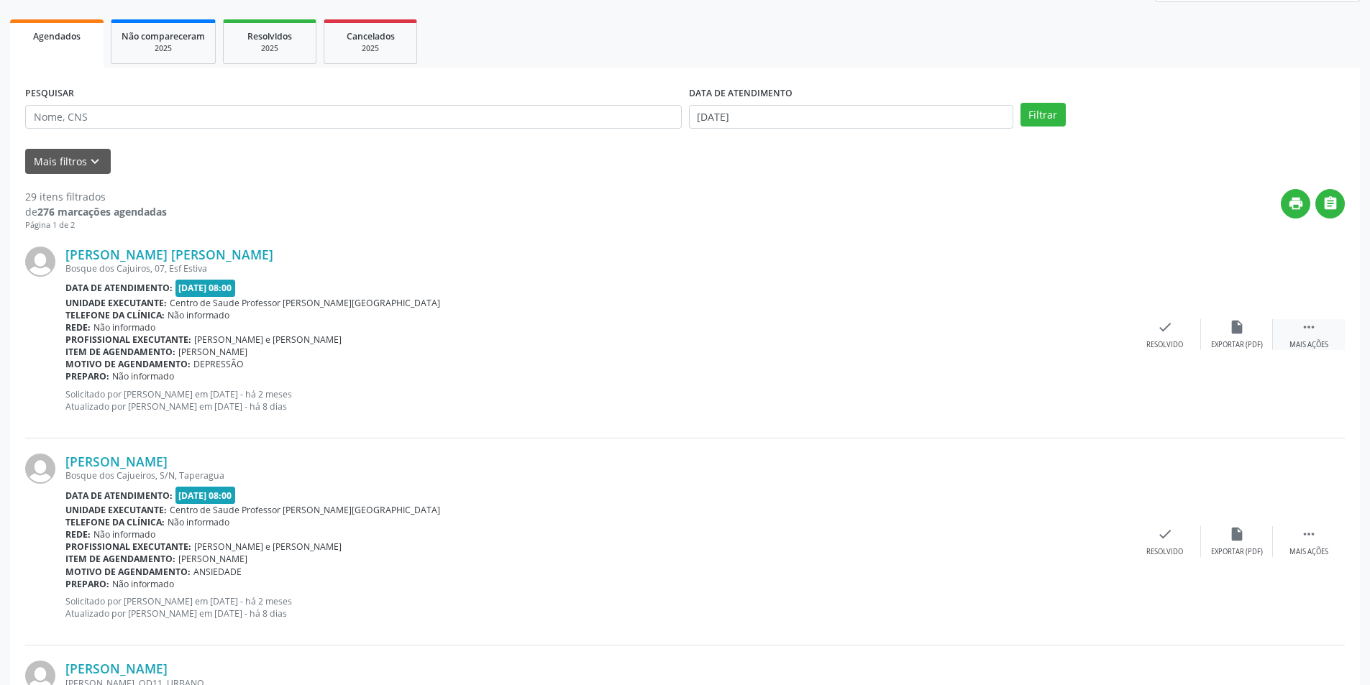
click at [1329, 345] on div " Mais ações" at bounding box center [1309, 334] width 72 height 31
click at [1232, 333] on icon "alarm_off" at bounding box center [1237, 327] width 16 height 16
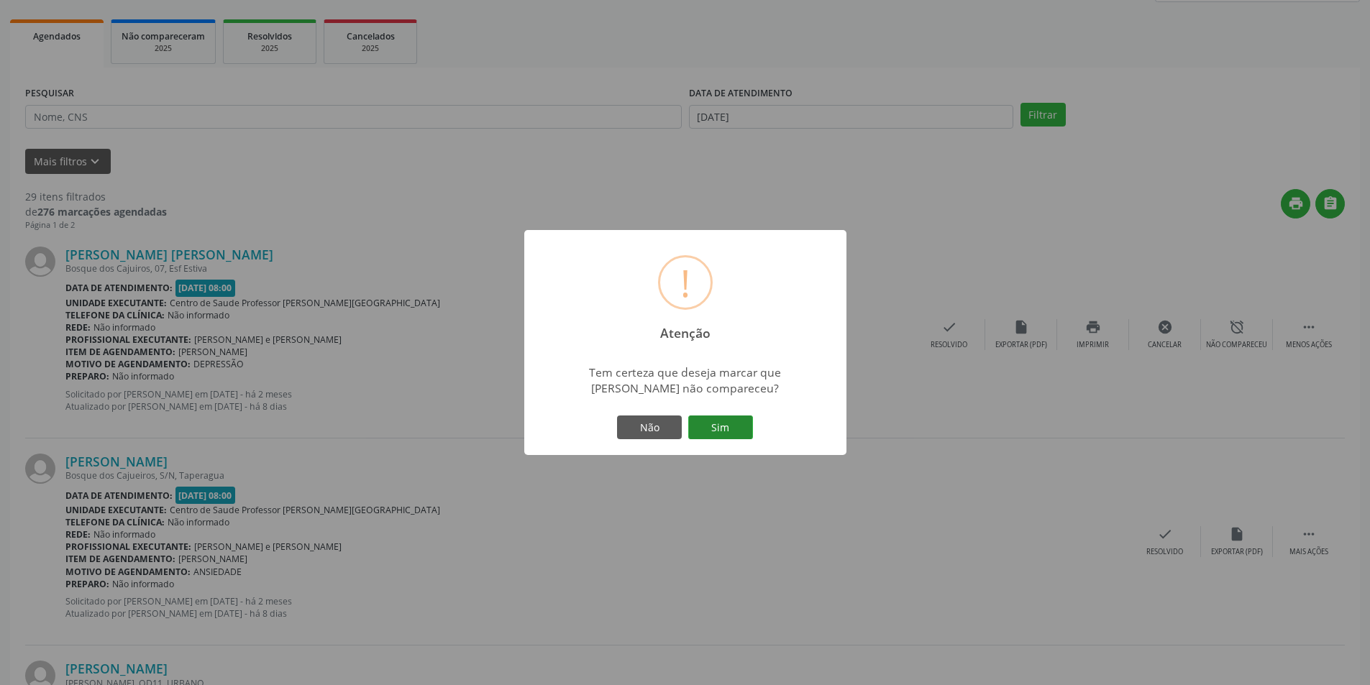
click at [696, 428] on button "Sim" at bounding box center [720, 428] width 65 height 24
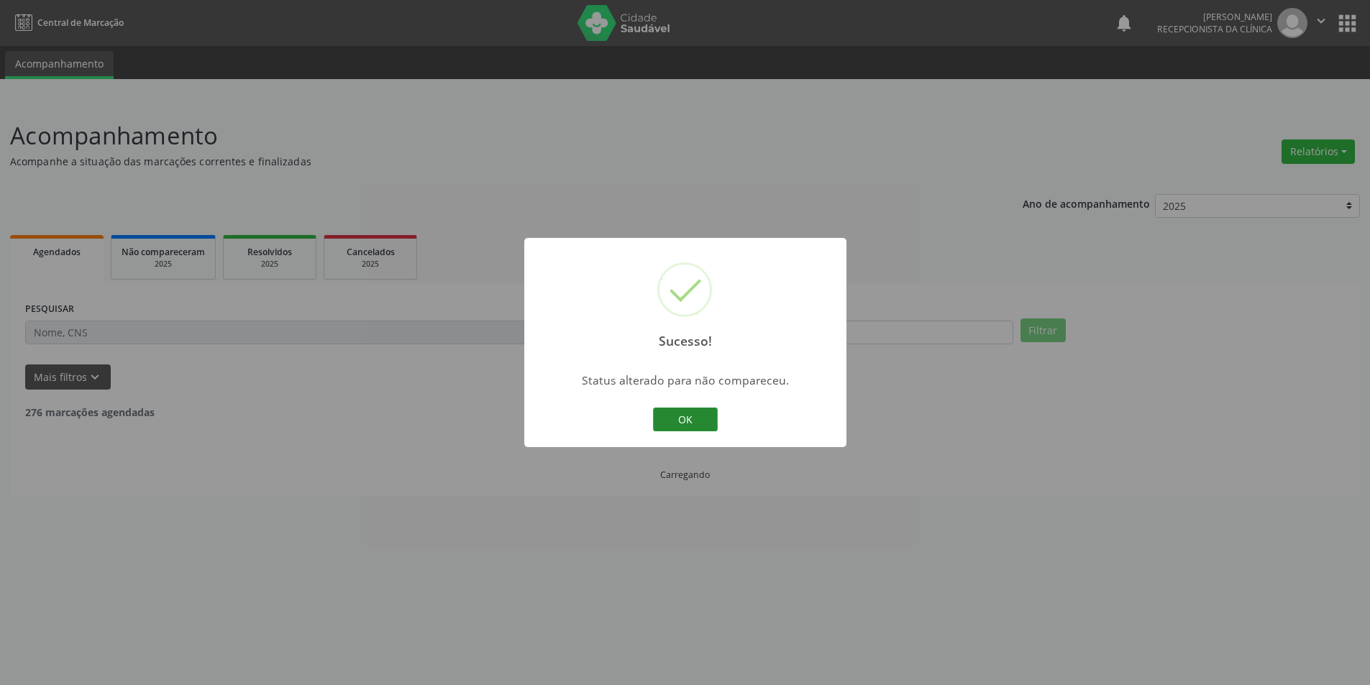
scroll to position [0, 0]
click at [688, 408] on button "OK" at bounding box center [690, 420] width 65 height 24
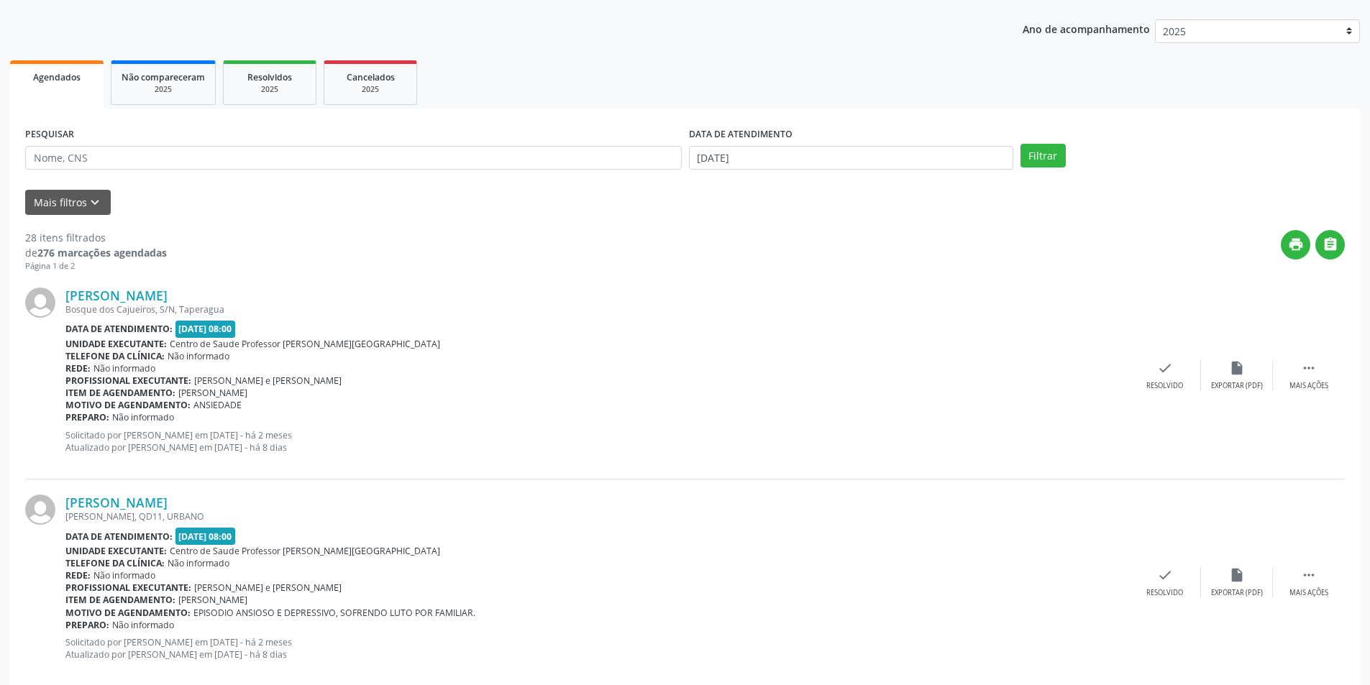
scroll to position [216, 0]
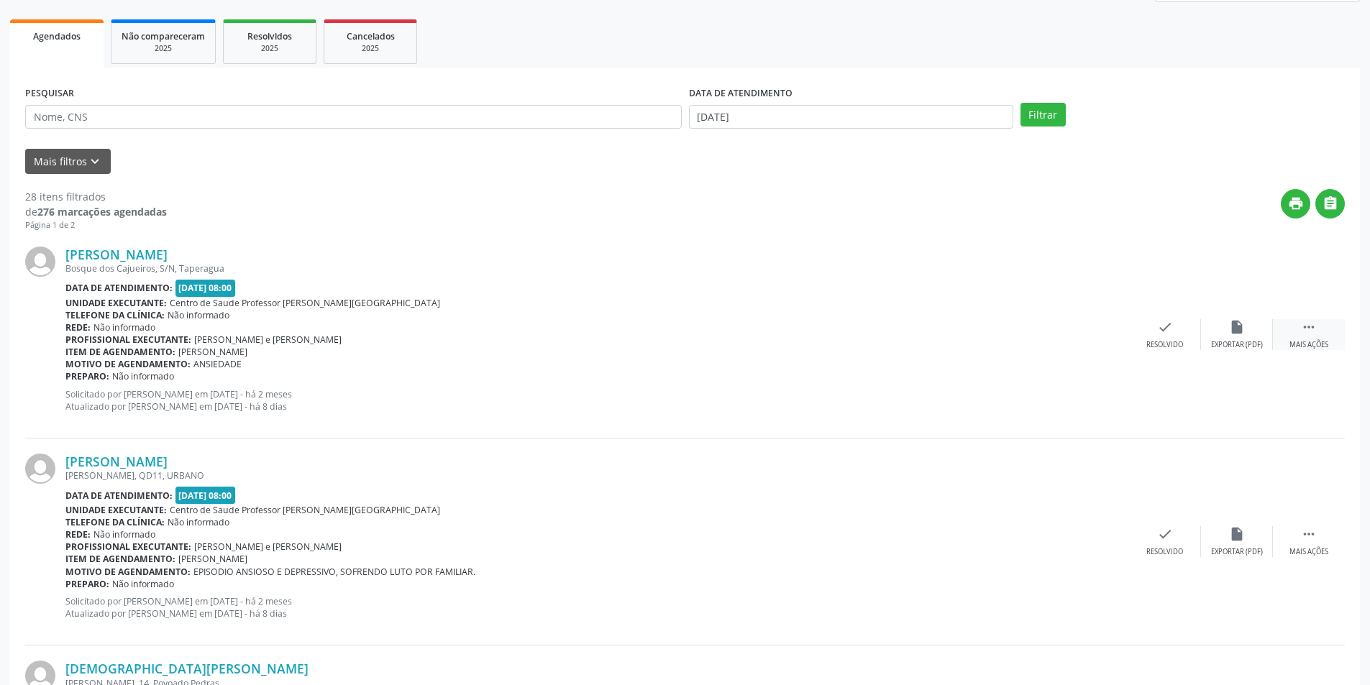
click at [1315, 338] on div " Mais ações" at bounding box center [1309, 334] width 72 height 31
click at [1246, 333] on div "alarm_off Não compareceu" at bounding box center [1237, 334] width 72 height 31
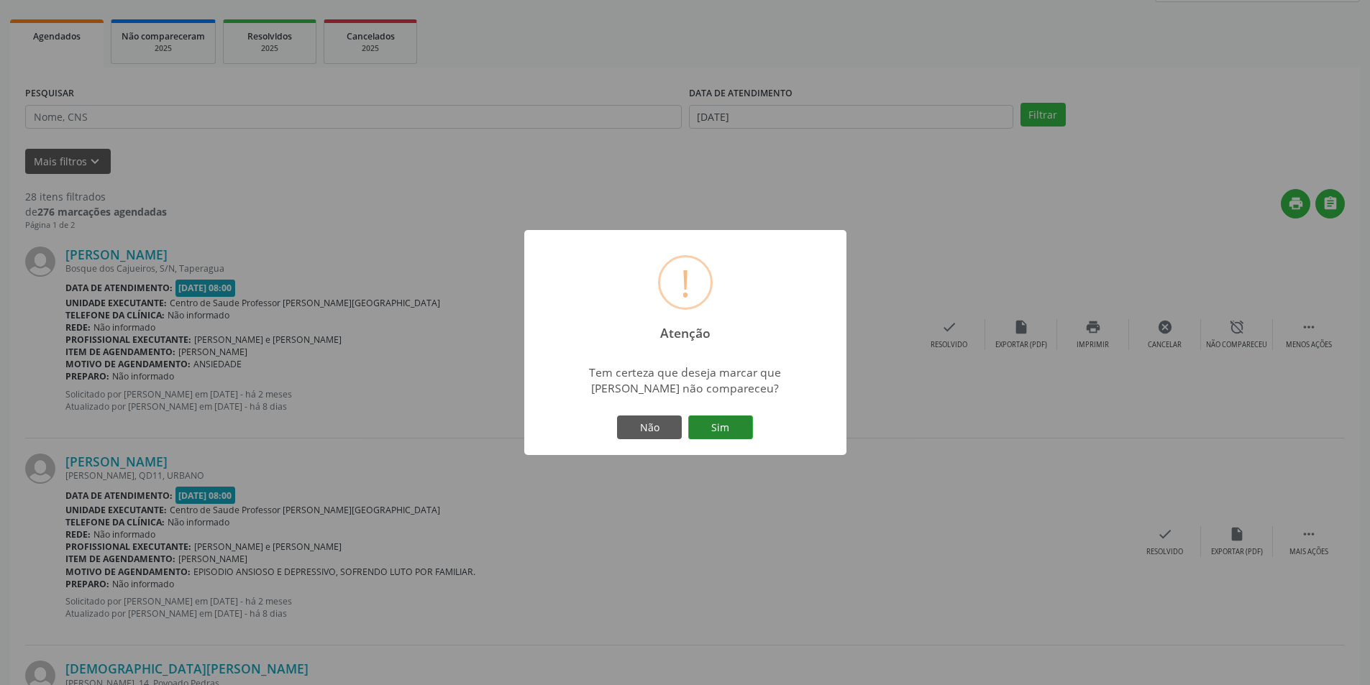
click at [729, 429] on button "Sim" at bounding box center [720, 428] width 65 height 24
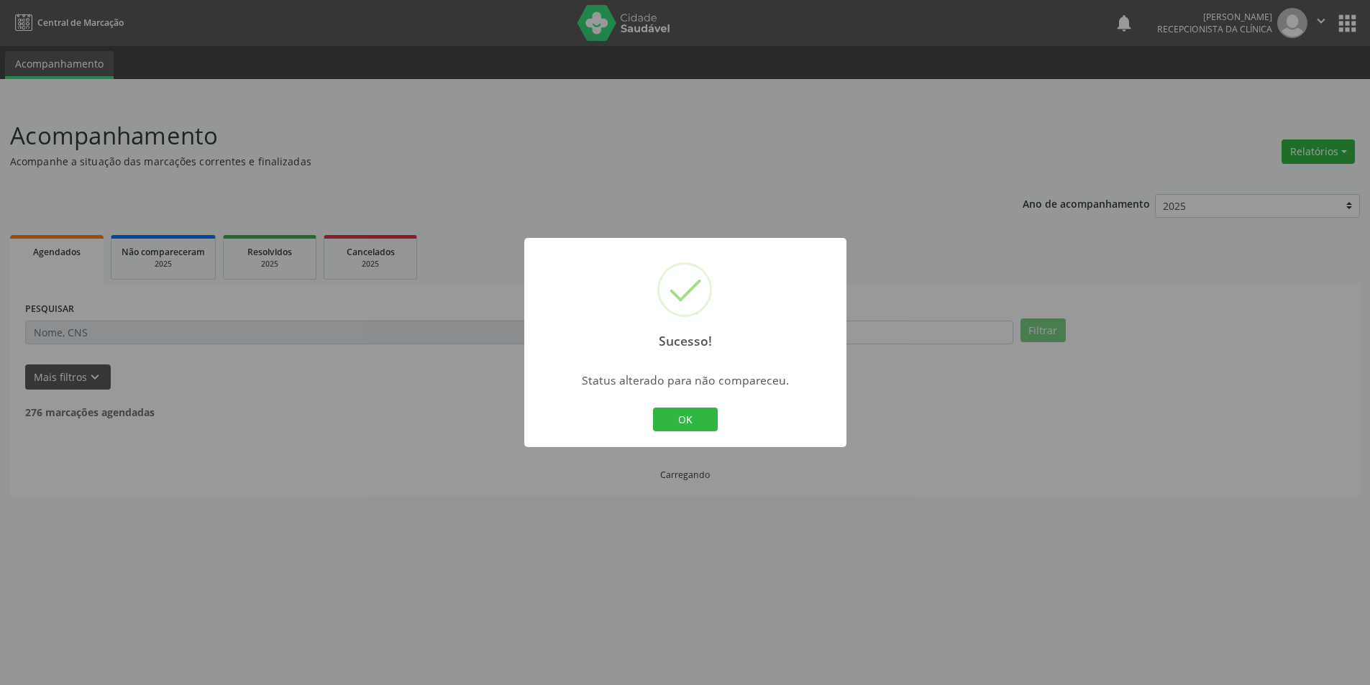
scroll to position [0, 0]
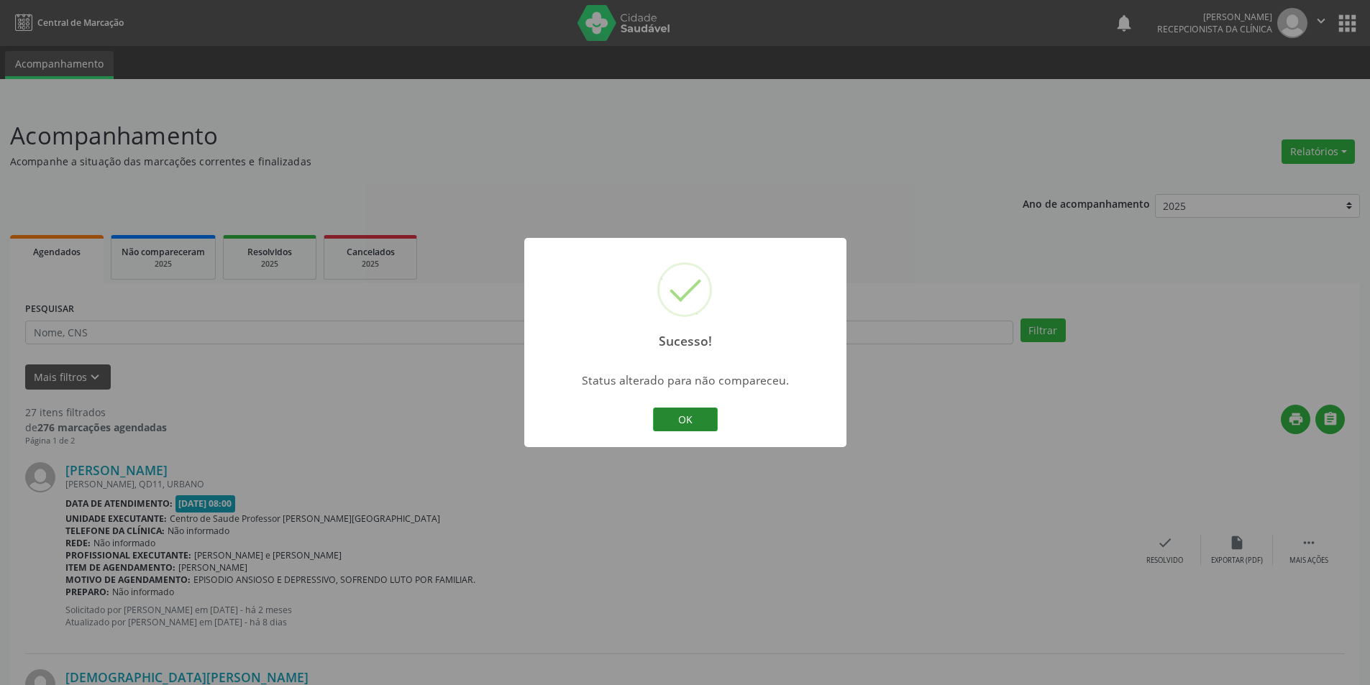
click at [706, 422] on button "OK" at bounding box center [685, 420] width 65 height 24
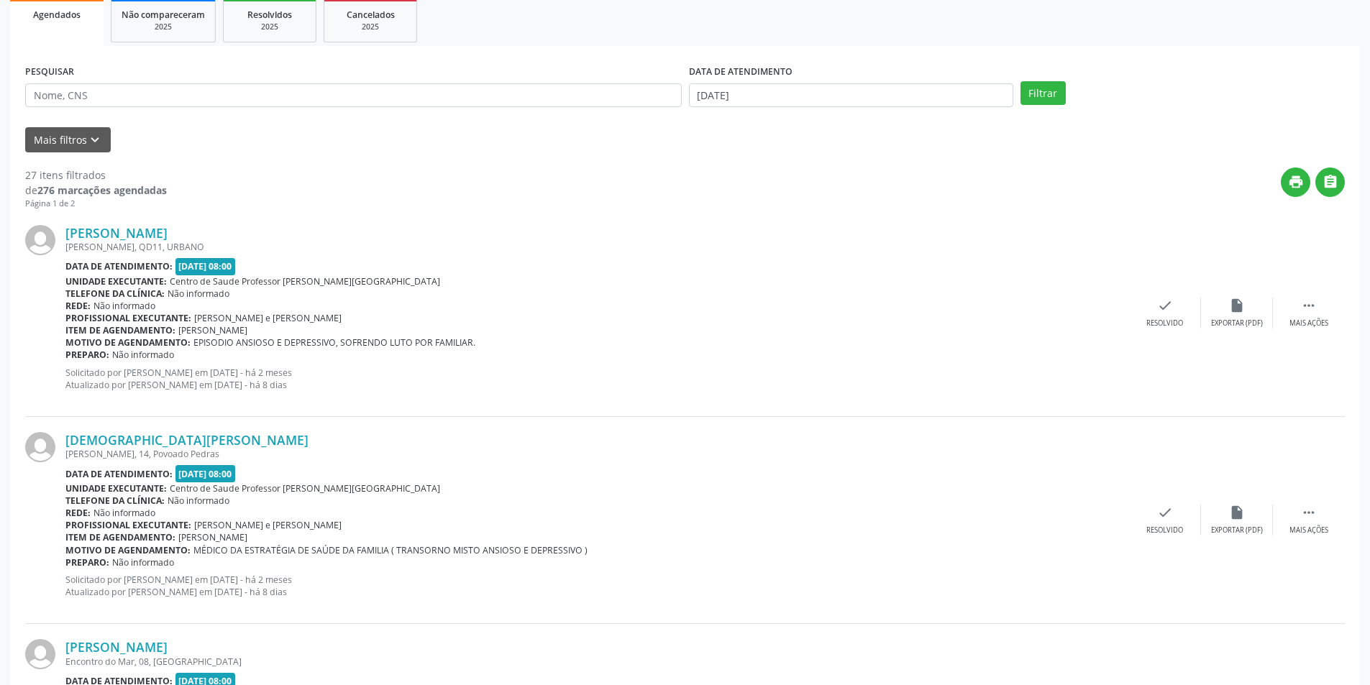
scroll to position [288, 0]
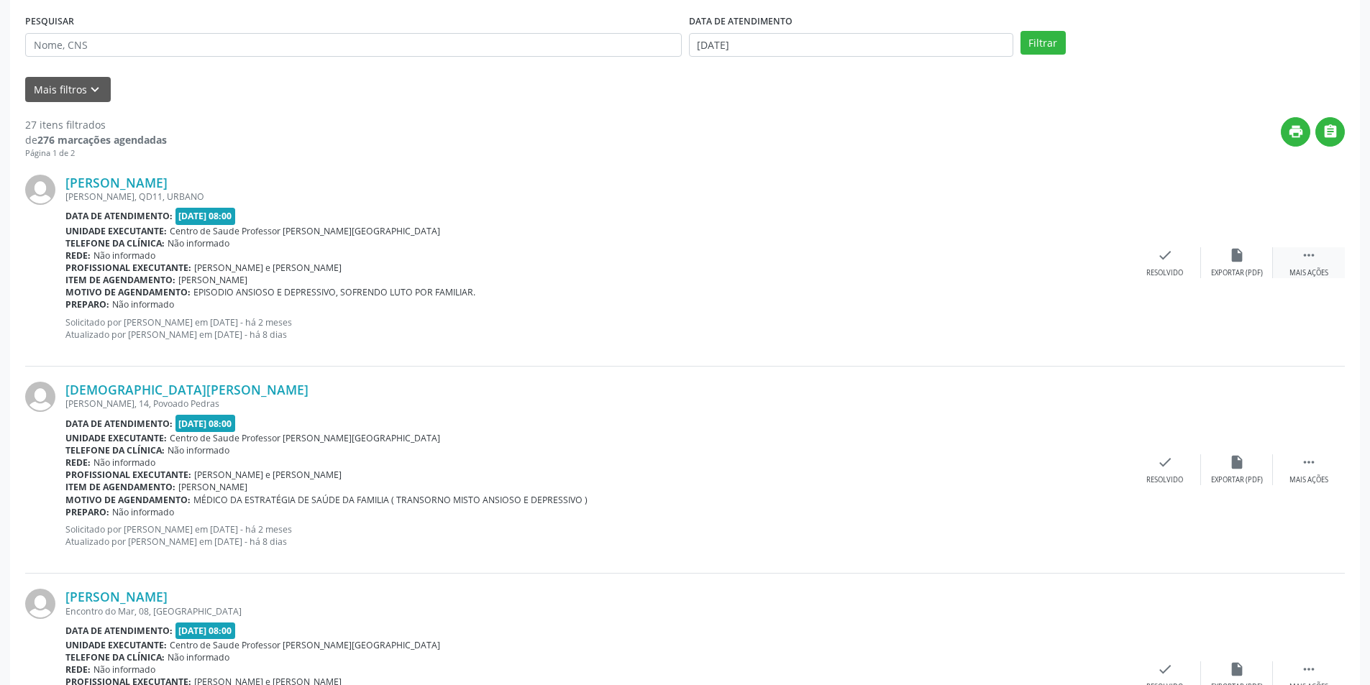
click at [1310, 270] on div "Mais ações" at bounding box center [1309, 273] width 39 height 10
click at [1253, 260] on div "alarm_off Não compareceu" at bounding box center [1237, 262] width 72 height 31
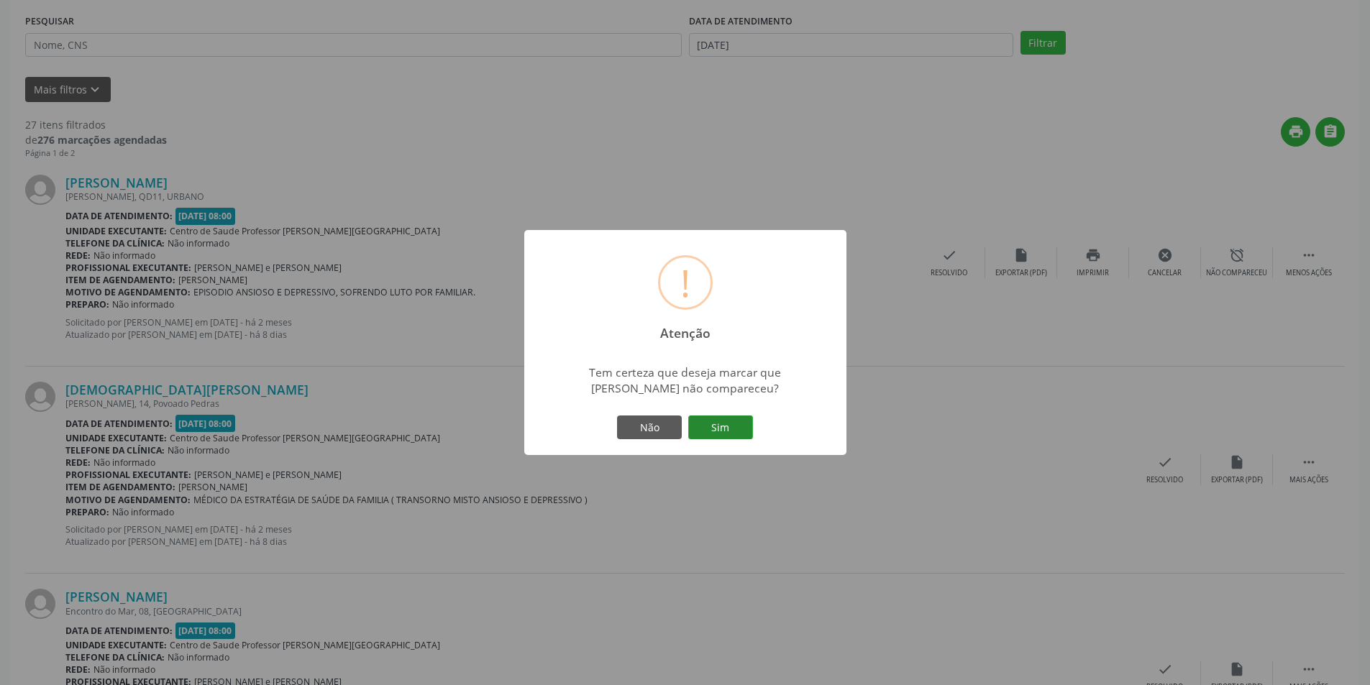
click at [718, 433] on button "Sim" at bounding box center [720, 428] width 65 height 24
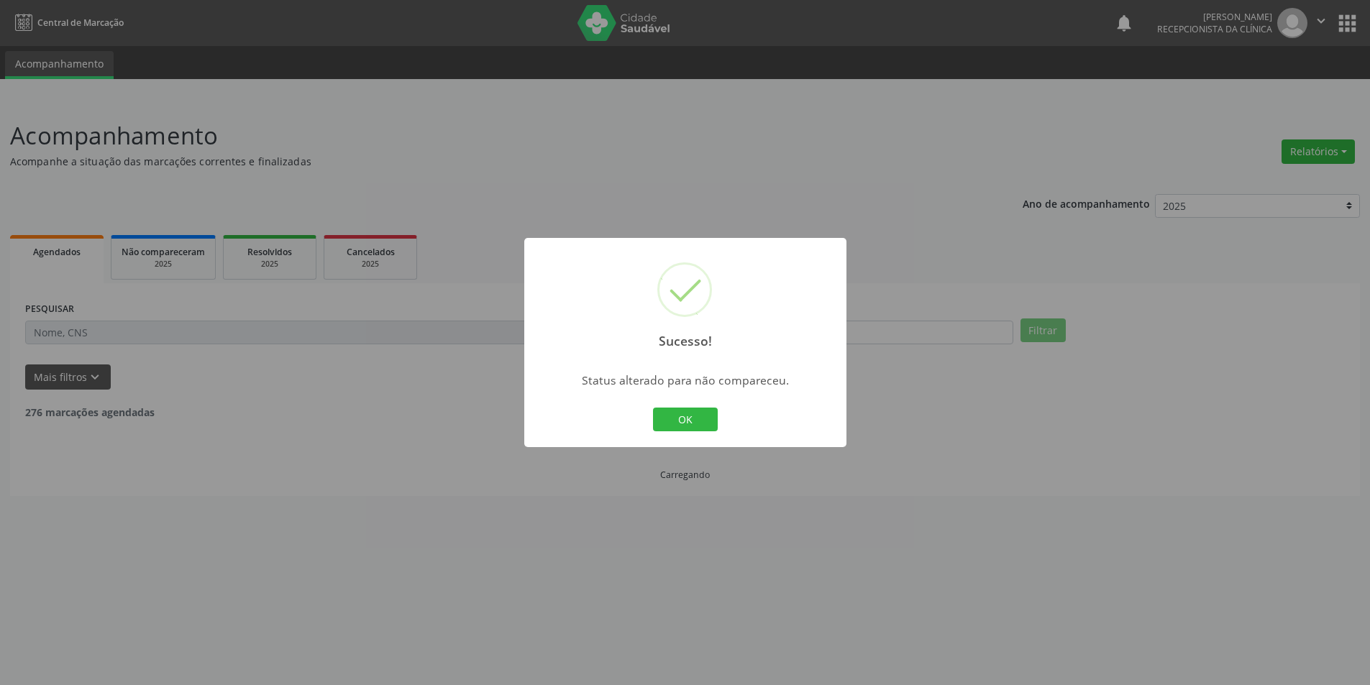
scroll to position [0, 0]
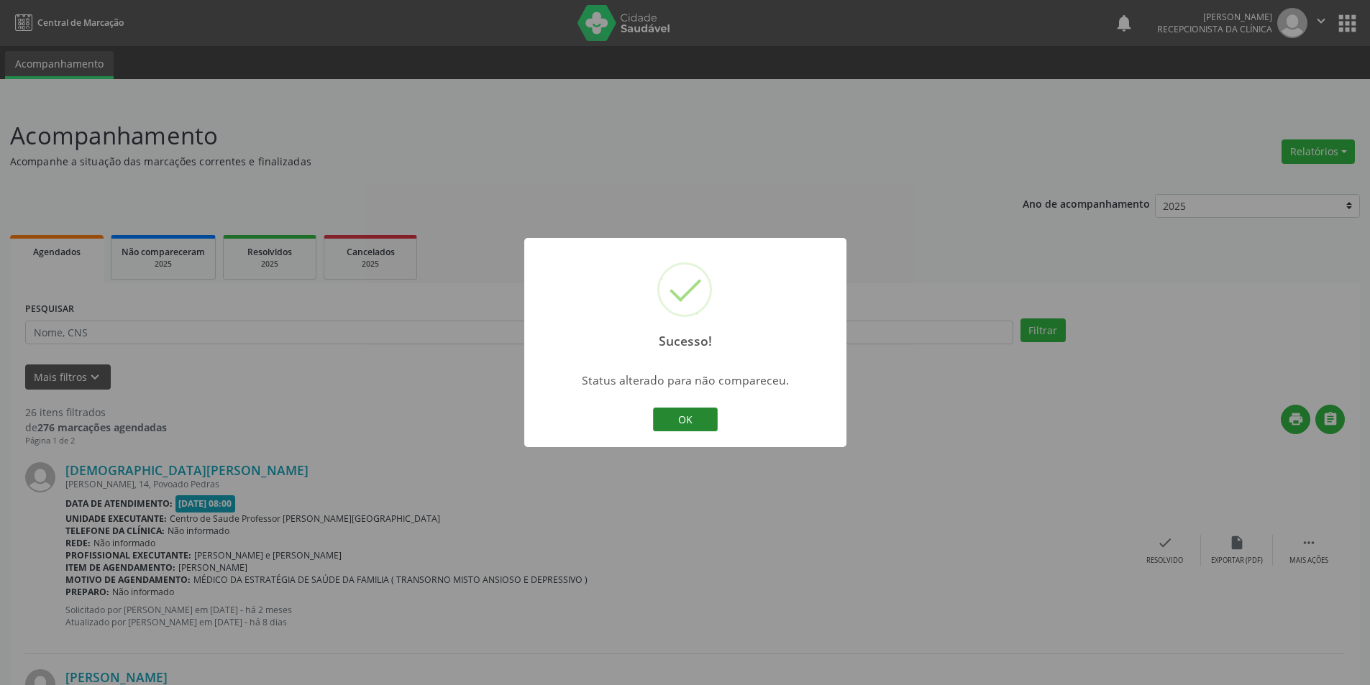
click at [696, 420] on button "OK" at bounding box center [685, 420] width 65 height 24
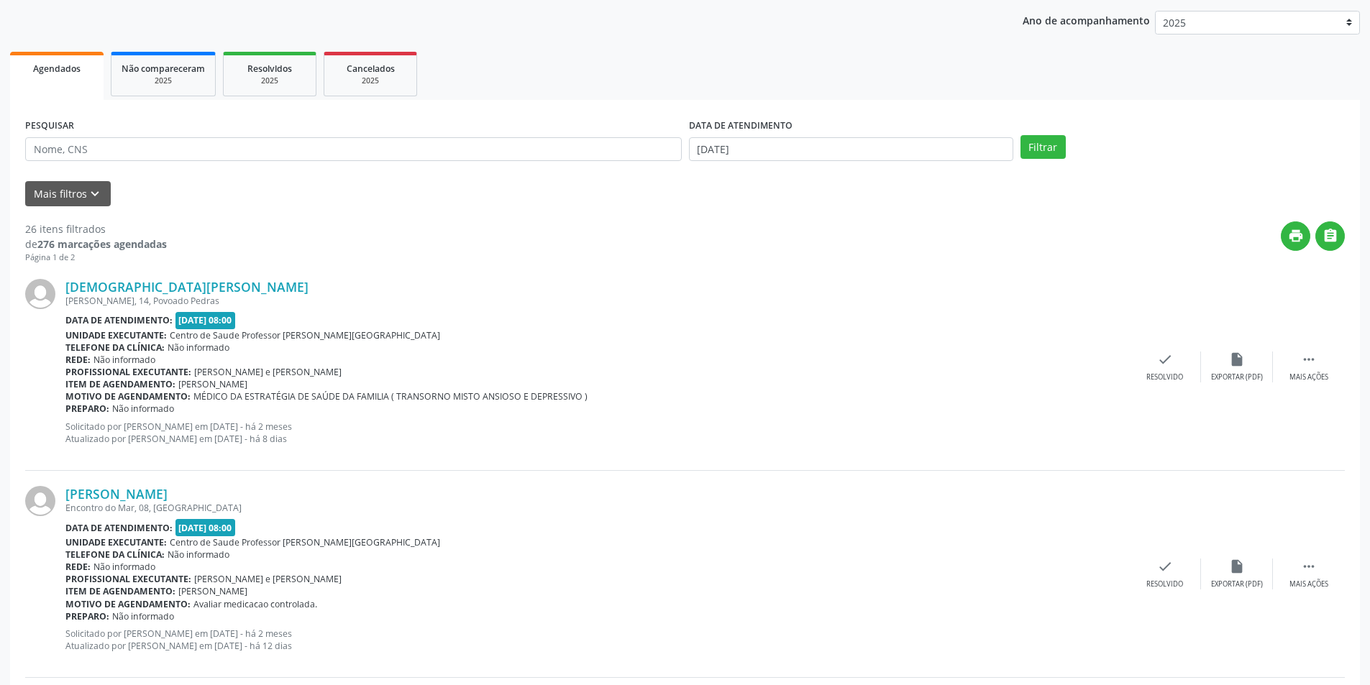
scroll to position [216, 0]
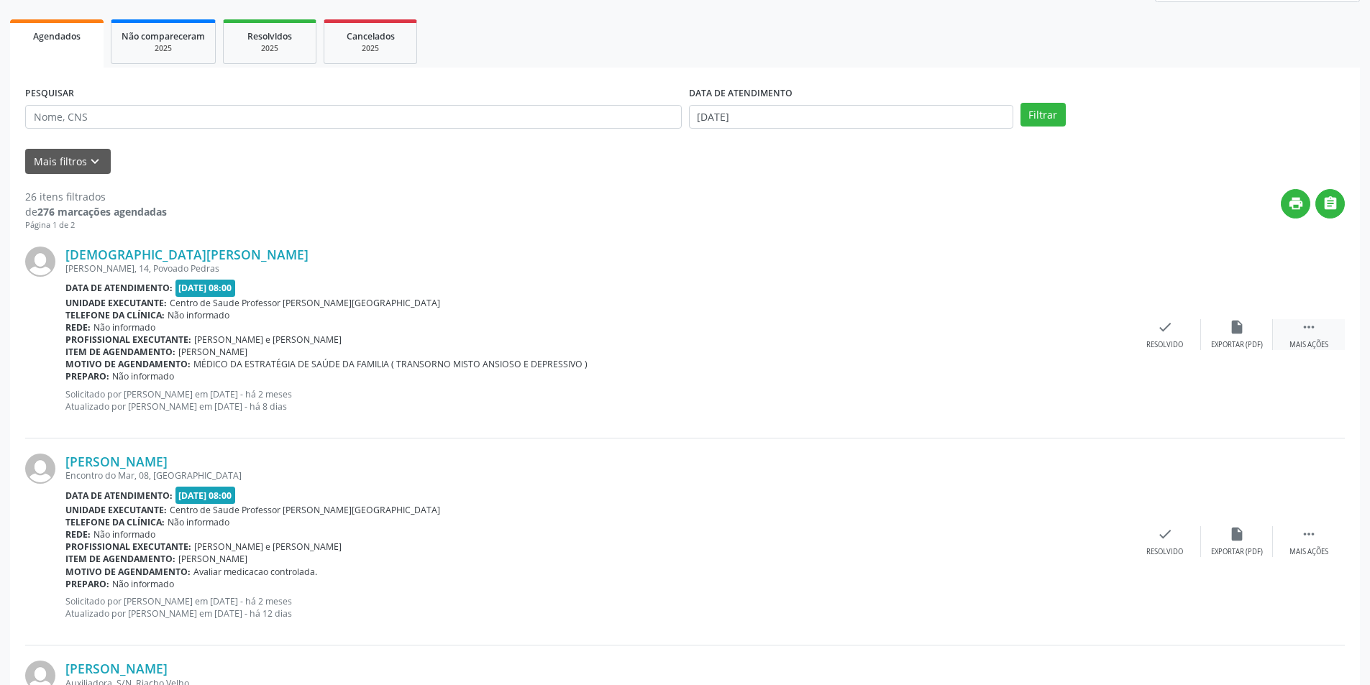
click at [1309, 341] on div "Mais ações" at bounding box center [1309, 345] width 39 height 10
click at [1228, 339] on div "alarm_off Não compareceu" at bounding box center [1237, 334] width 72 height 31
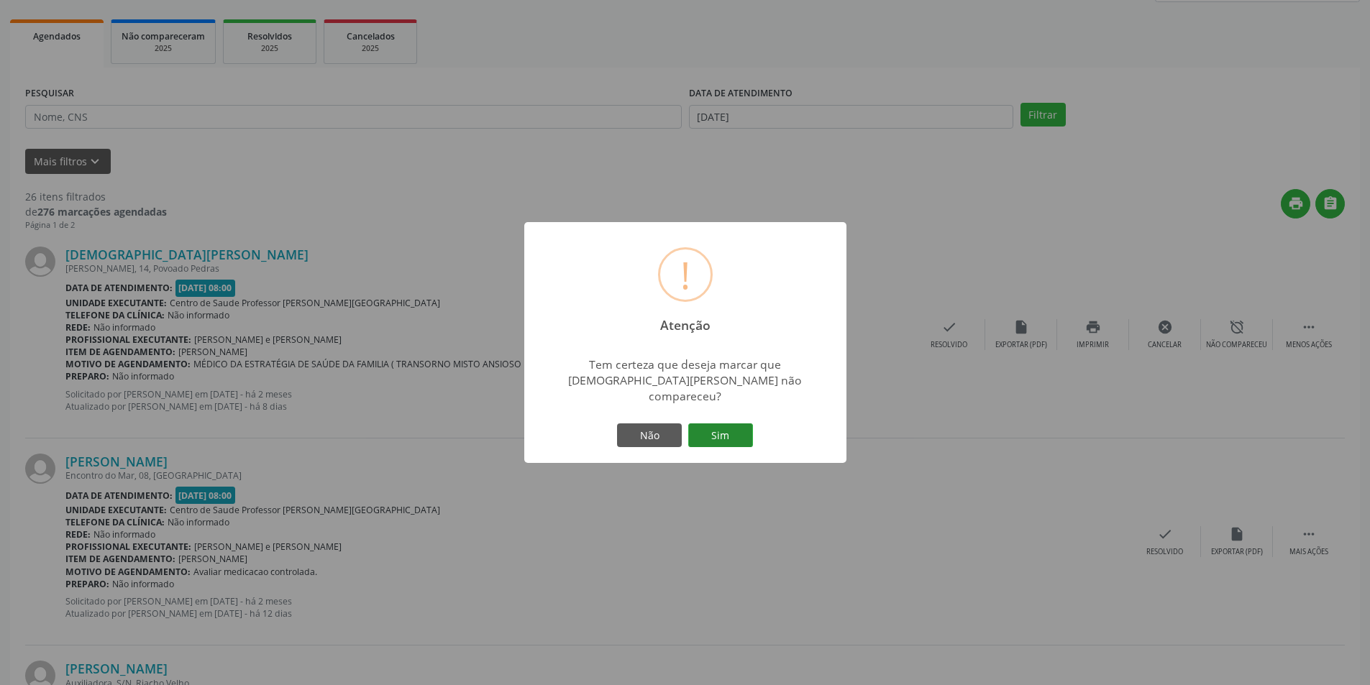
click at [727, 429] on button "Sim" at bounding box center [720, 436] width 65 height 24
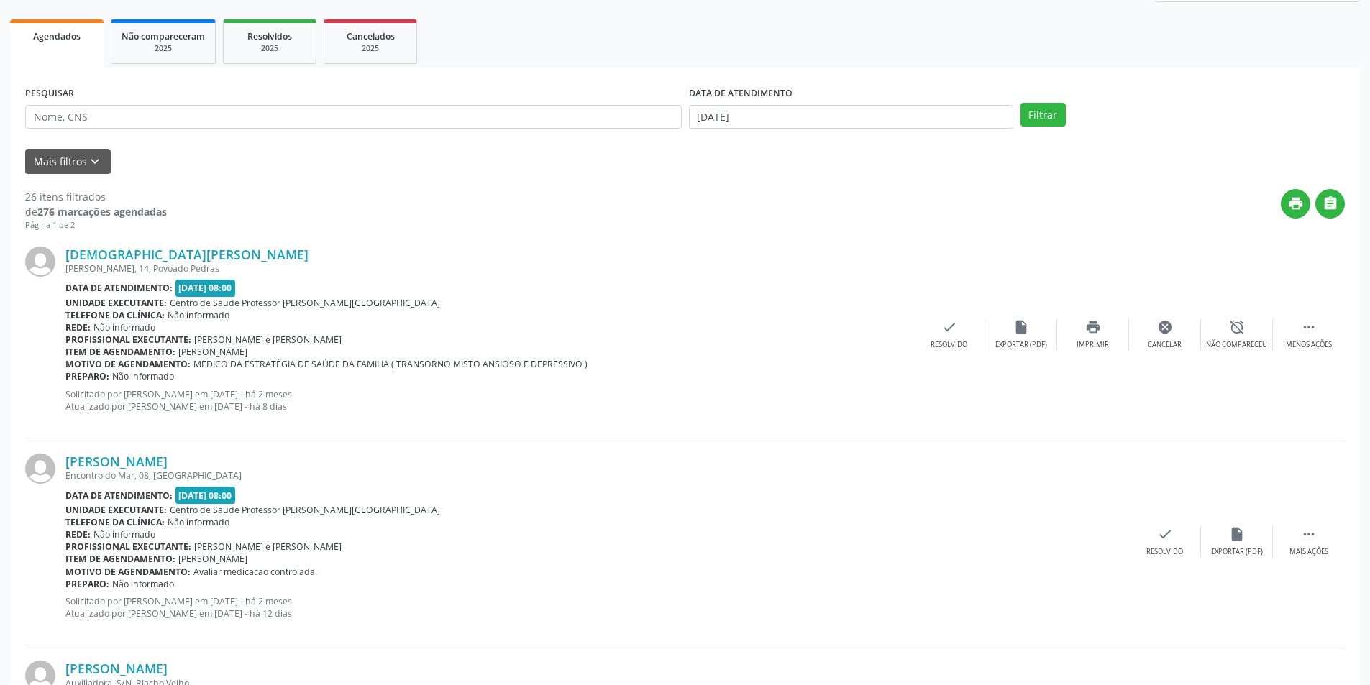
scroll to position [0, 0]
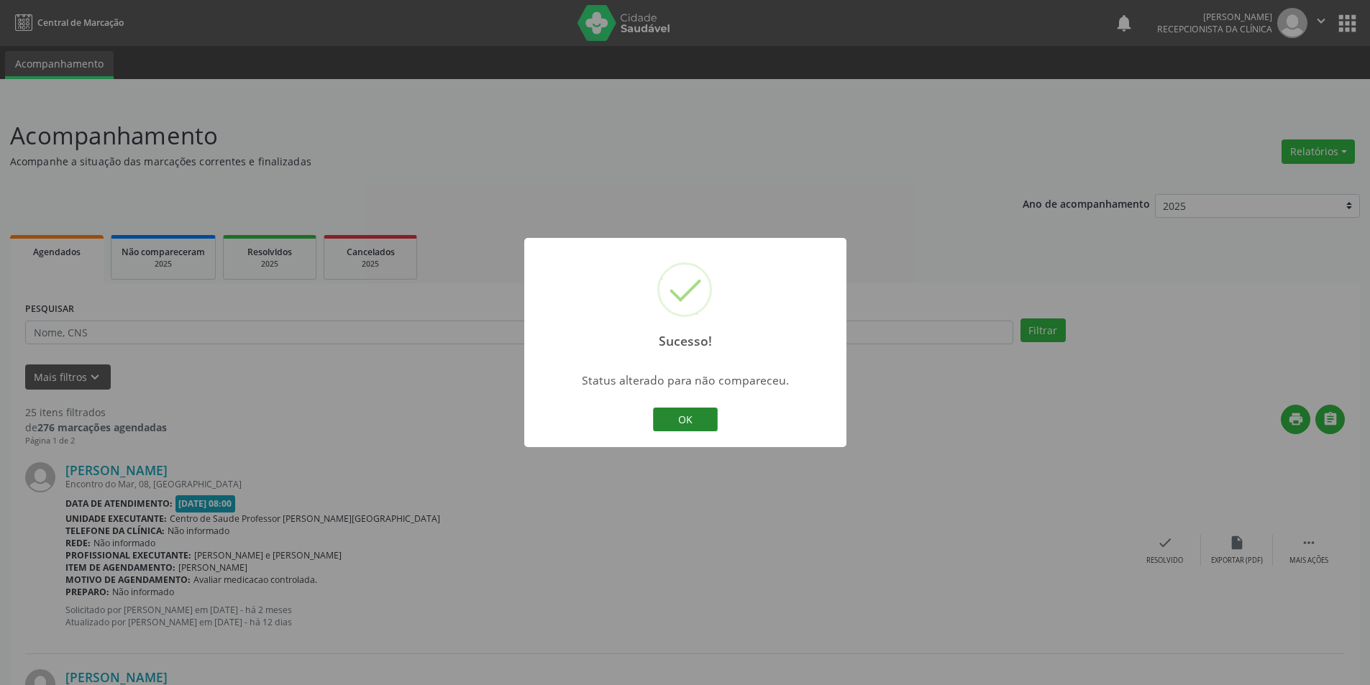
click at [703, 420] on button "OK" at bounding box center [685, 420] width 65 height 24
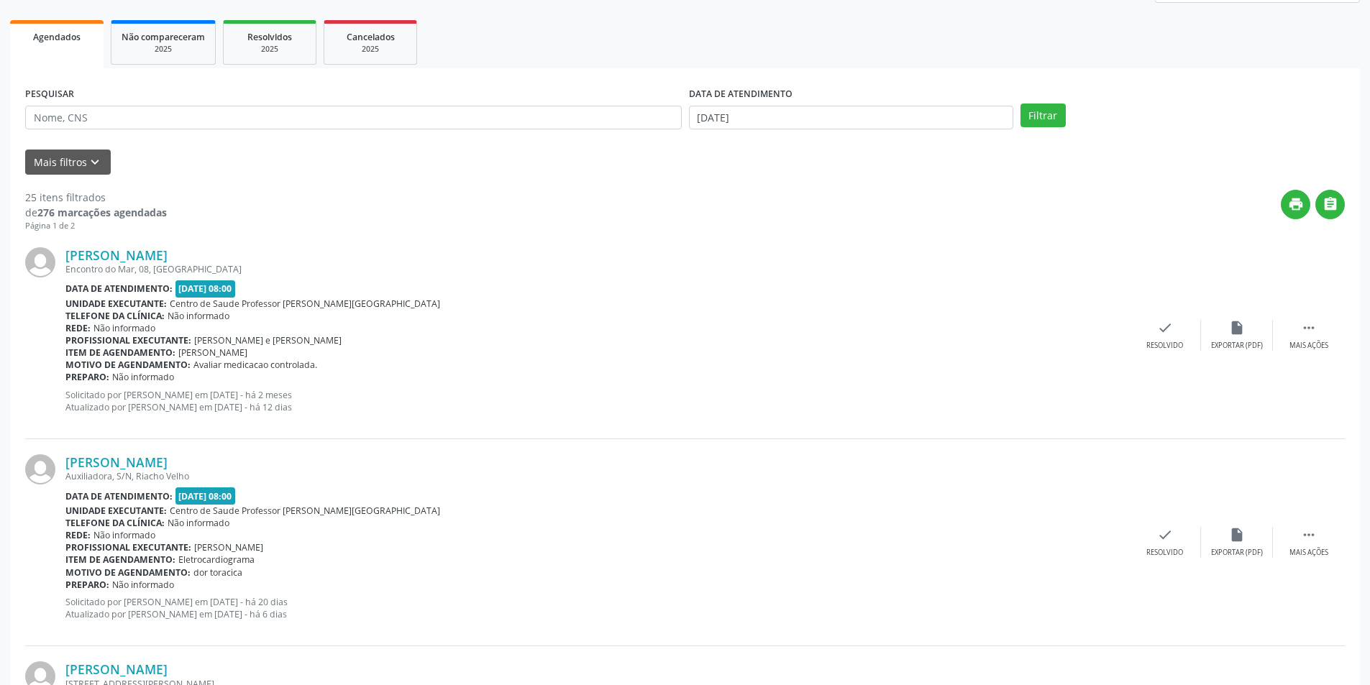
scroll to position [216, 0]
click at [1323, 337] on div " Mais ações" at bounding box center [1309, 334] width 72 height 31
click at [1218, 334] on div "alarm_off Não compareceu" at bounding box center [1237, 334] width 72 height 31
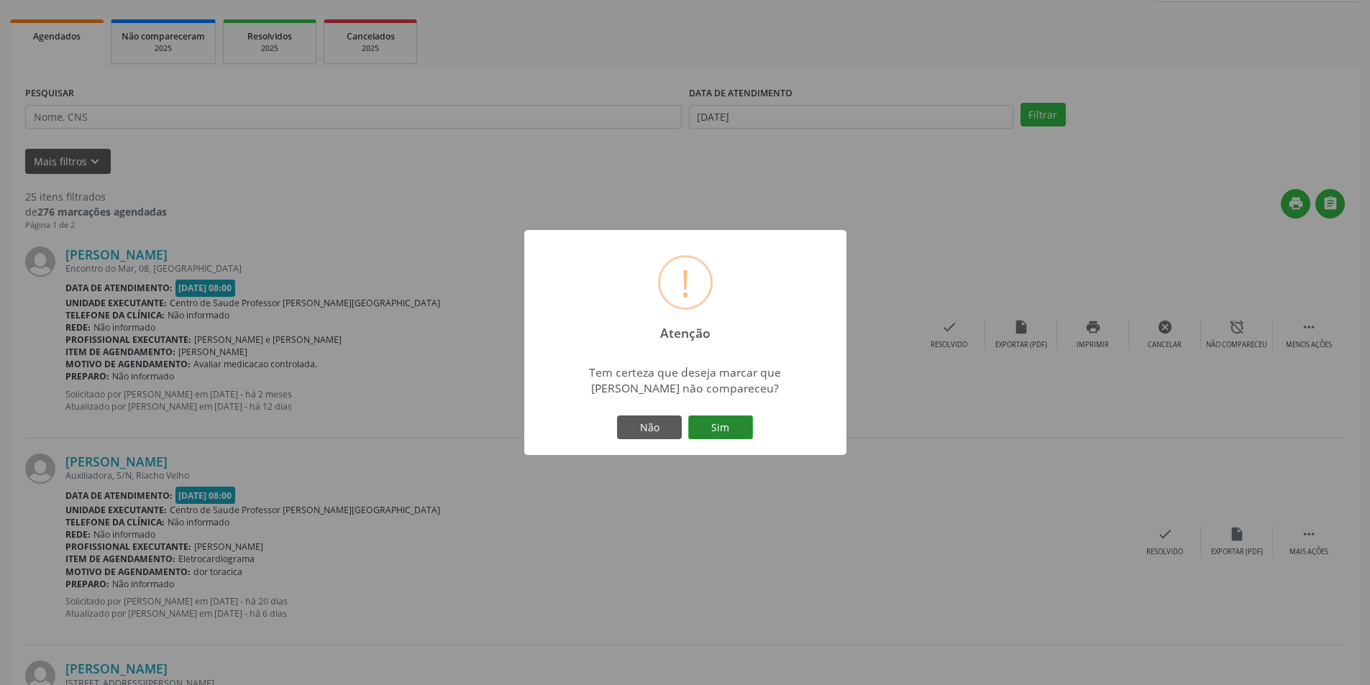
click at [715, 427] on button "Sim" at bounding box center [720, 428] width 65 height 24
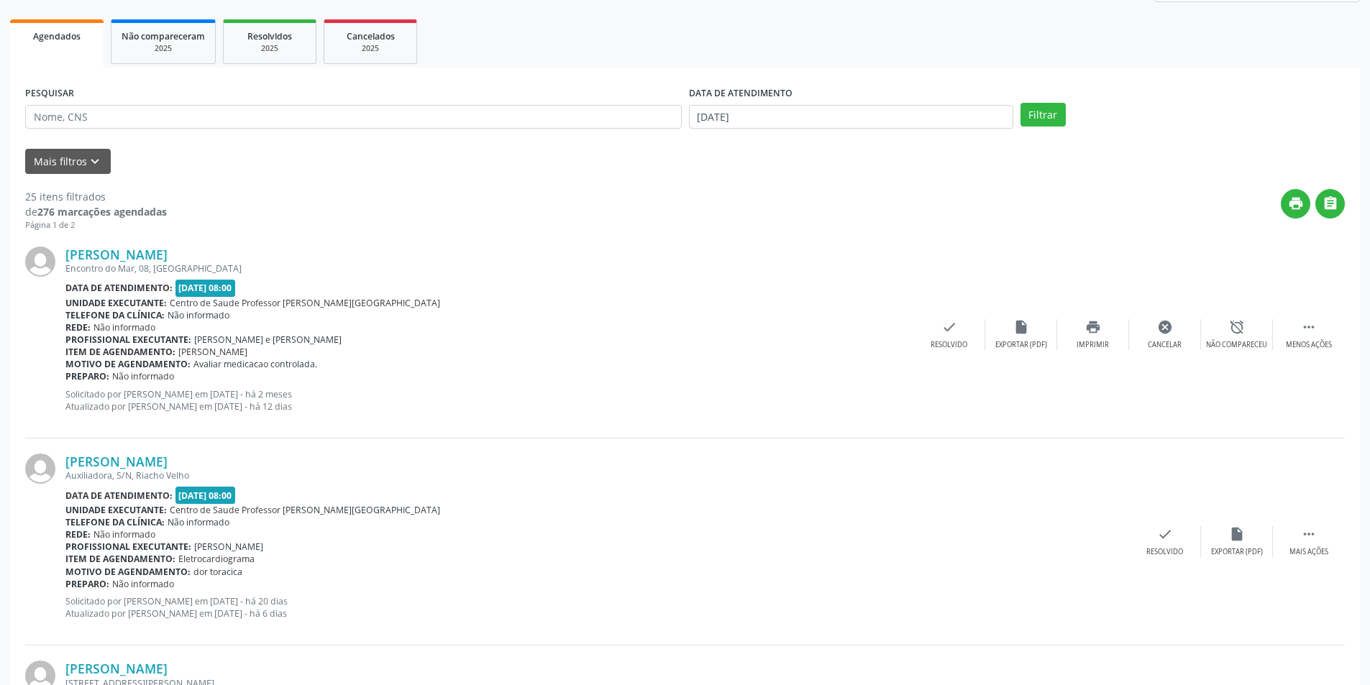
scroll to position [0, 0]
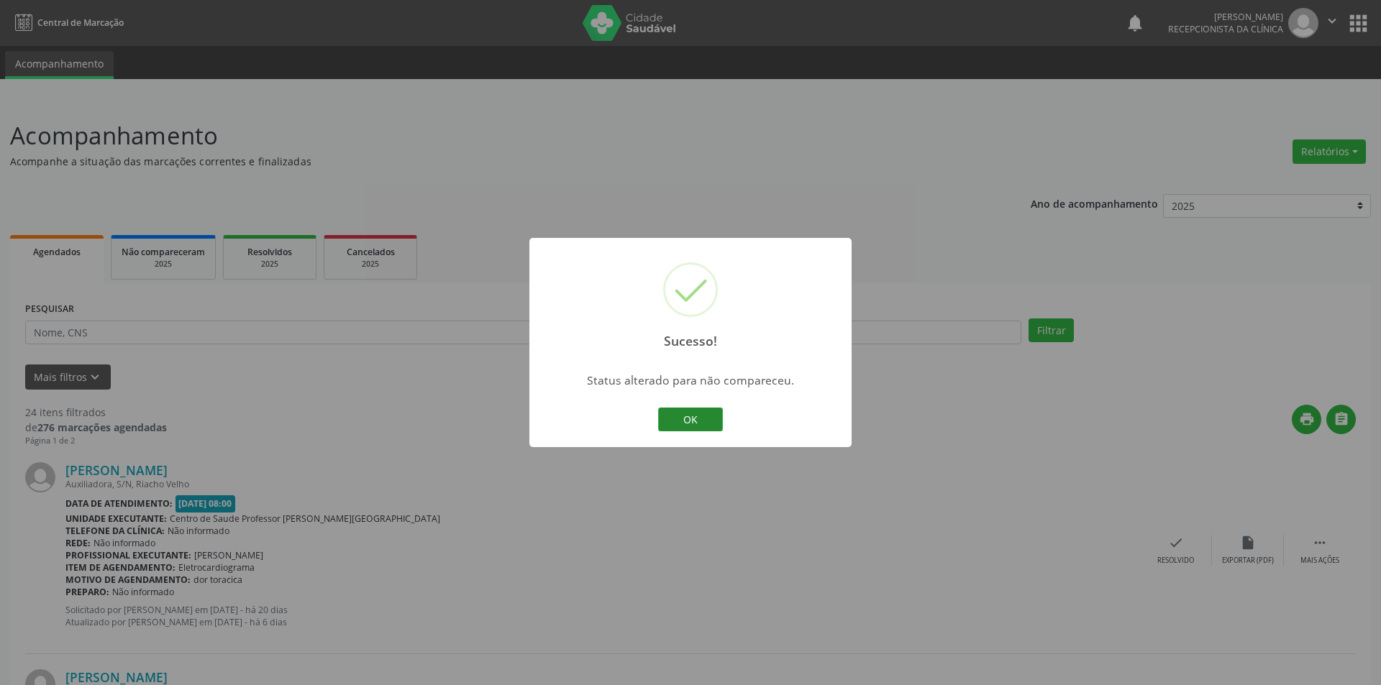
click at [702, 424] on button "OK" at bounding box center [690, 420] width 65 height 24
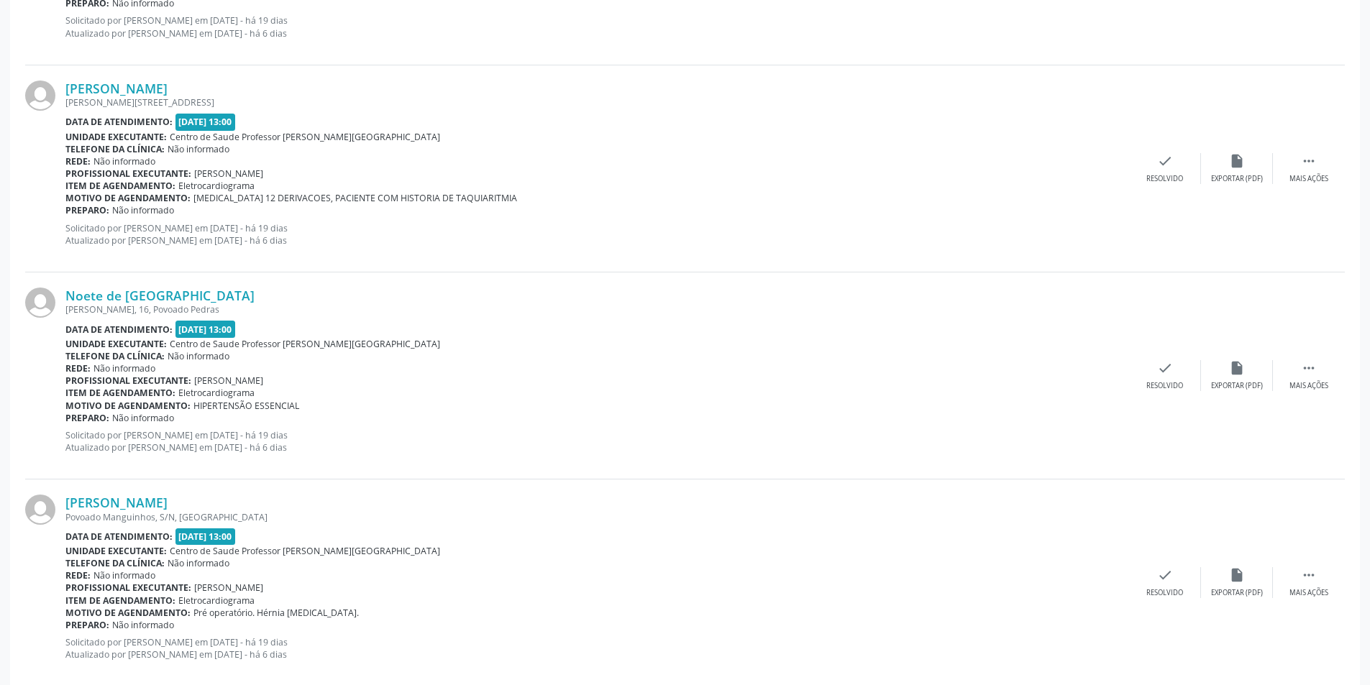
scroll to position [2938, 0]
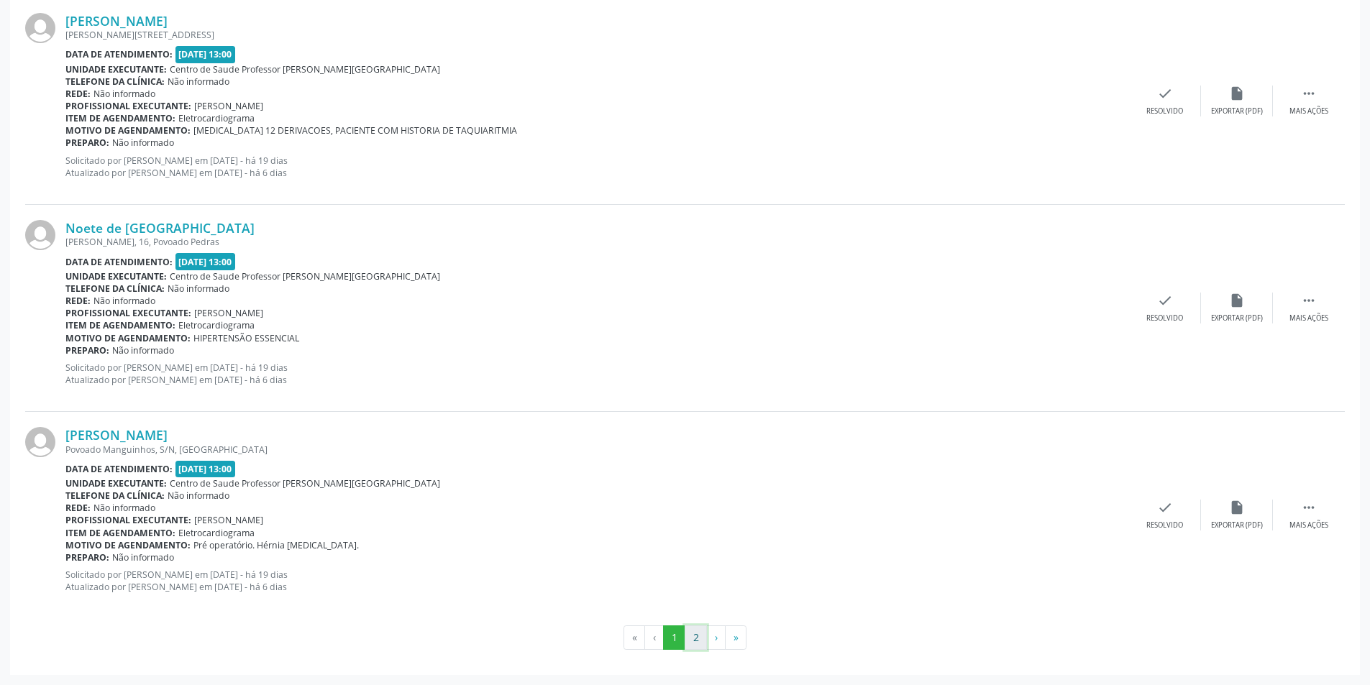
click at [694, 631] on button "2" at bounding box center [696, 638] width 22 height 24
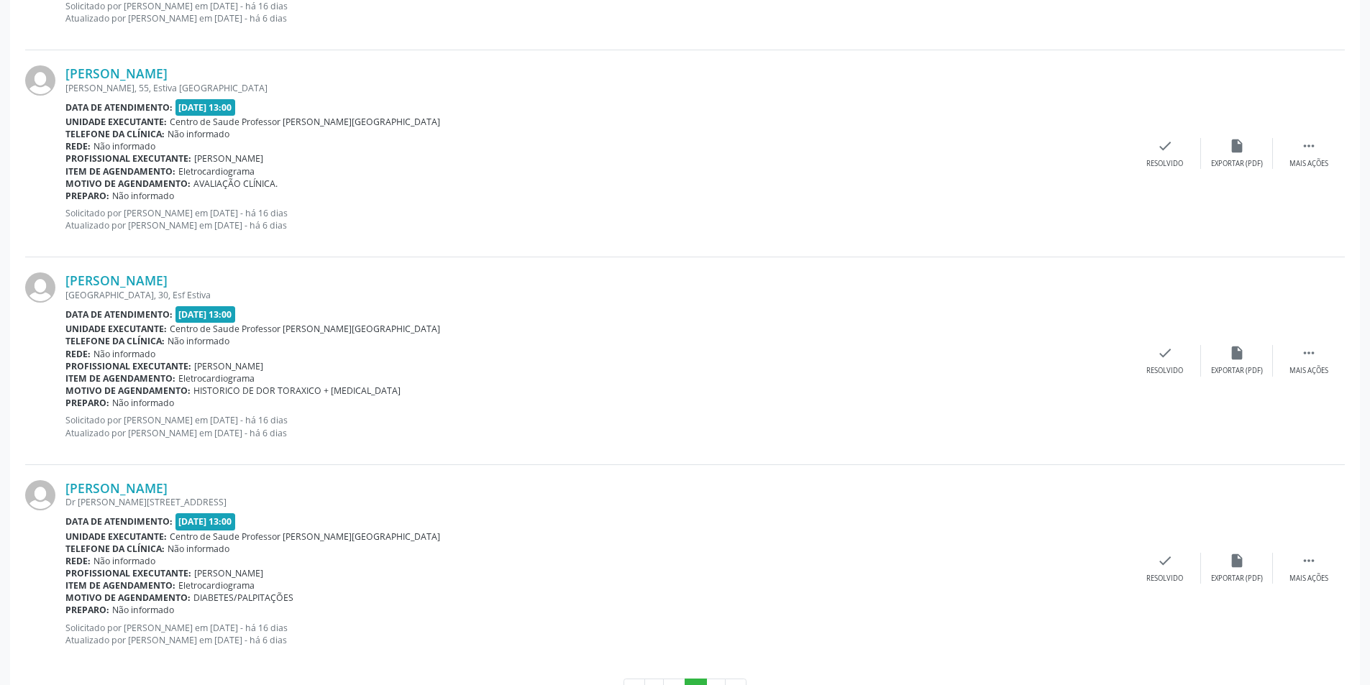
scroll to position [1693, 0]
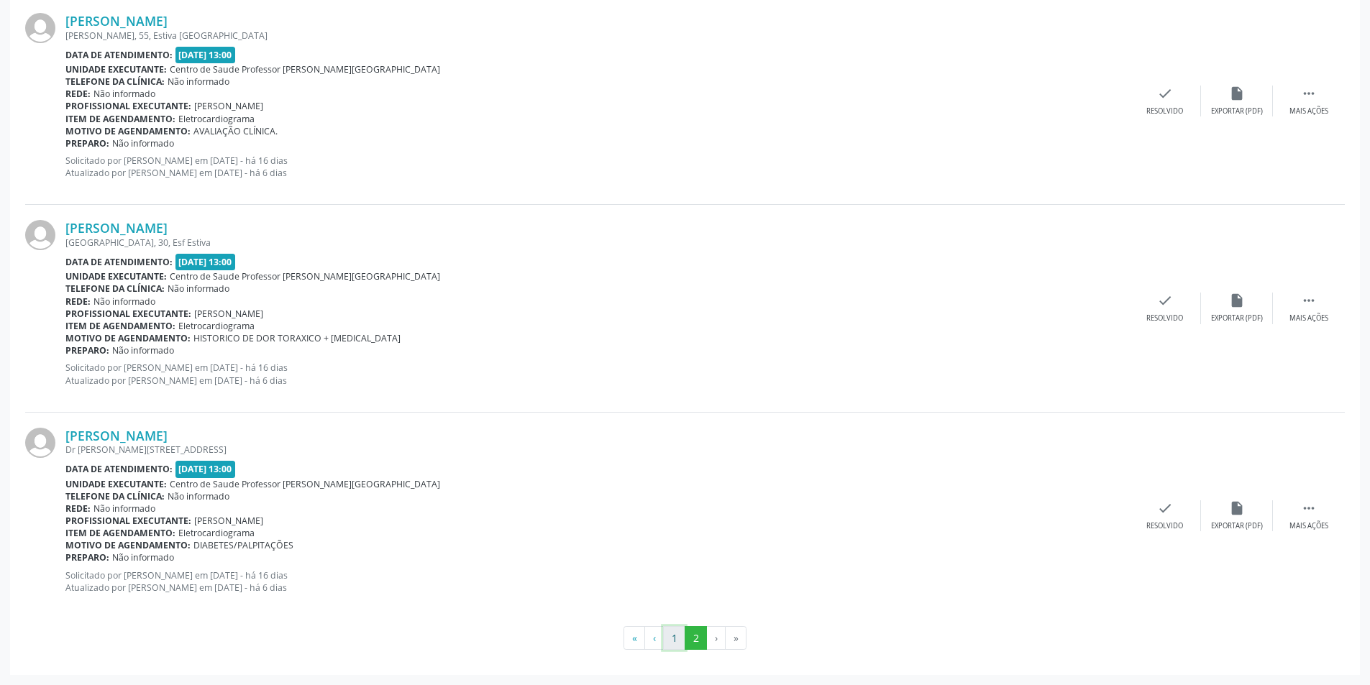
click at [672, 642] on button "1" at bounding box center [674, 638] width 22 height 24
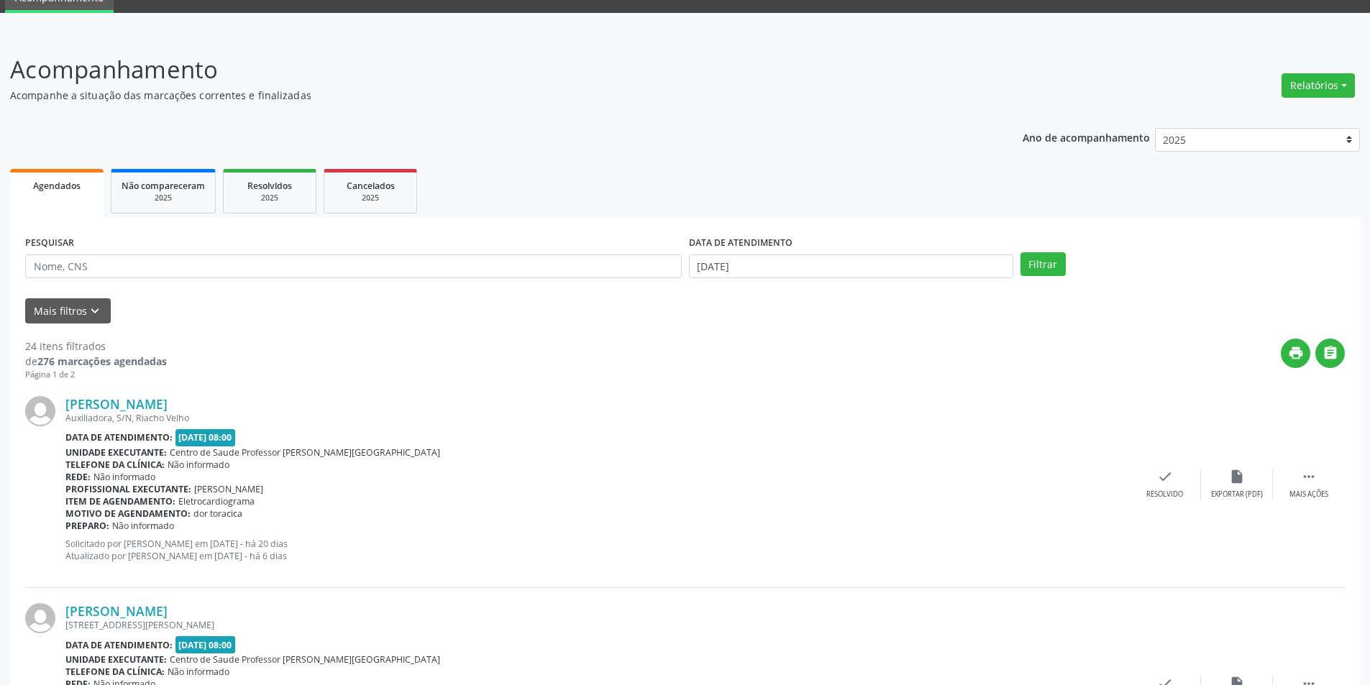
scroll to position [360, 0]
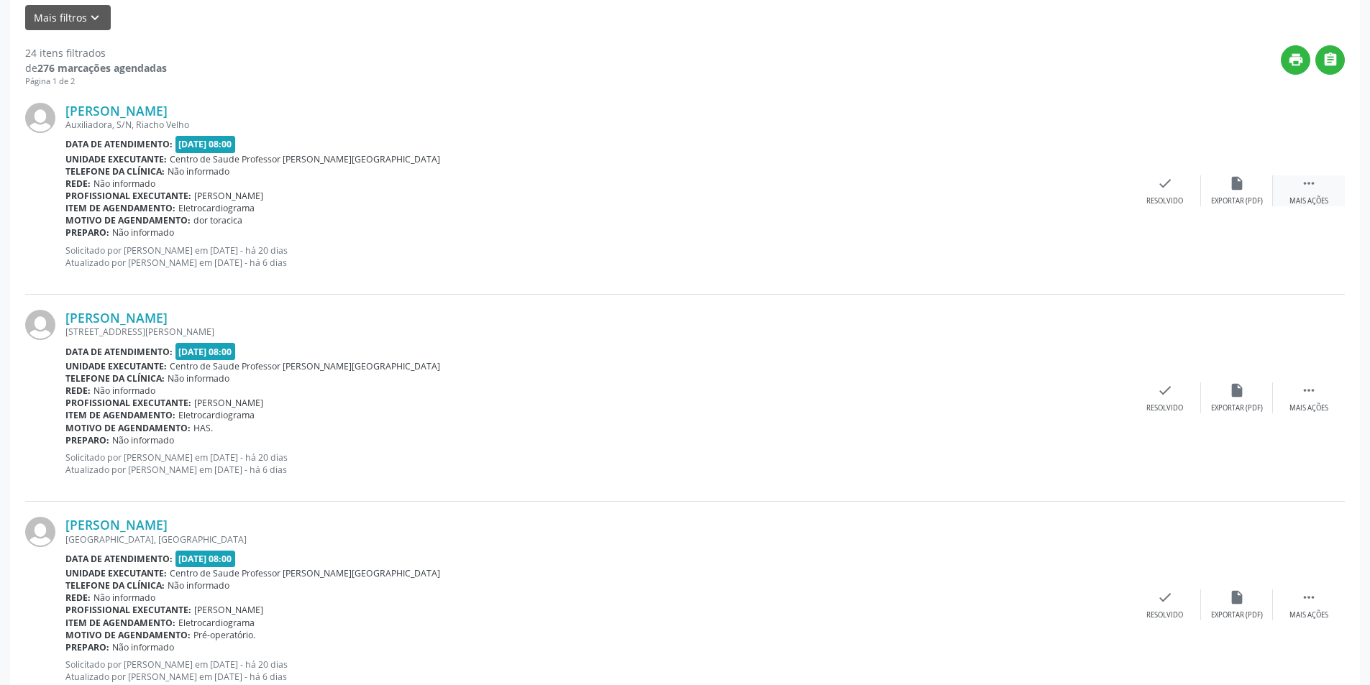
click at [1293, 199] on div "Mais ações" at bounding box center [1309, 201] width 39 height 10
click at [1214, 191] on div "alarm_off Não compareceu" at bounding box center [1237, 191] width 72 height 31
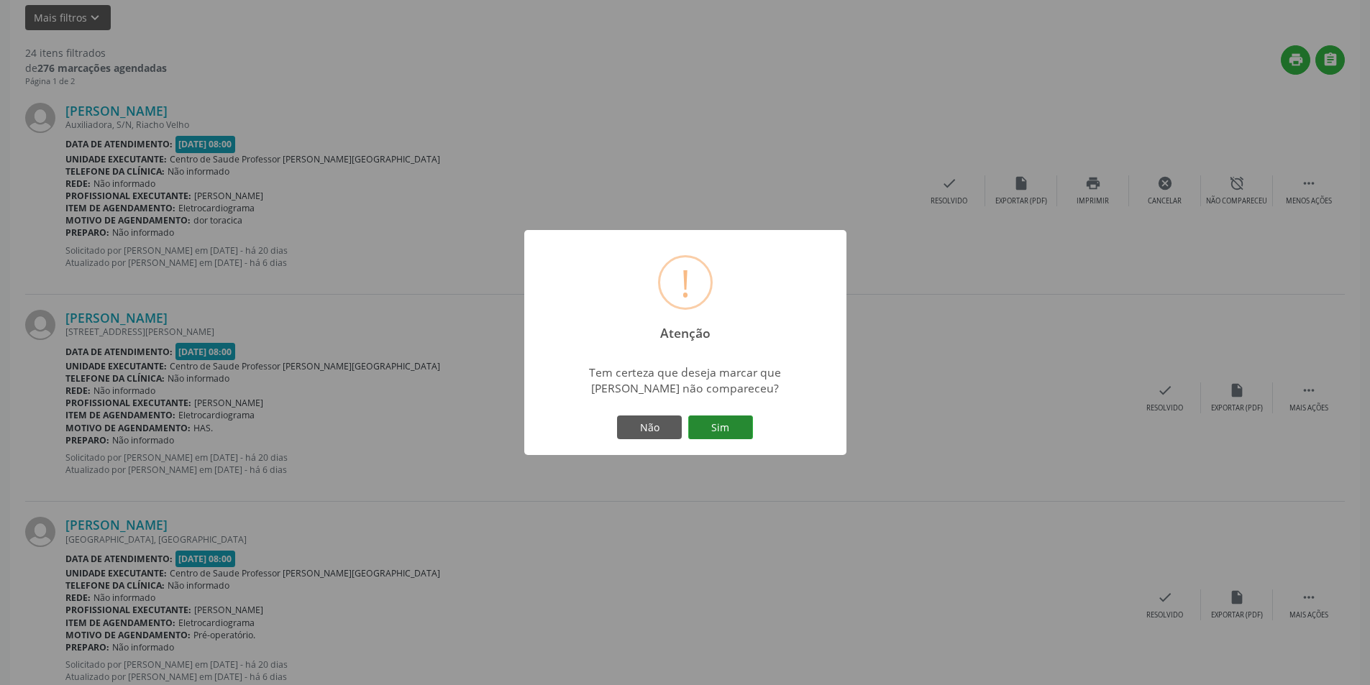
click at [699, 421] on button "Sim" at bounding box center [720, 428] width 65 height 24
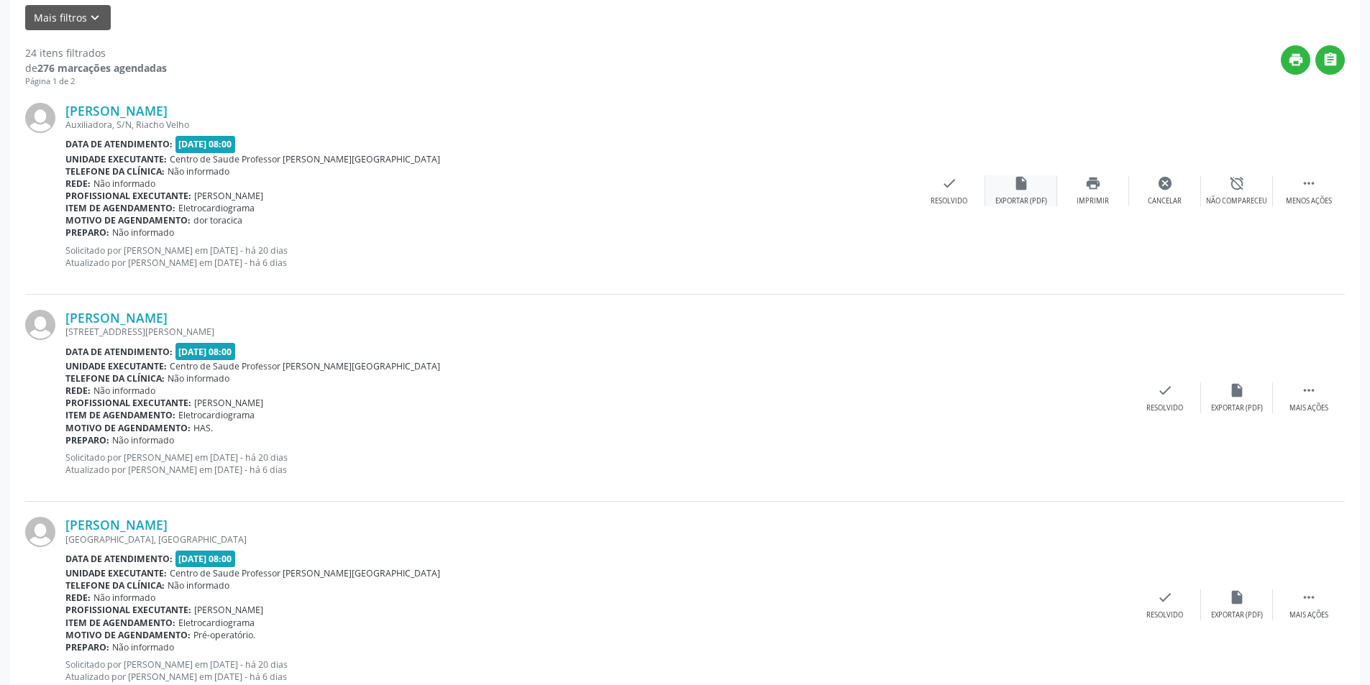
scroll to position [0, 0]
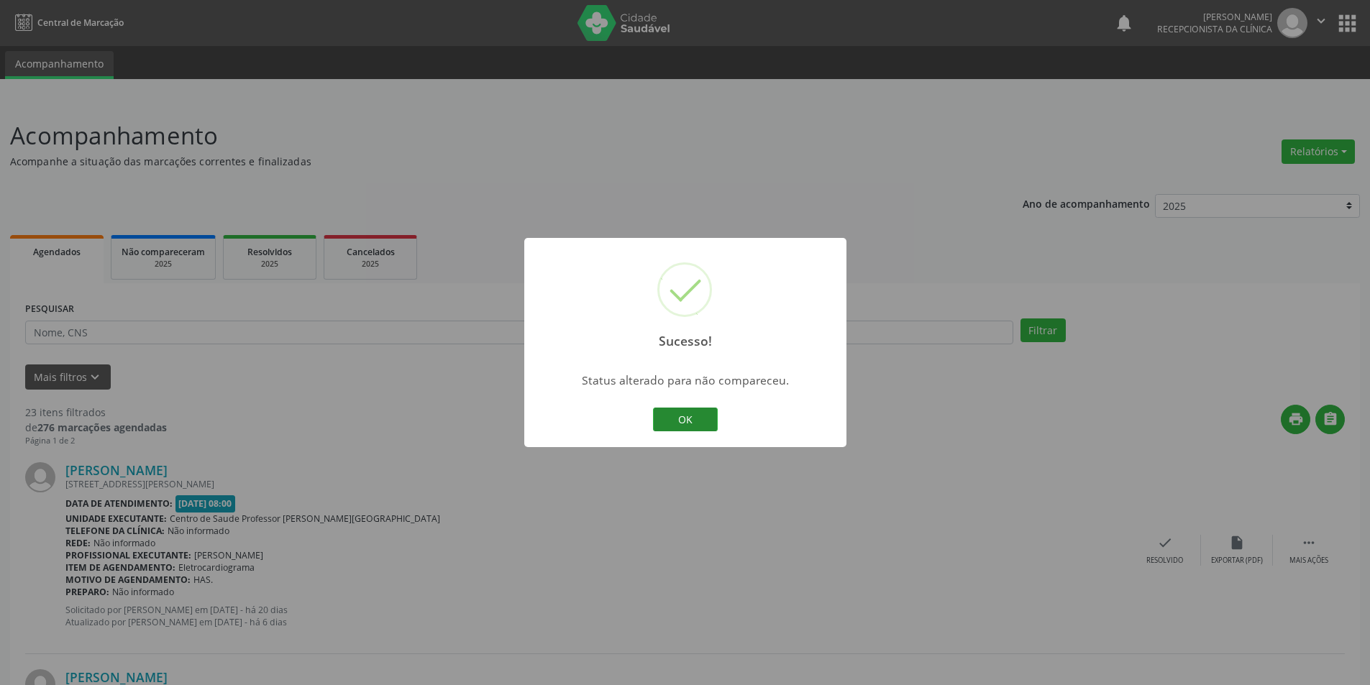
click at [698, 423] on button "OK" at bounding box center [685, 420] width 65 height 24
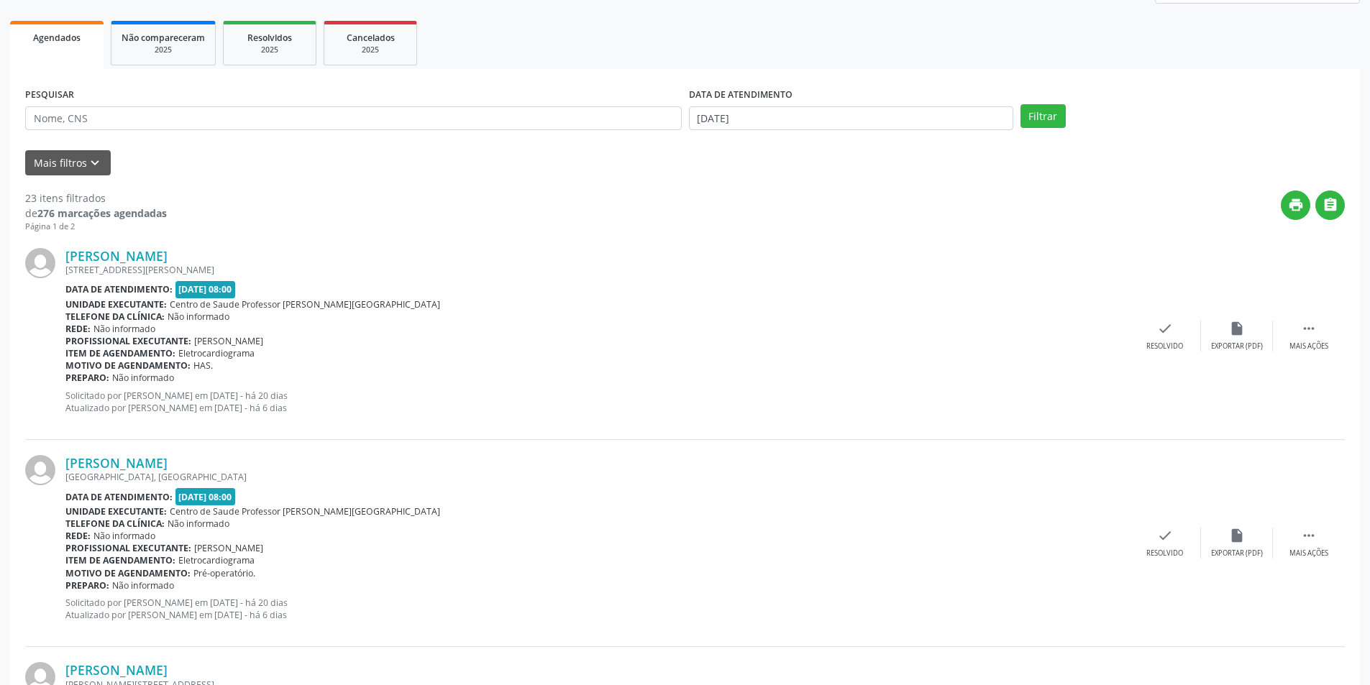
scroll to position [216, 0]
drag, startPoint x: 1323, startPoint y: 334, endPoint x: 1282, endPoint y: 337, distance: 41.1
click at [1323, 335] on div " Mais ações" at bounding box center [1309, 334] width 72 height 31
click at [1232, 352] on div "Eliane dos Santos Rua Nelson Camilo, 267, Esf 08 Barra Nova Data de atendimento…" at bounding box center [685, 335] width 1320 height 207
click at [1242, 329] on icon "alarm_off" at bounding box center [1237, 327] width 16 height 16
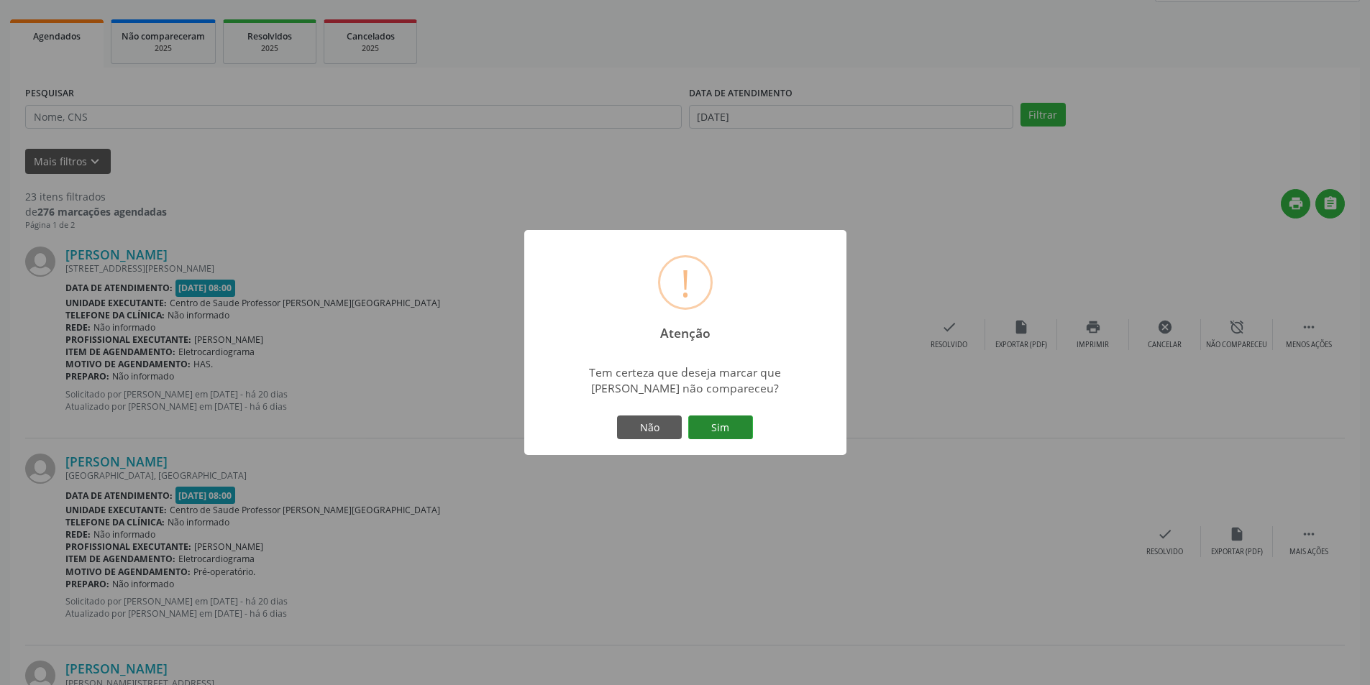
click at [703, 427] on button "Sim" at bounding box center [720, 428] width 65 height 24
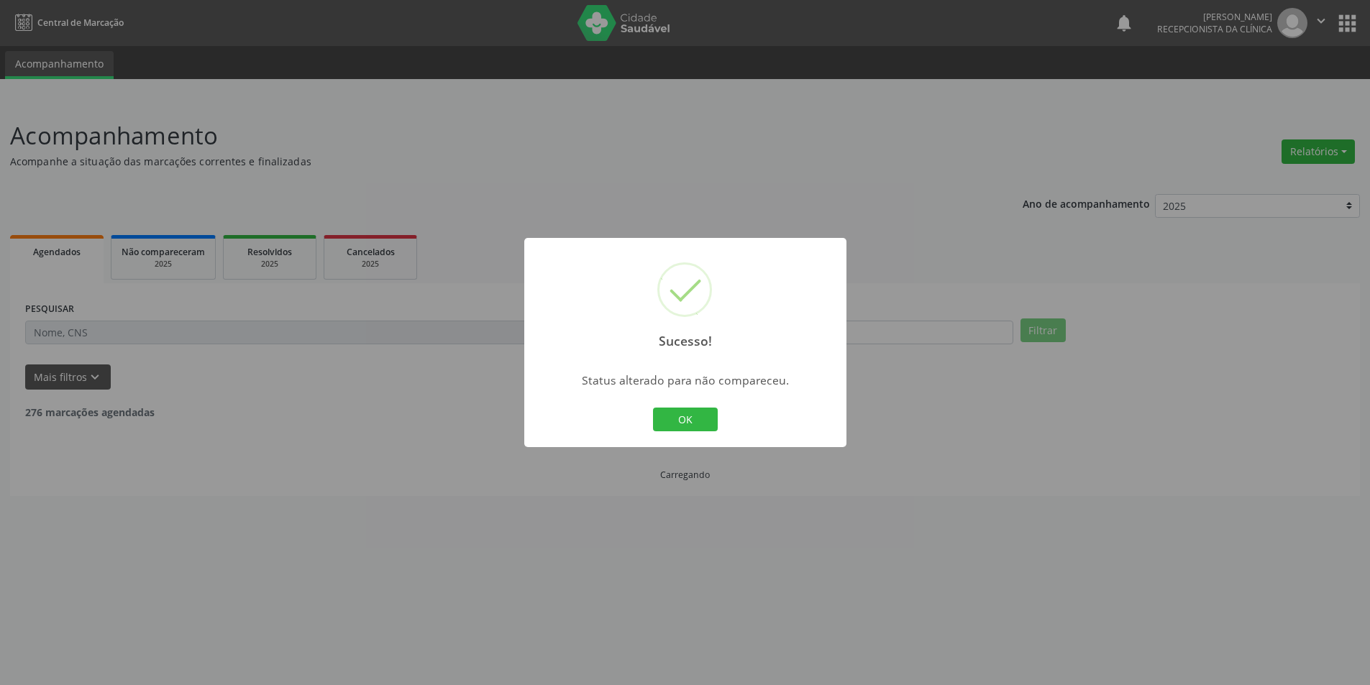
scroll to position [0, 0]
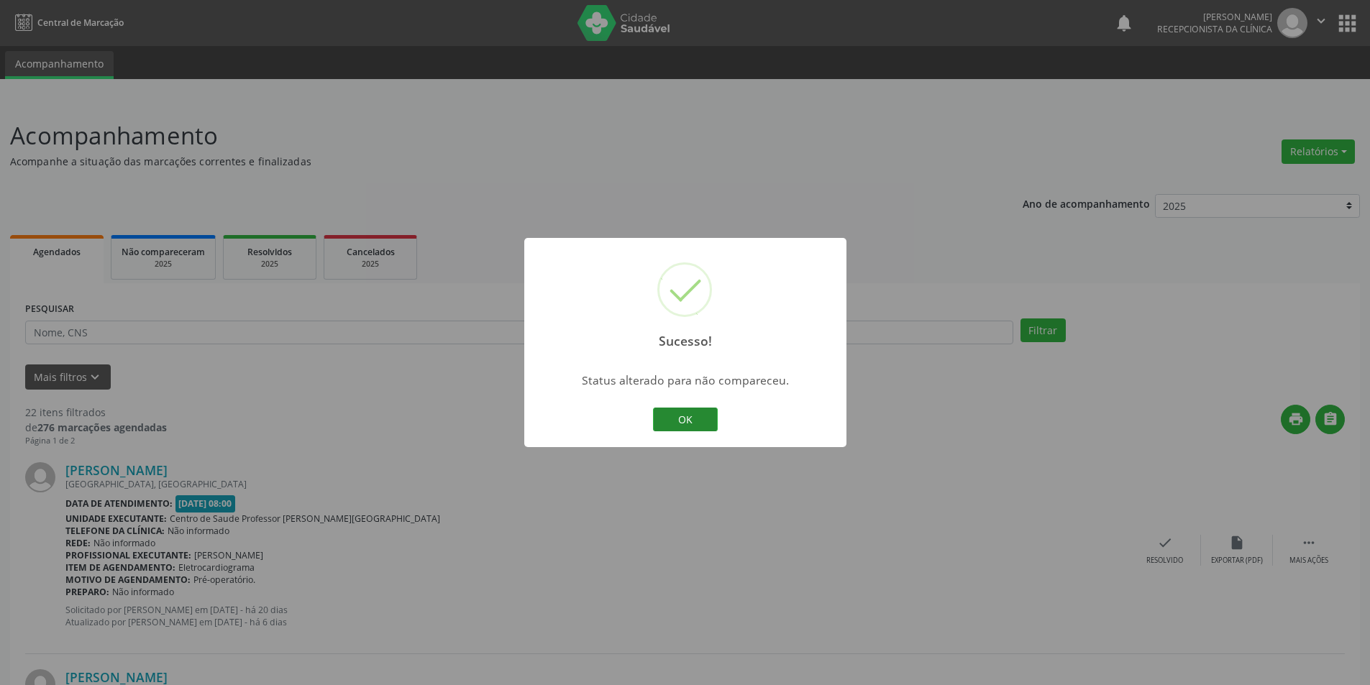
click at [698, 417] on button "OK" at bounding box center [685, 420] width 65 height 24
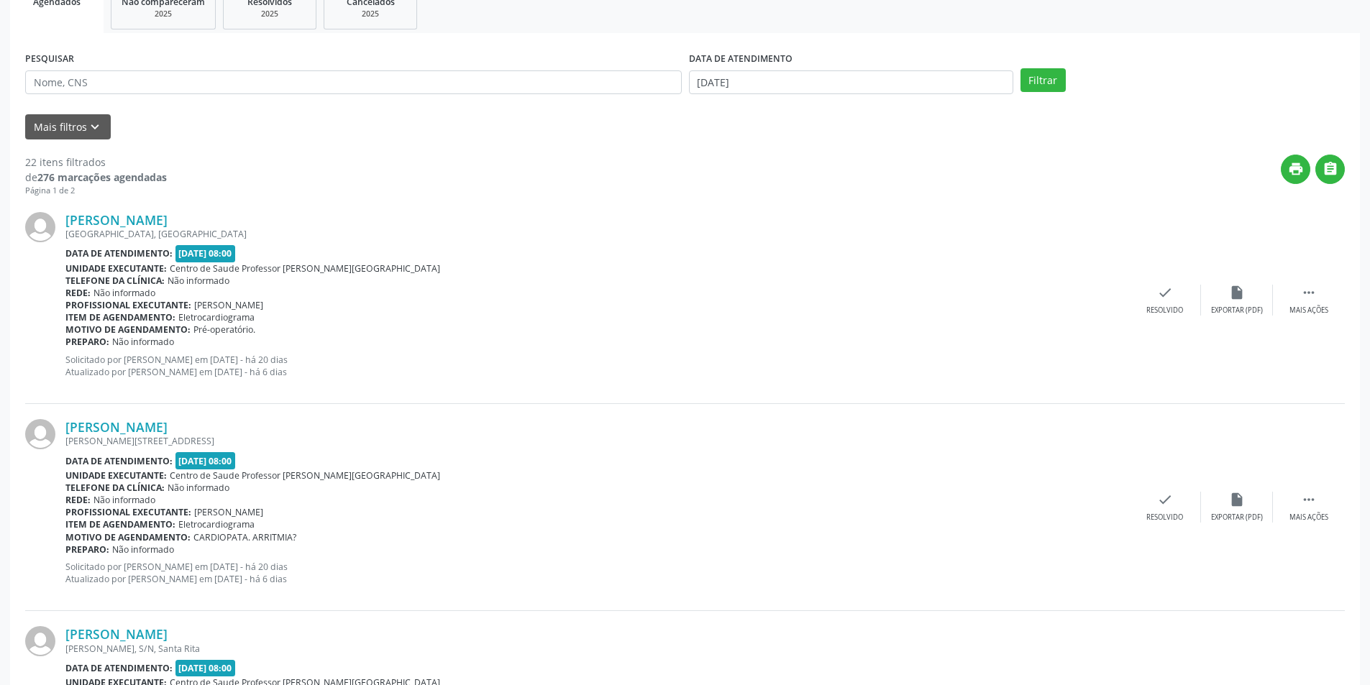
scroll to position [288, 0]
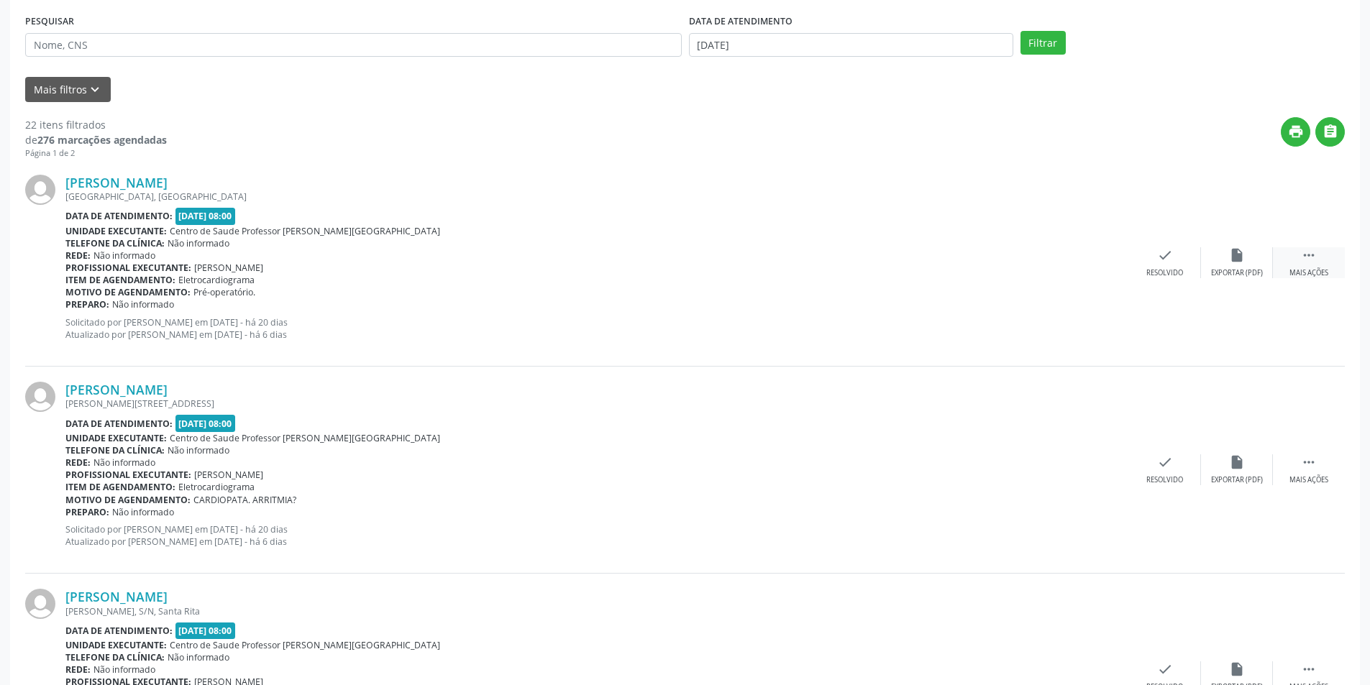
click at [1312, 278] on div "Mais ações" at bounding box center [1309, 273] width 39 height 10
click at [1234, 284] on div "Benjamim Eliel Jose da Mota Batista Rua da Paz, S/N, Cabreiras Data de atendime…" at bounding box center [685, 263] width 1320 height 207
click at [1231, 271] on div "Não compareceu" at bounding box center [1236, 273] width 61 height 10
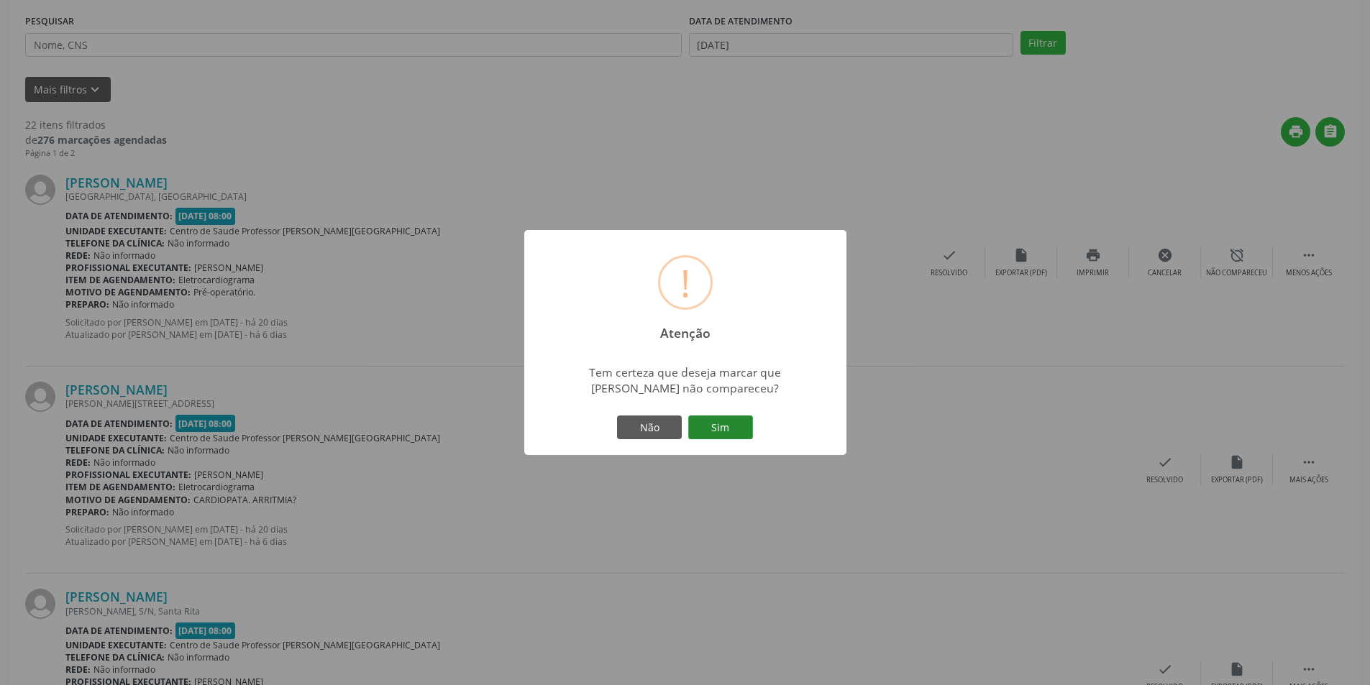
click at [718, 432] on button "Sim" at bounding box center [720, 428] width 65 height 24
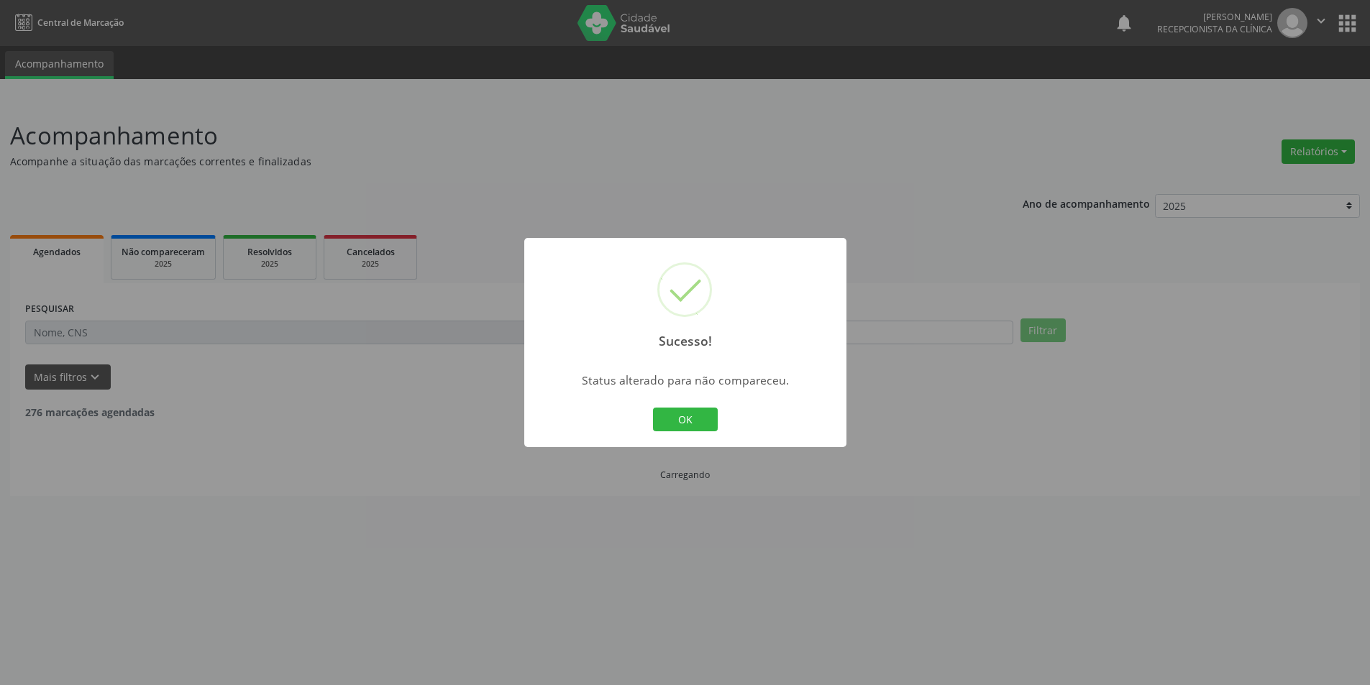
scroll to position [0, 0]
click at [706, 412] on button "OK" at bounding box center [690, 420] width 65 height 24
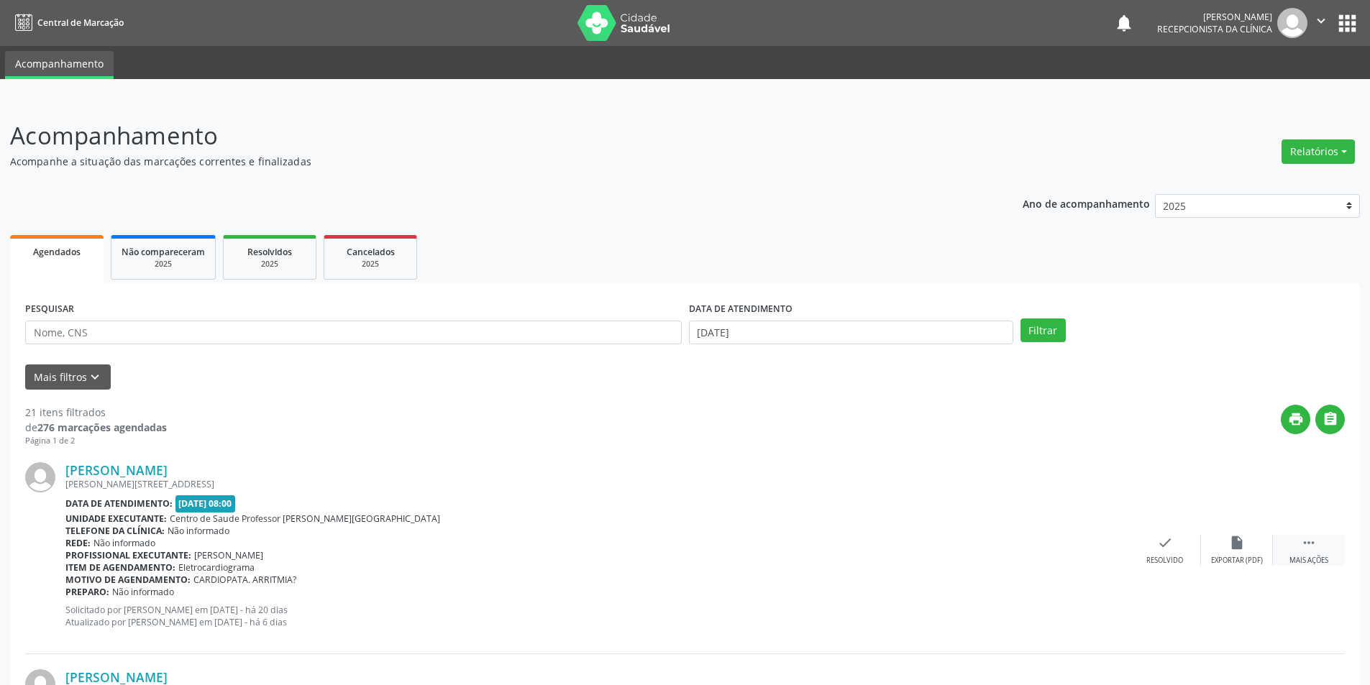
click at [1298, 545] on div " Mais ações" at bounding box center [1309, 550] width 72 height 31
click at [1252, 552] on div "alarm_off Não compareceu" at bounding box center [1237, 550] width 72 height 31
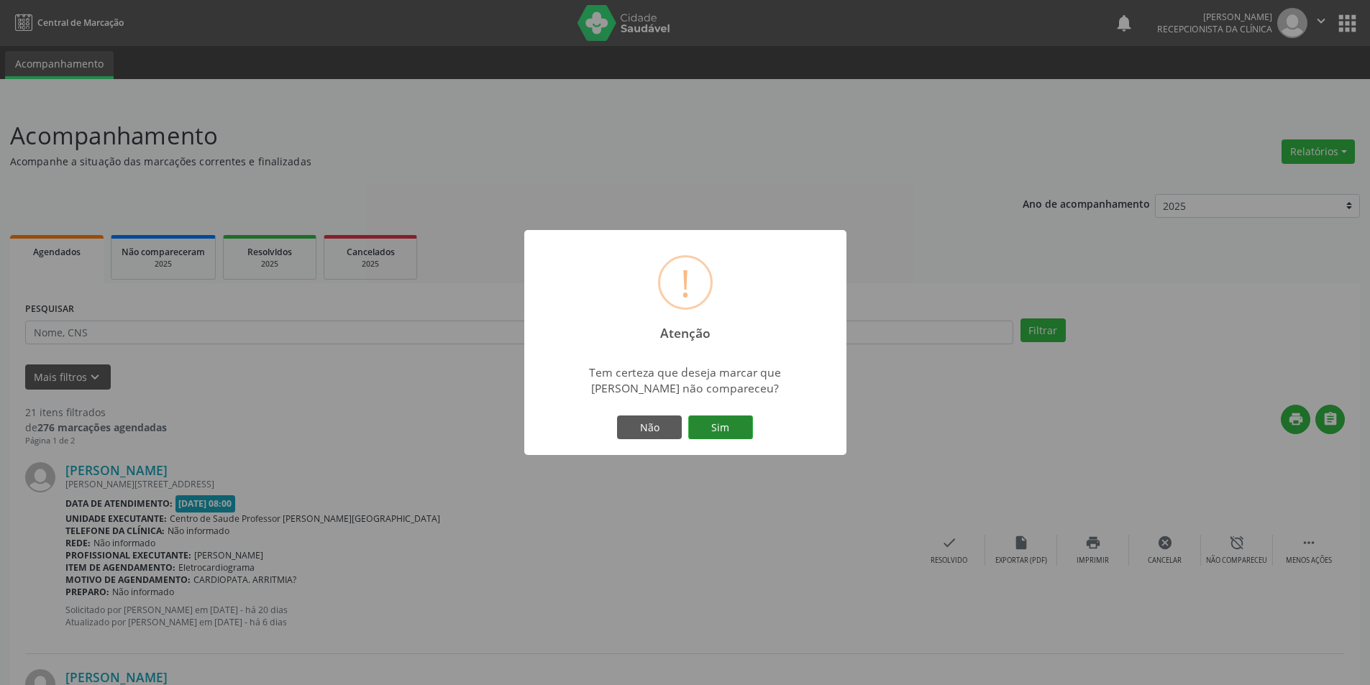
click at [706, 416] on button "Sim" at bounding box center [720, 428] width 65 height 24
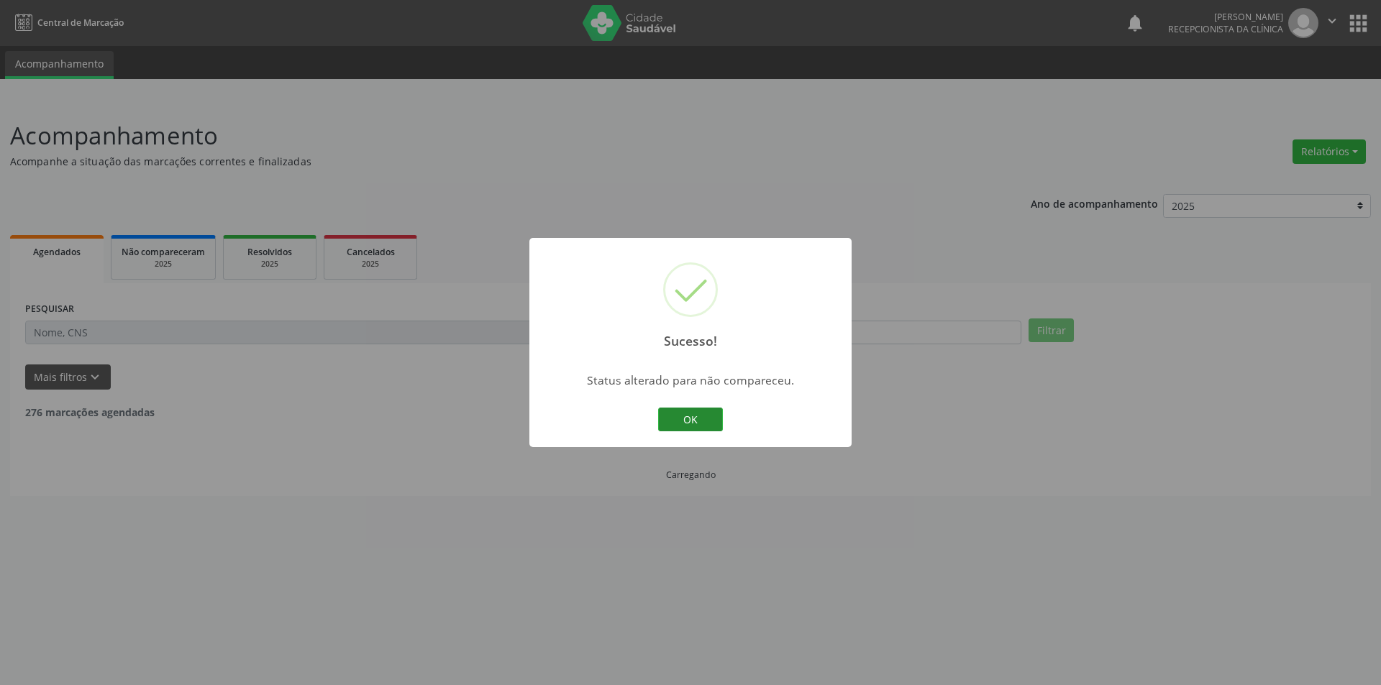
click at [690, 414] on button "OK" at bounding box center [690, 420] width 65 height 24
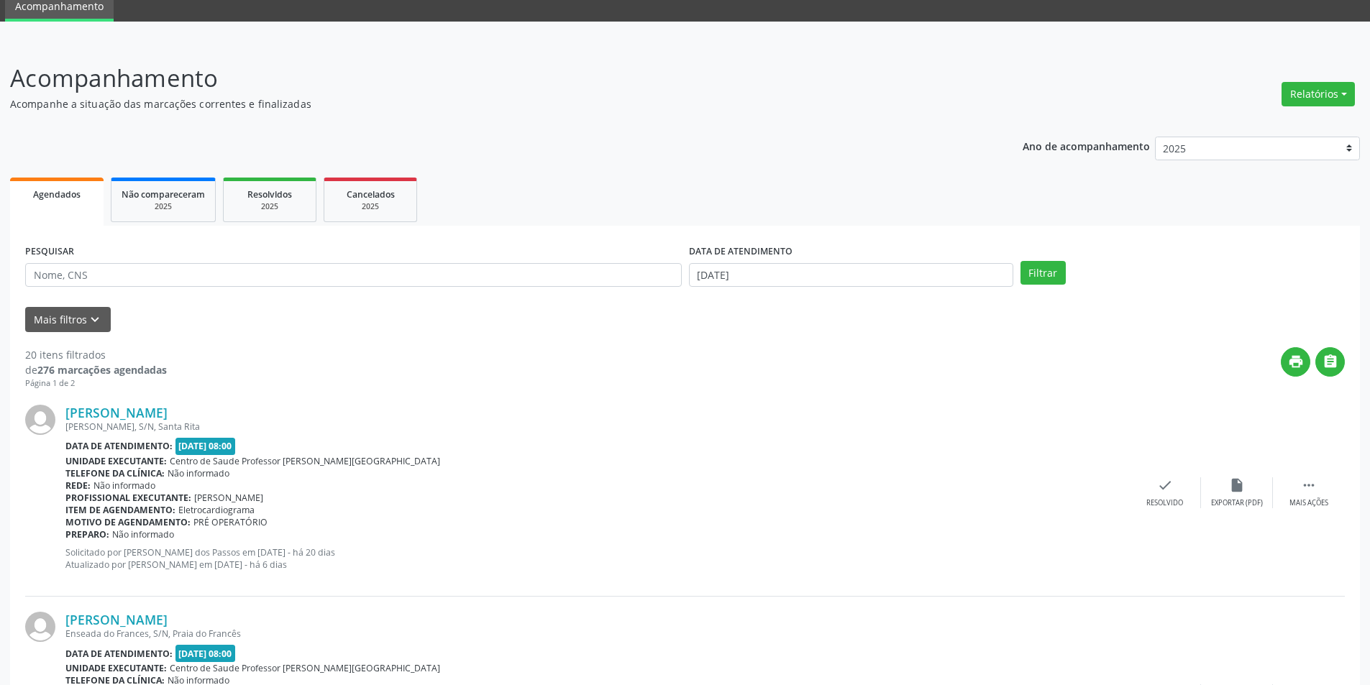
scroll to position [360, 0]
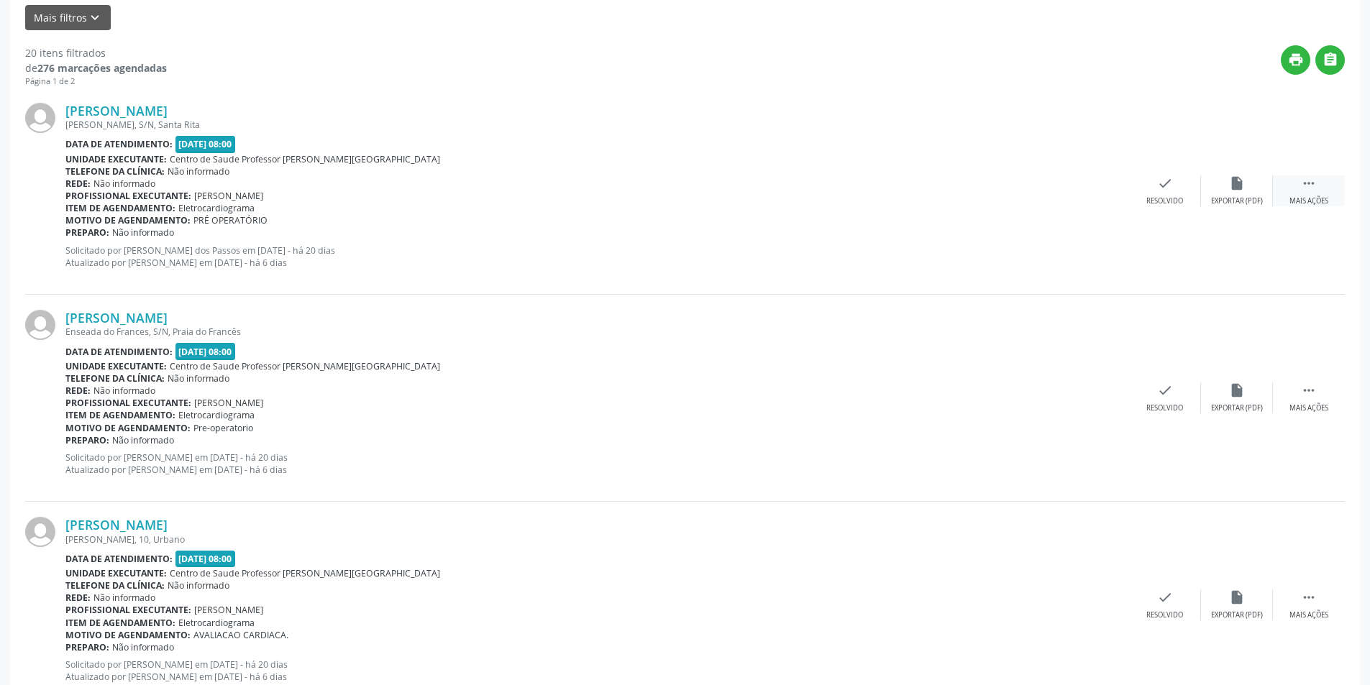
click at [1303, 190] on icon "" at bounding box center [1309, 184] width 16 height 16
click at [1234, 200] on div "Não compareceu" at bounding box center [1236, 201] width 61 height 10
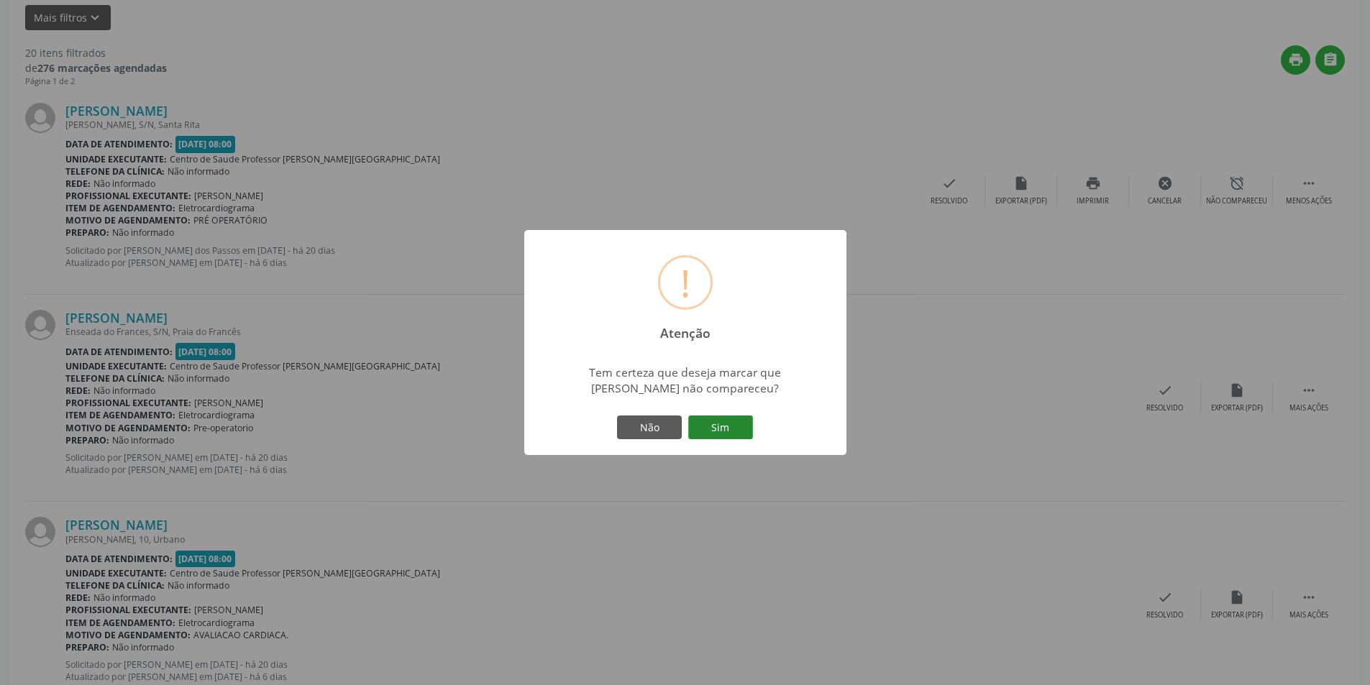
click at [719, 434] on button "Sim" at bounding box center [720, 428] width 65 height 24
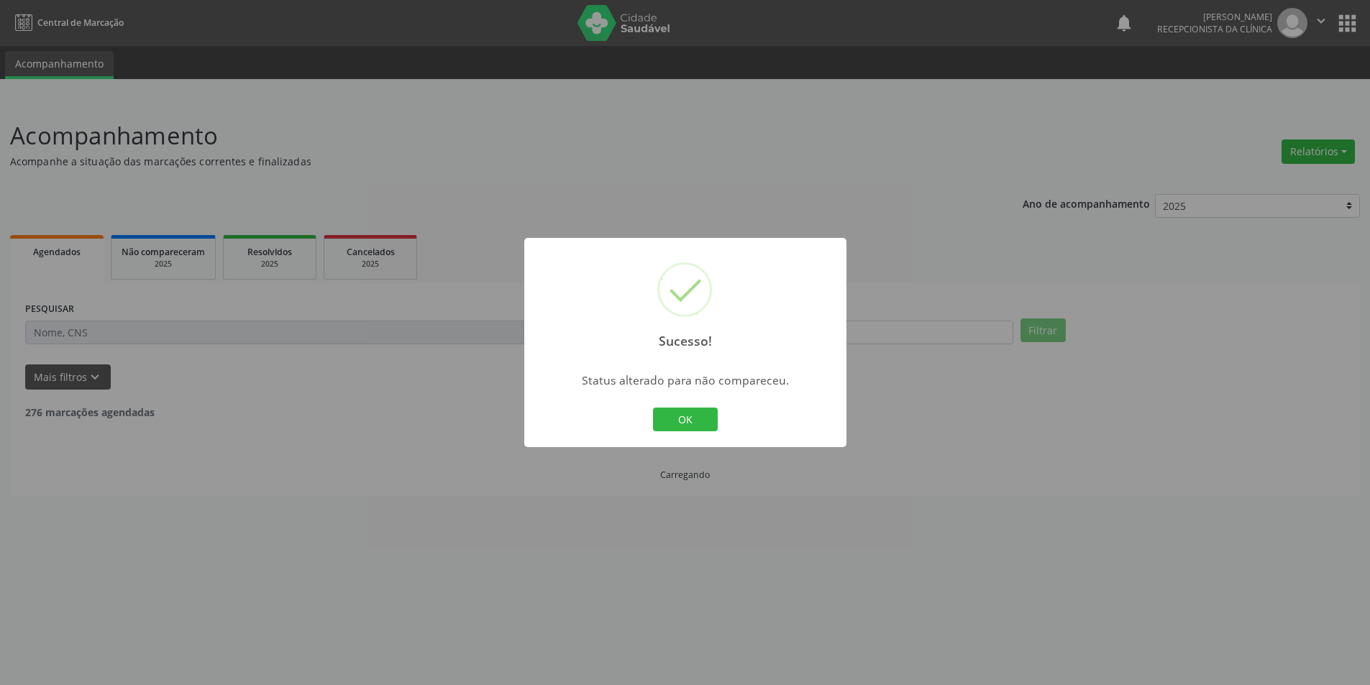
scroll to position [0, 0]
click at [693, 420] on button "OK" at bounding box center [690, 420] width 65 height 24
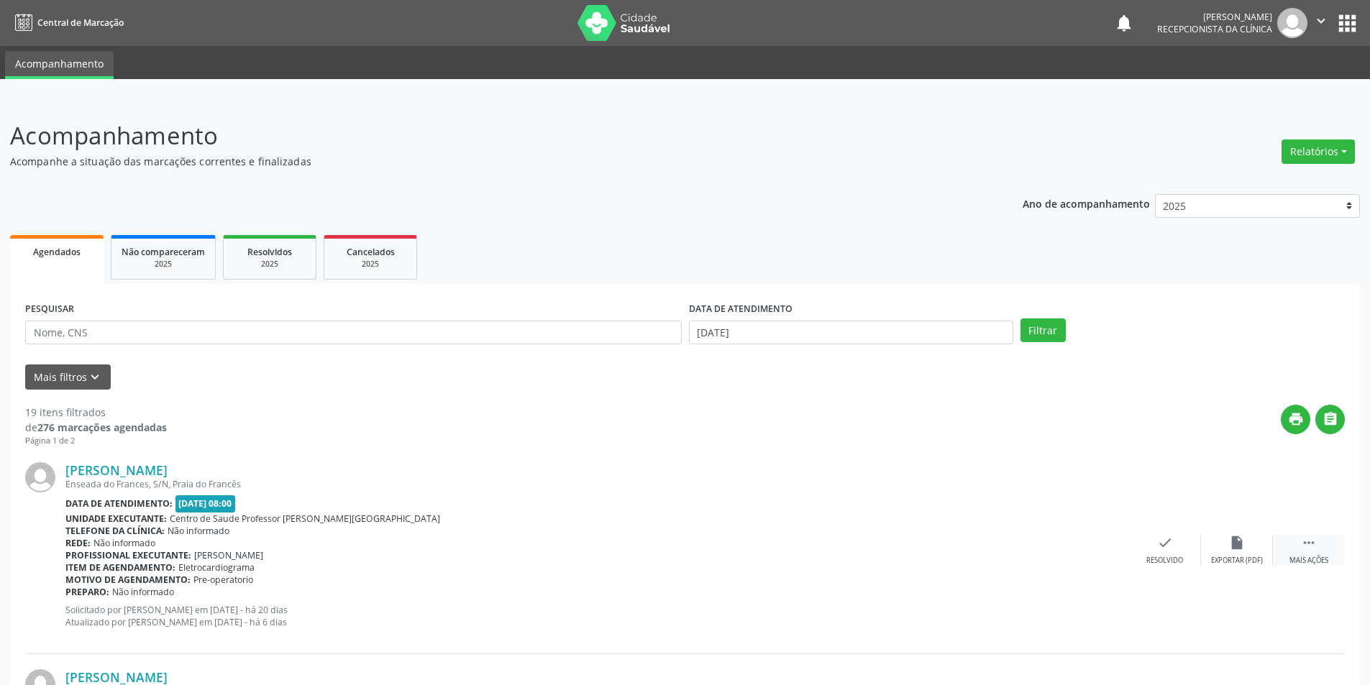
click at [1323, 551] on div " Mais ações" at bounding box center [1309, 550] width 72 height 31
click at [1227, 535] on div "alarm_off Não compareceu" at bounding box center [1237, 550] width 72 height 31
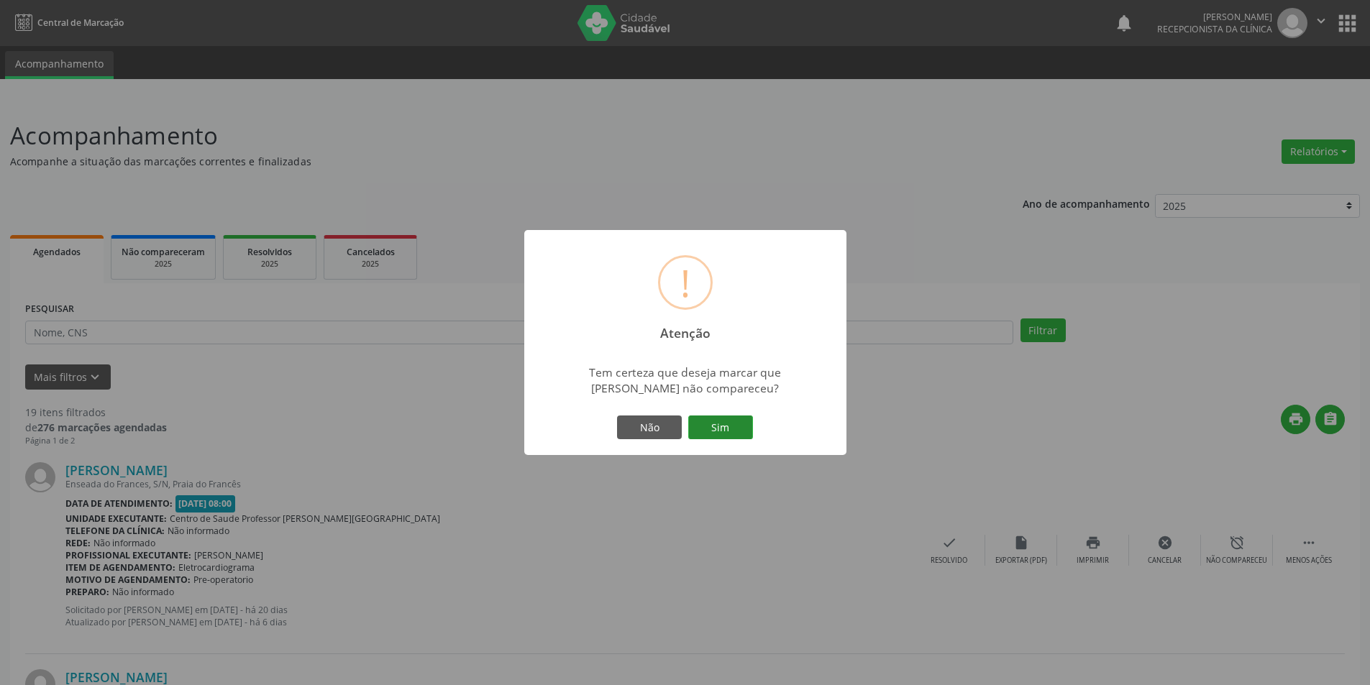
click at [709, 433] on button "Sim" at bounding box center [720, 428] width 65 height 24
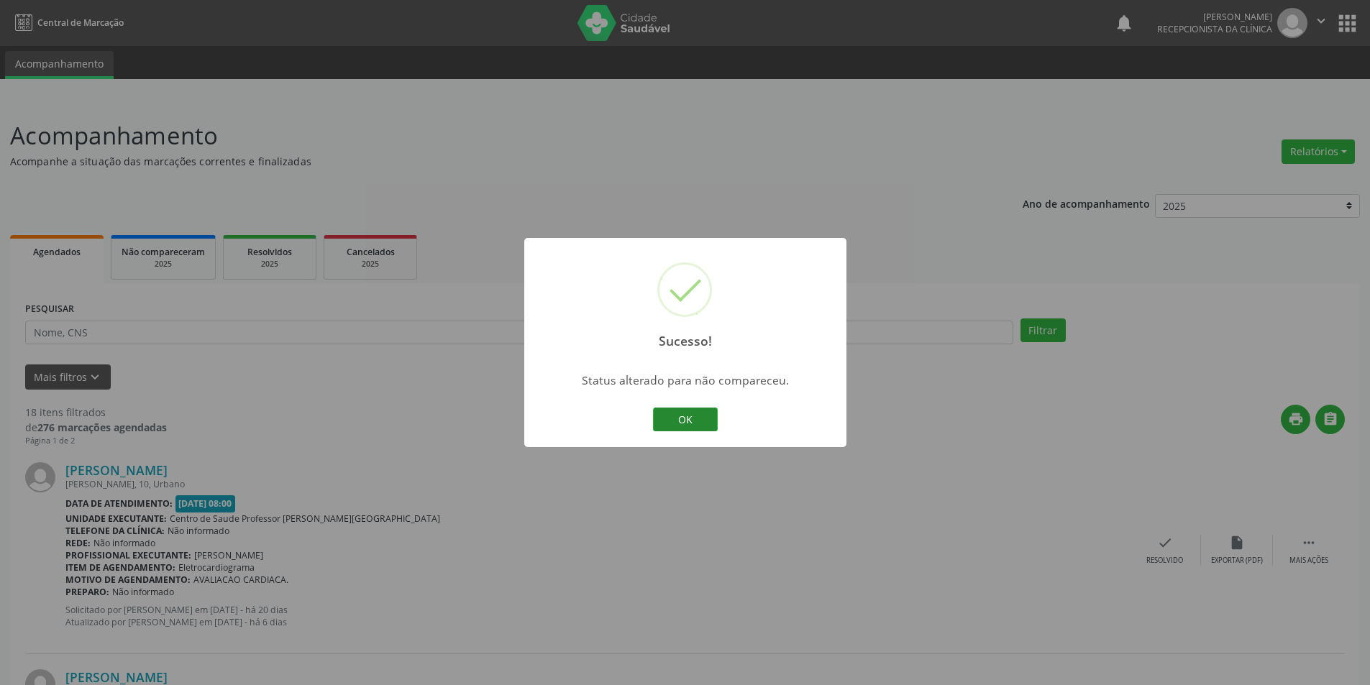
click at [665, 419] on button "OK" at bounding box center [685, 420] width 65 height 24
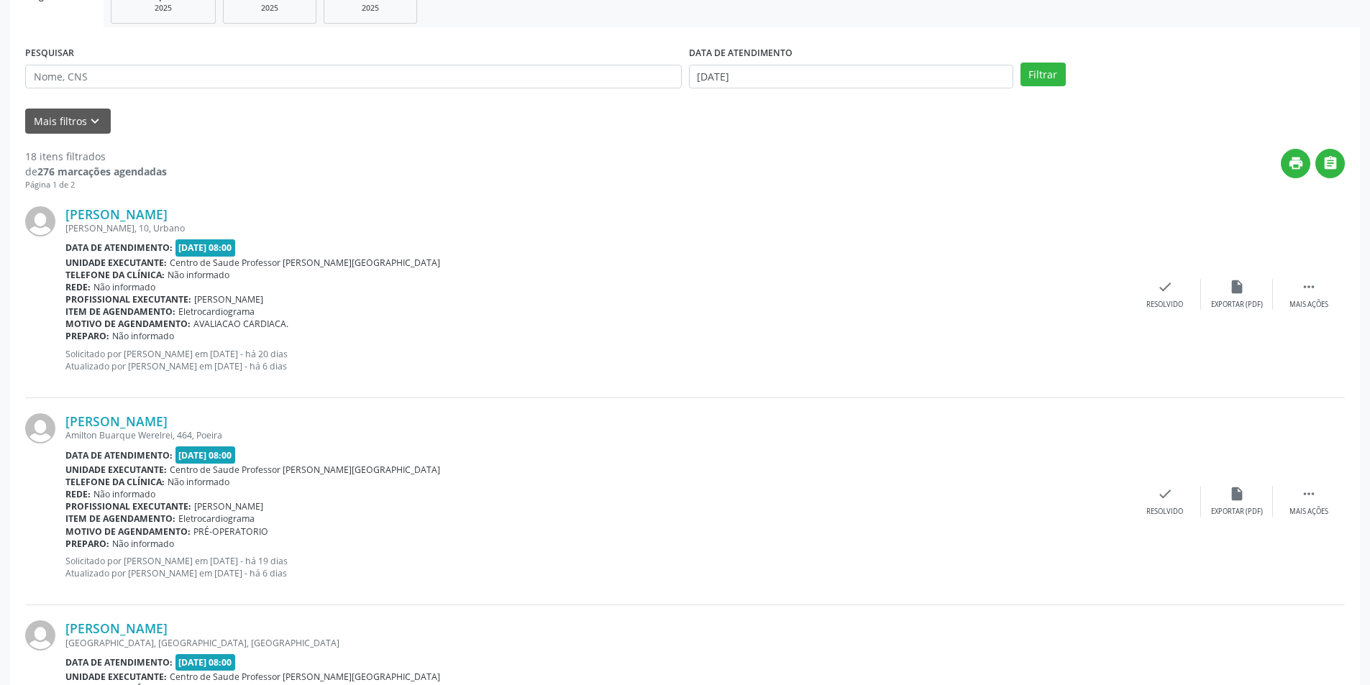
scroll to position [288, 0]
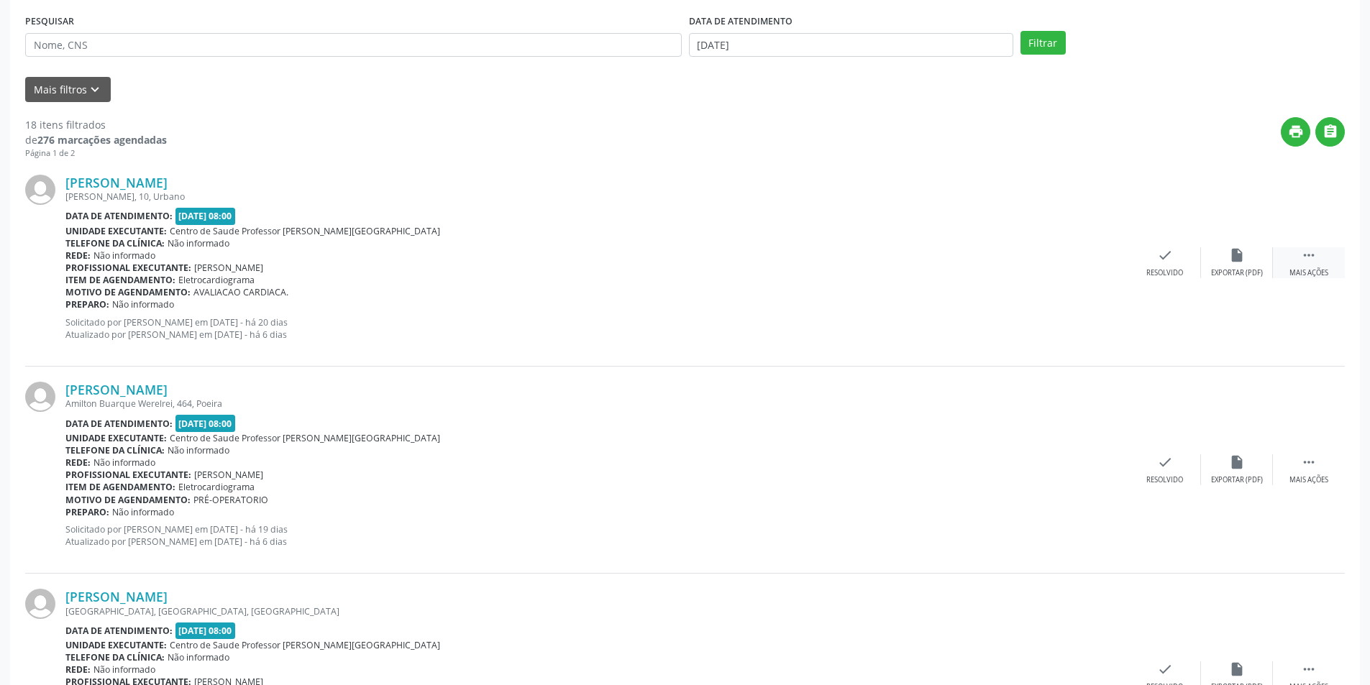
click at [1315, 269] on div "Mais ações" at bounding box center [1309, 273] width 39 height 10
click at [1249, 278] on div "Geisa Araujo Felix dos Santos Gislene Matheus, 10, Urbano Data de atendimento: …" at bounding box center [685, 263] width 1320 height 207
click at [1234, 257] on icon "alarm_off" at bounding box center [1237, 255] width 16 height 16
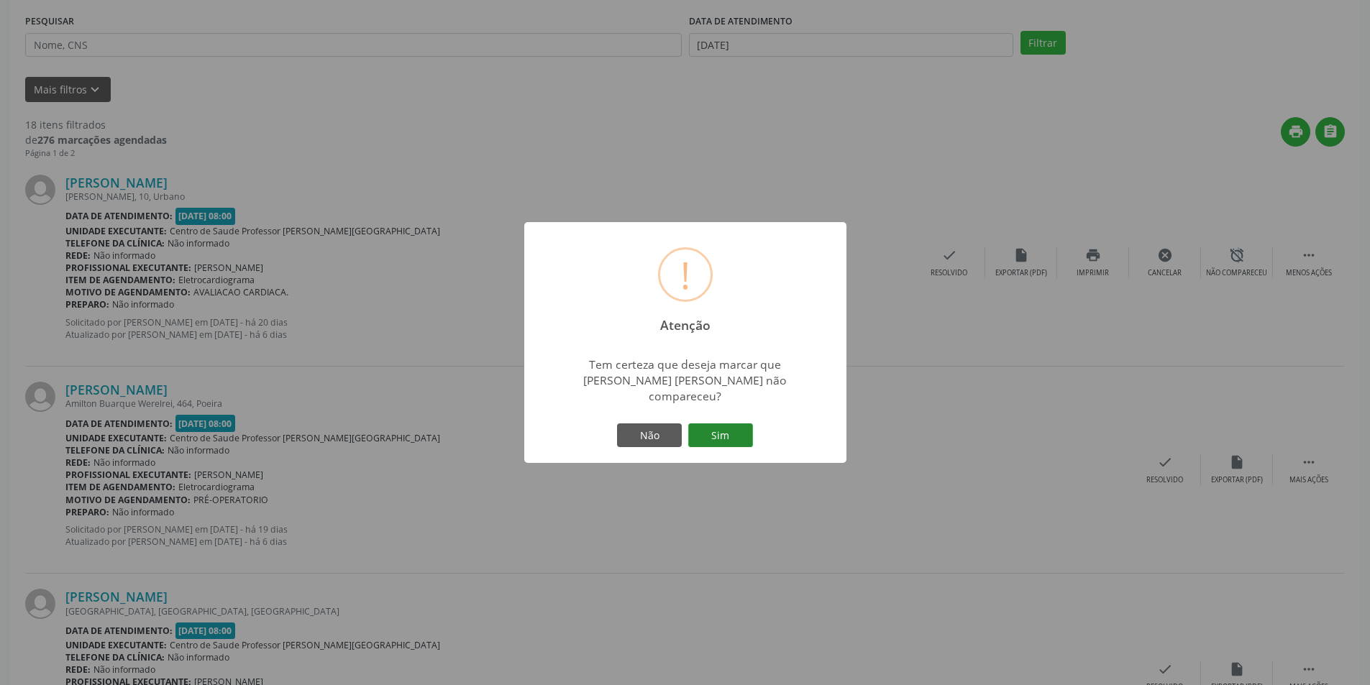
click at [726, 427] on button "Sim" at bounding box center [720, 436] width 65 height 24
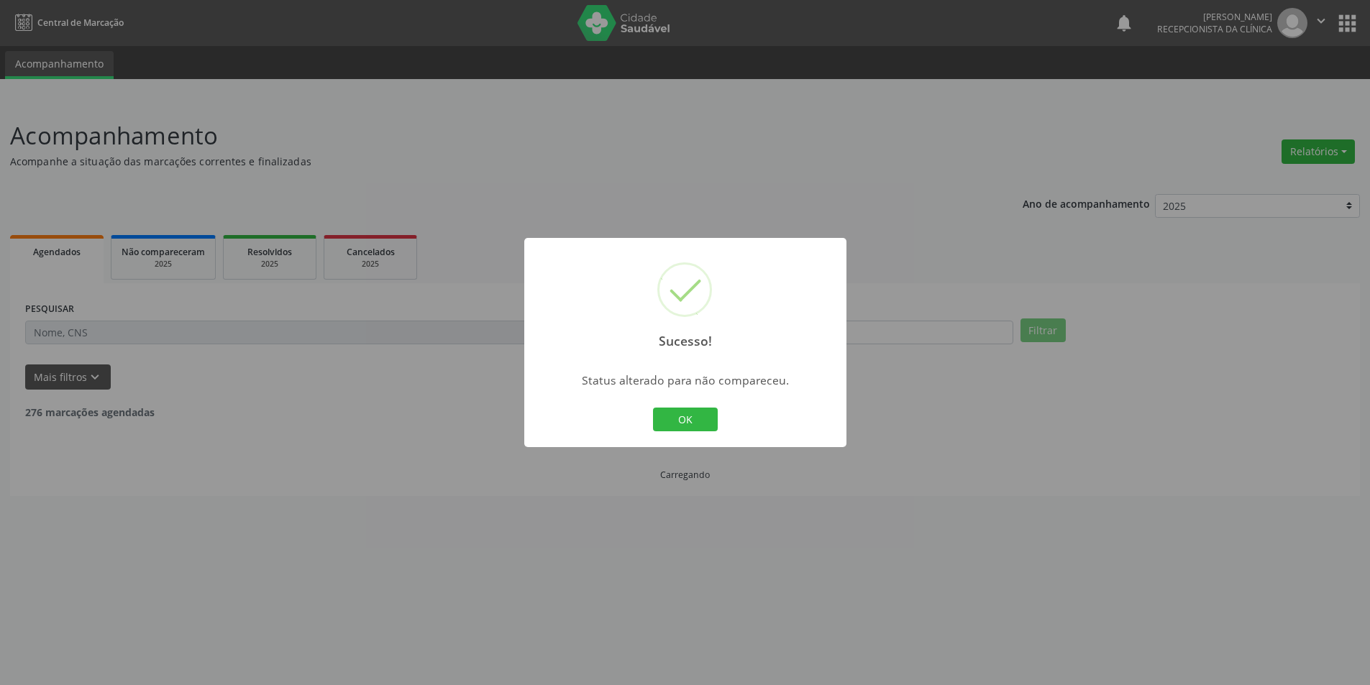
scroll to position [0, 0]
click at [708, 409] on button "OK" at bounding box center [690, 420] width 65 height 24
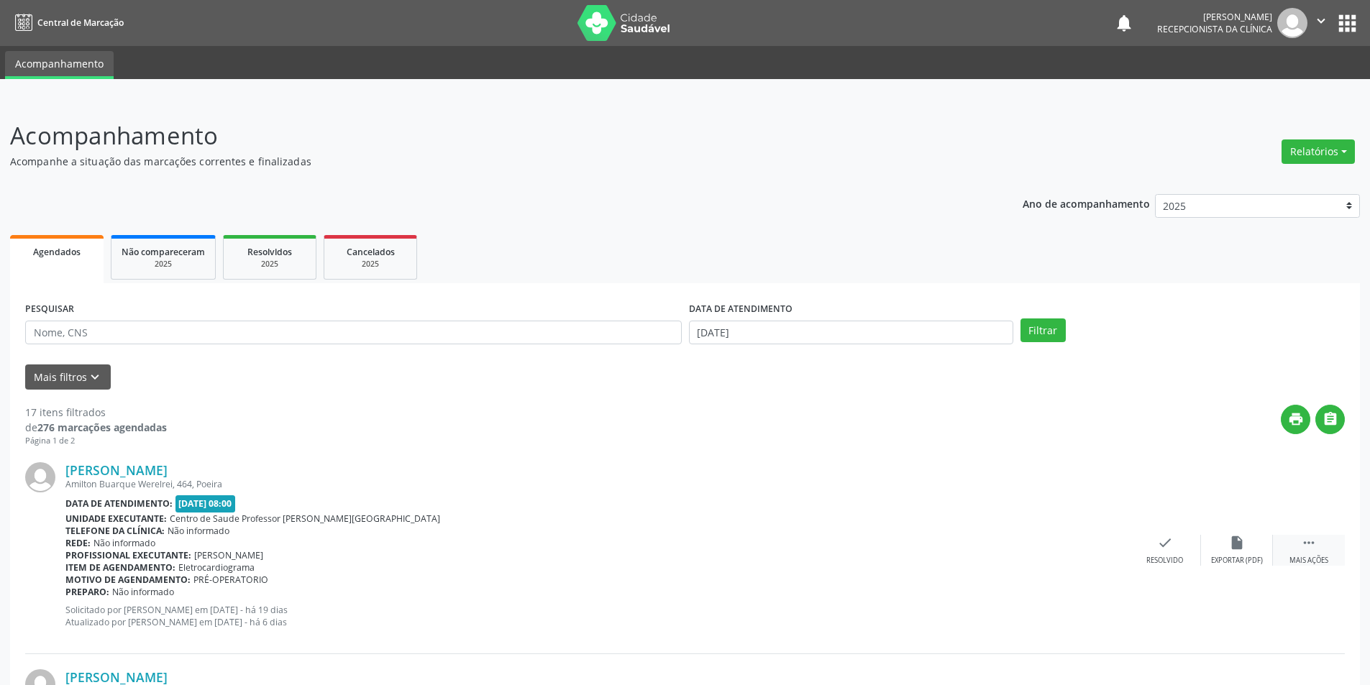
click at [1303, 557] on div "Mais ações" at bounding box center [1309, 561] width 39 height 10
click at [1231, 540] on icon "alarm_off" at bounding box center [1237, 543] width 16 height 16
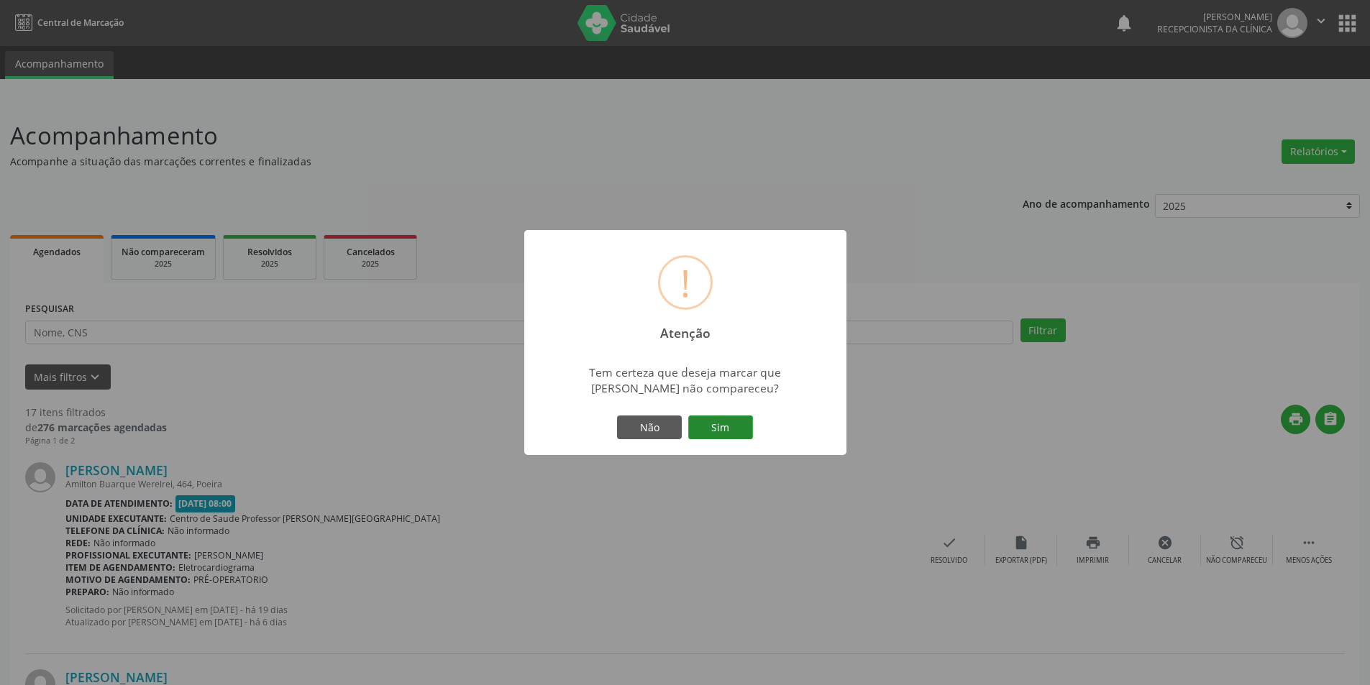
click at [727, 426] on button "Sim" at bounding box center [720, 428] width 65 height 24
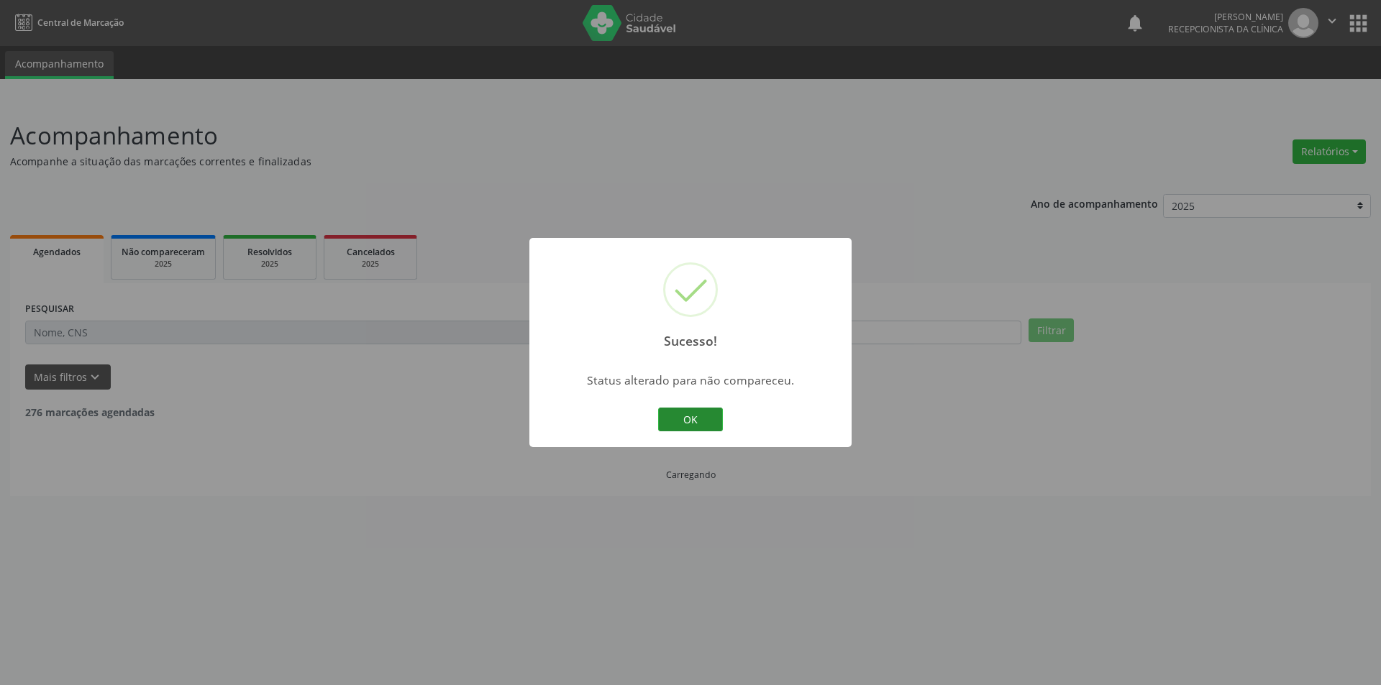
click at [693, 428] on button "OK" at bounding box center [690, 420] width 65 height 24
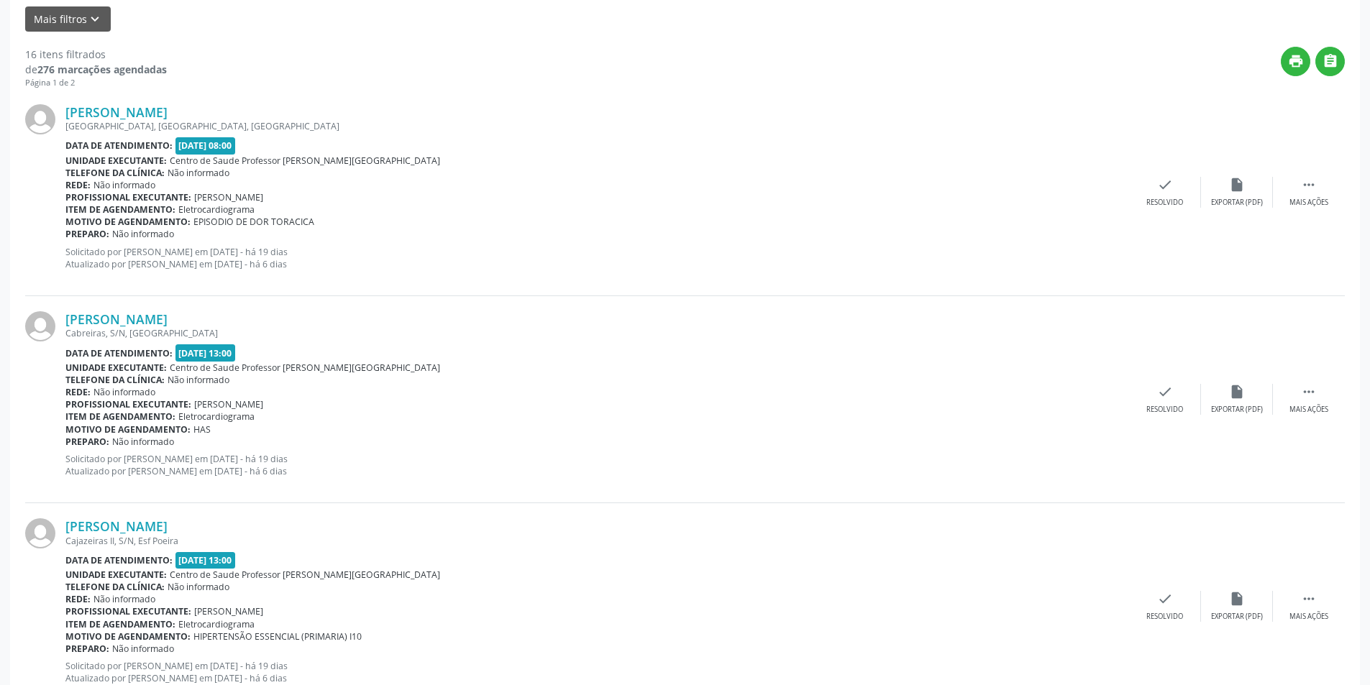
scroll to position [360, 0]
click at [1304, 199] on div "Mais ações" at bounding box center [1309, 201] width 39 height 10
click at [1292, 195] on div " Menos ações" at bounding box center [1309, 191] width 72 height 31
click at [1238, 193] on div "insert_drive_file Exportar (PDF)" at bounding box center [1237, 191] width 72 height 31
click at [1298, 193] on div " Mais ações" at bounding box center [1309, 191] width 72 height 31
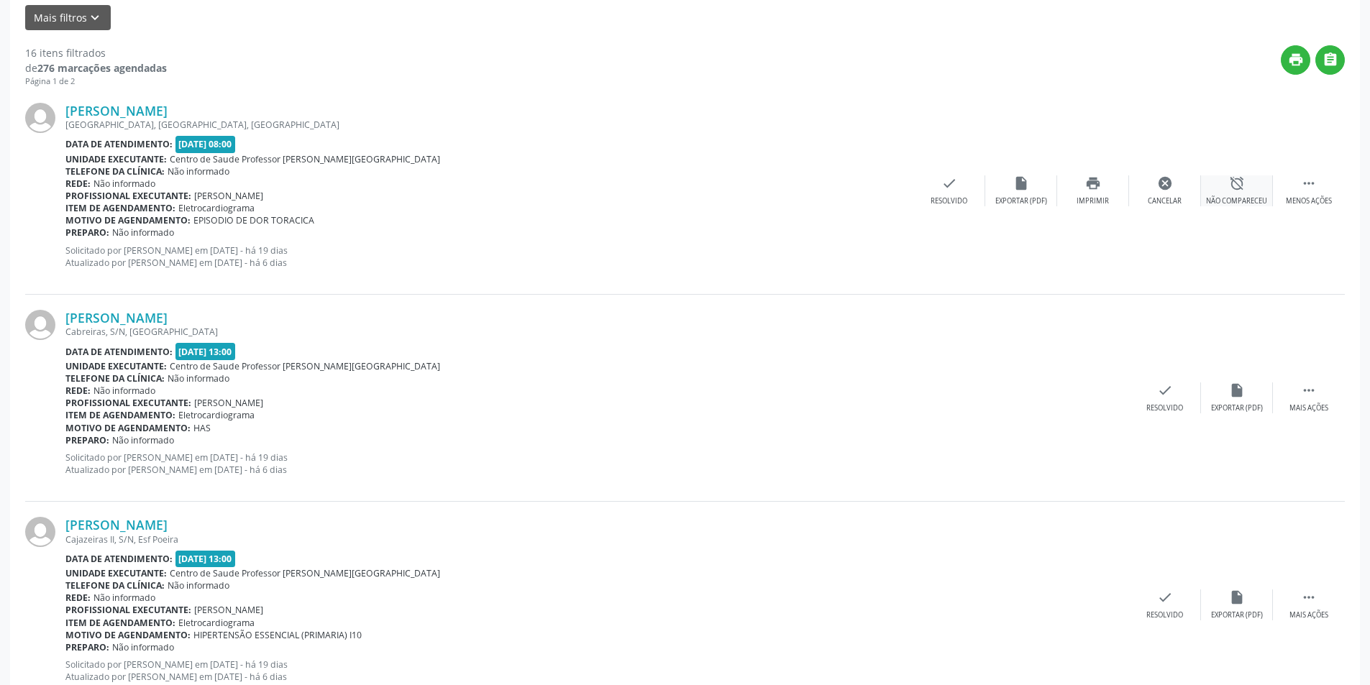
click at [1226, 196] on div "Não compareceu" at bounding box center [1236, 201] width 61 height 10
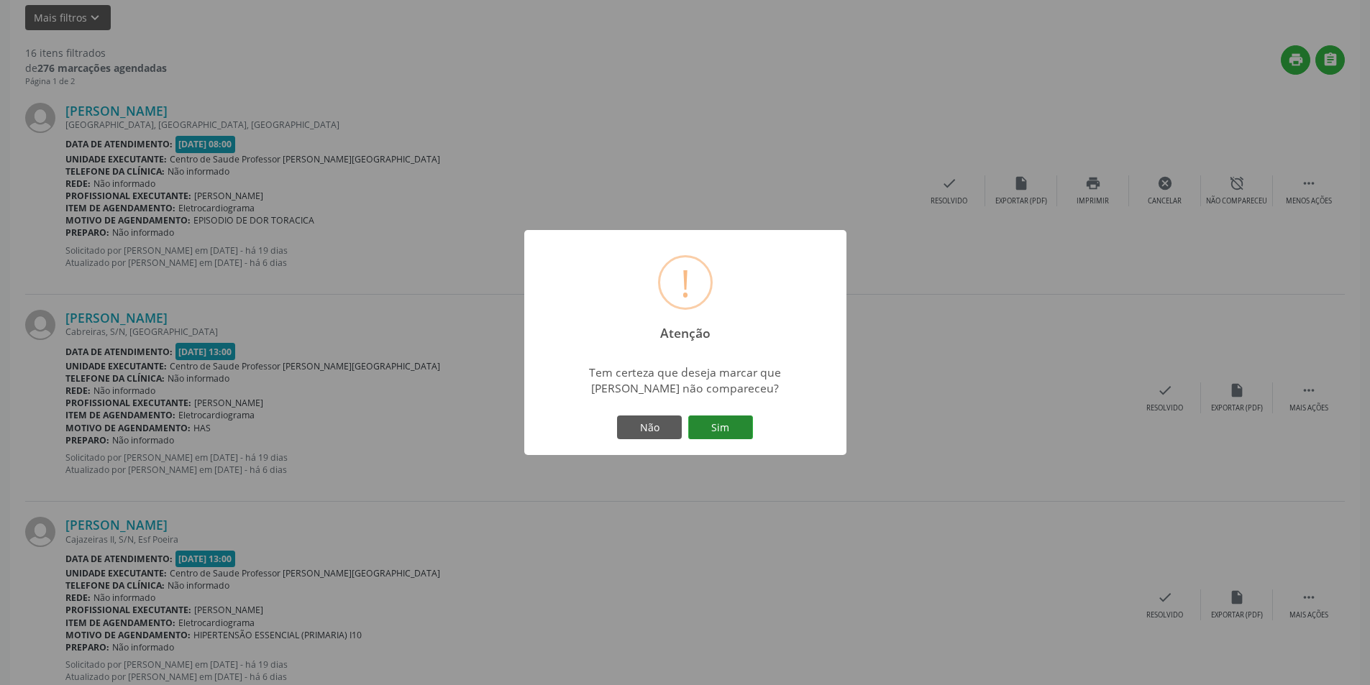
click at [713, 427] on button "Sim" at bounding box center [720, 428] width 65 height 24
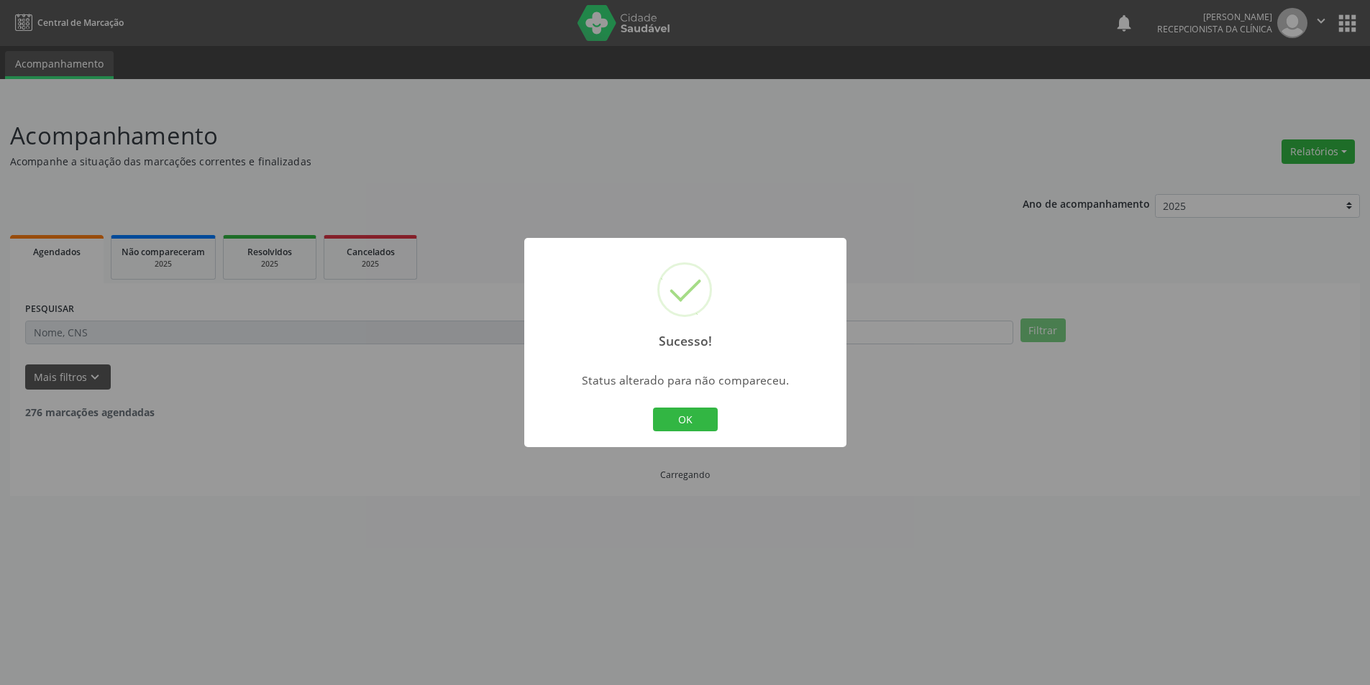
scroll to position [0, 0]
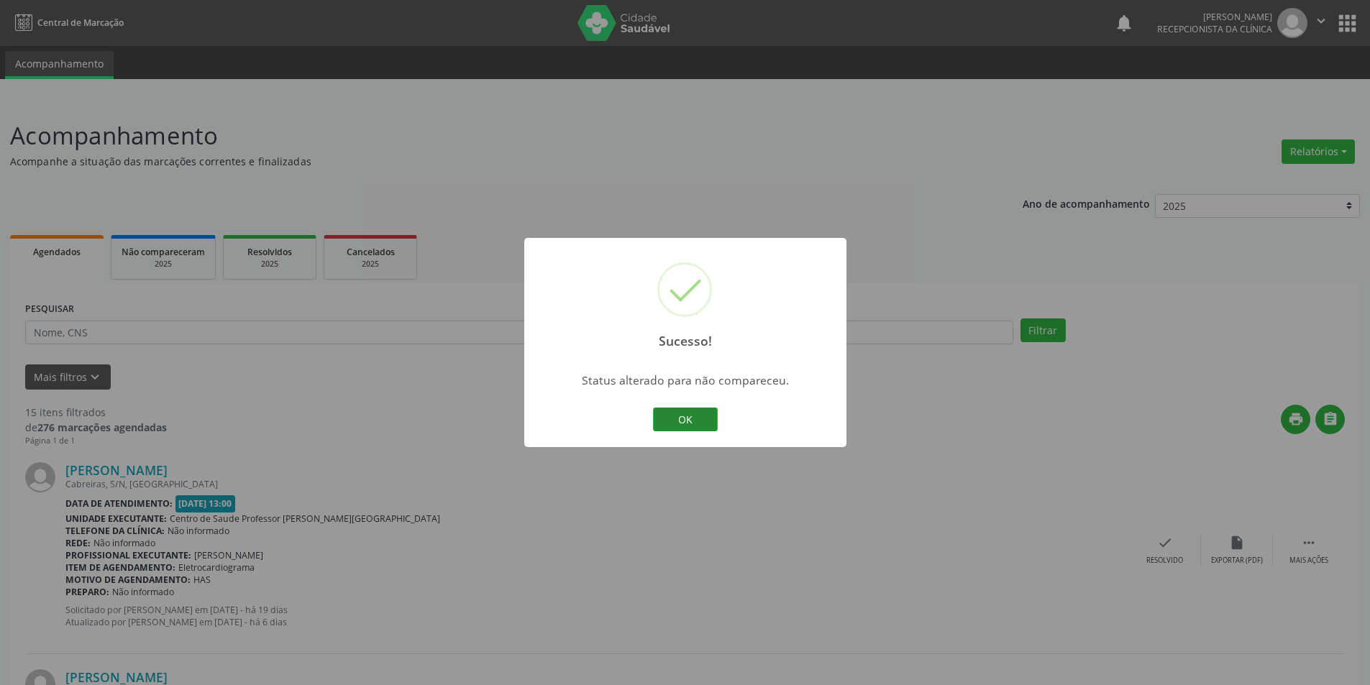
click at [688, 414] on button "OK" at bounding box center [685, 420] width 65 height 24
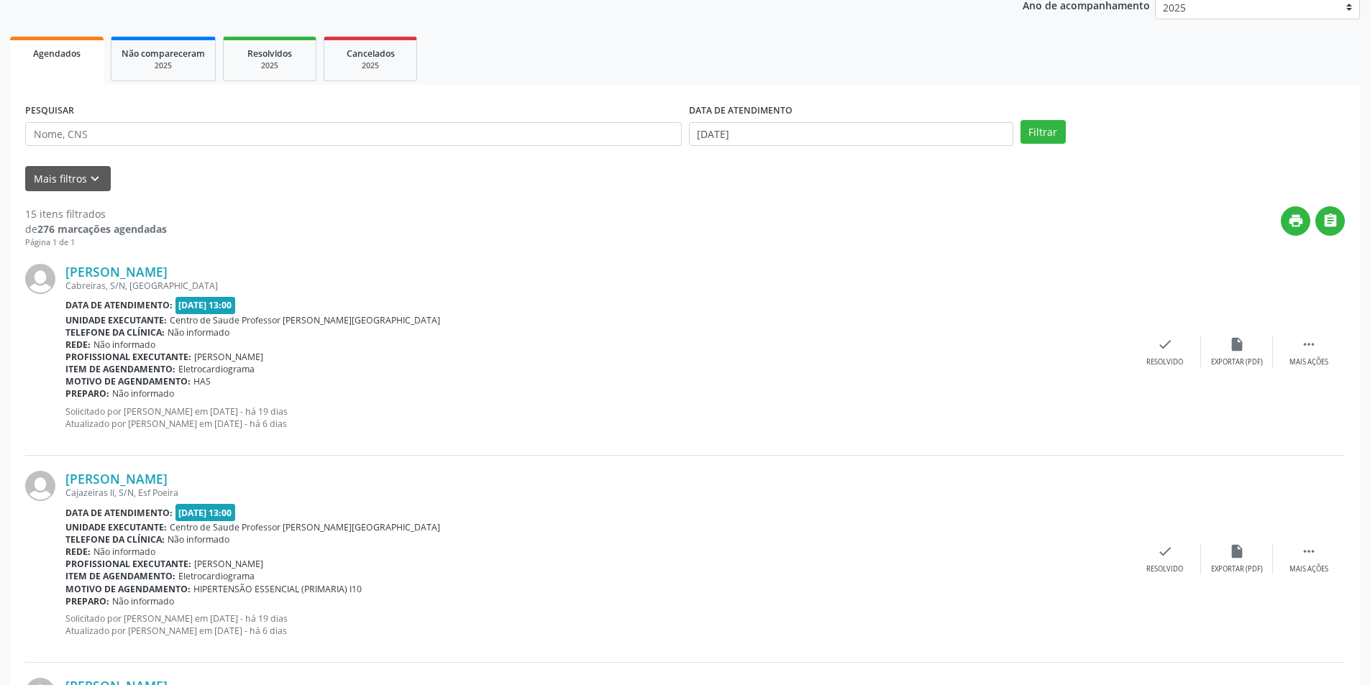
scroll to position [91, 0]
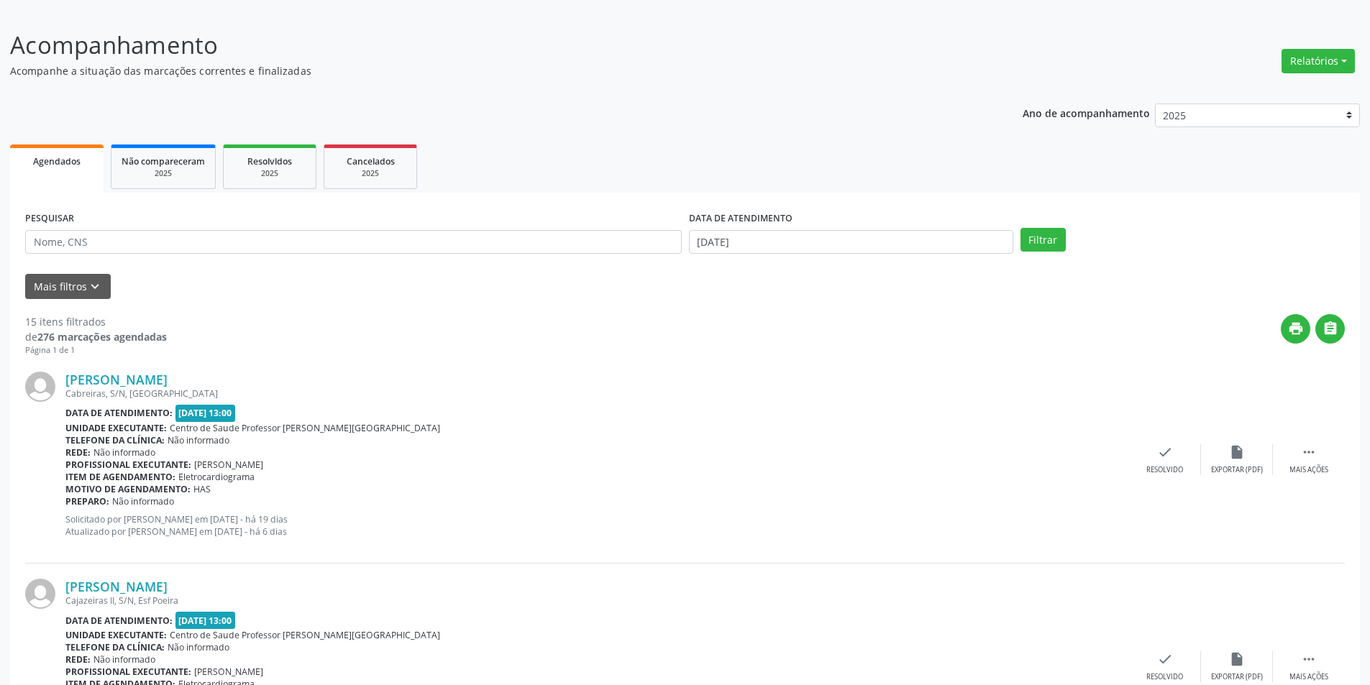
click at [67, 159] on span "Agendados" at bounding box center [56, 161] width 47 height 12
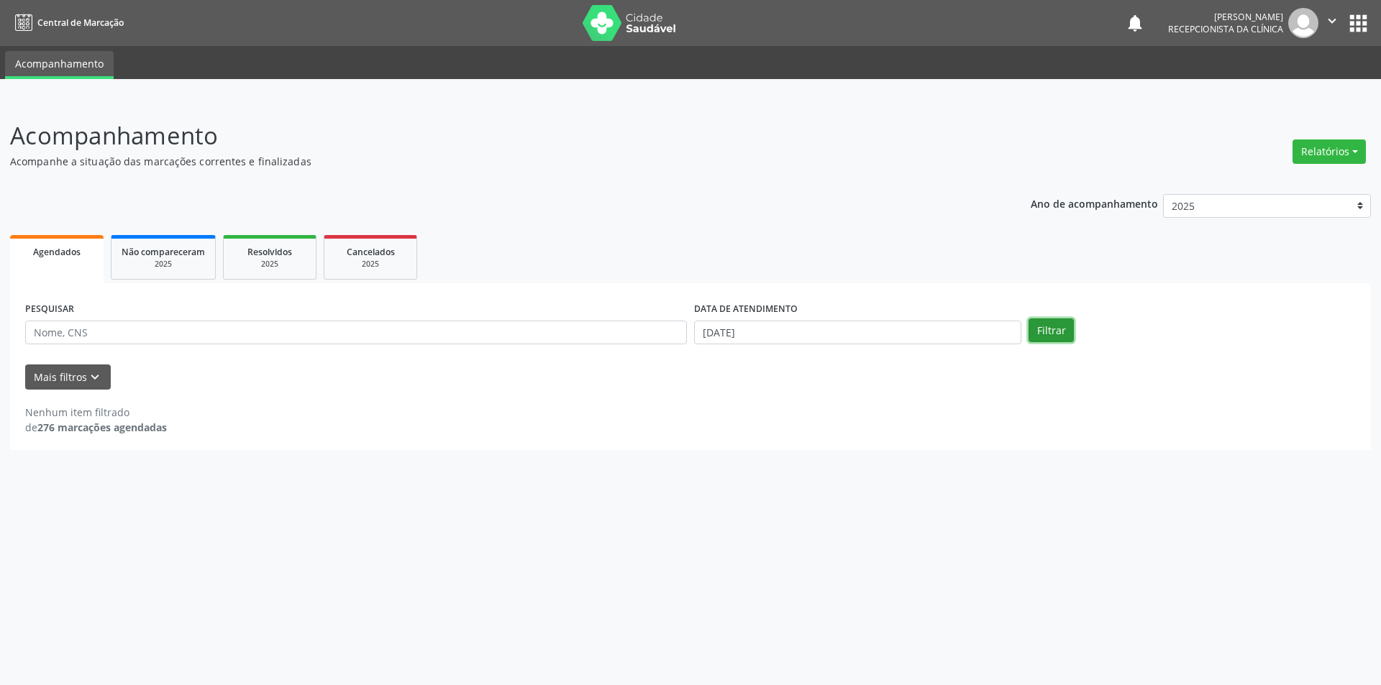
click at [1034, 324] on button "Filtrar" at bounding box center [1051, 331] width 45 height 24
